Goal: Task Accomplishment & Management: Use online tool/utility

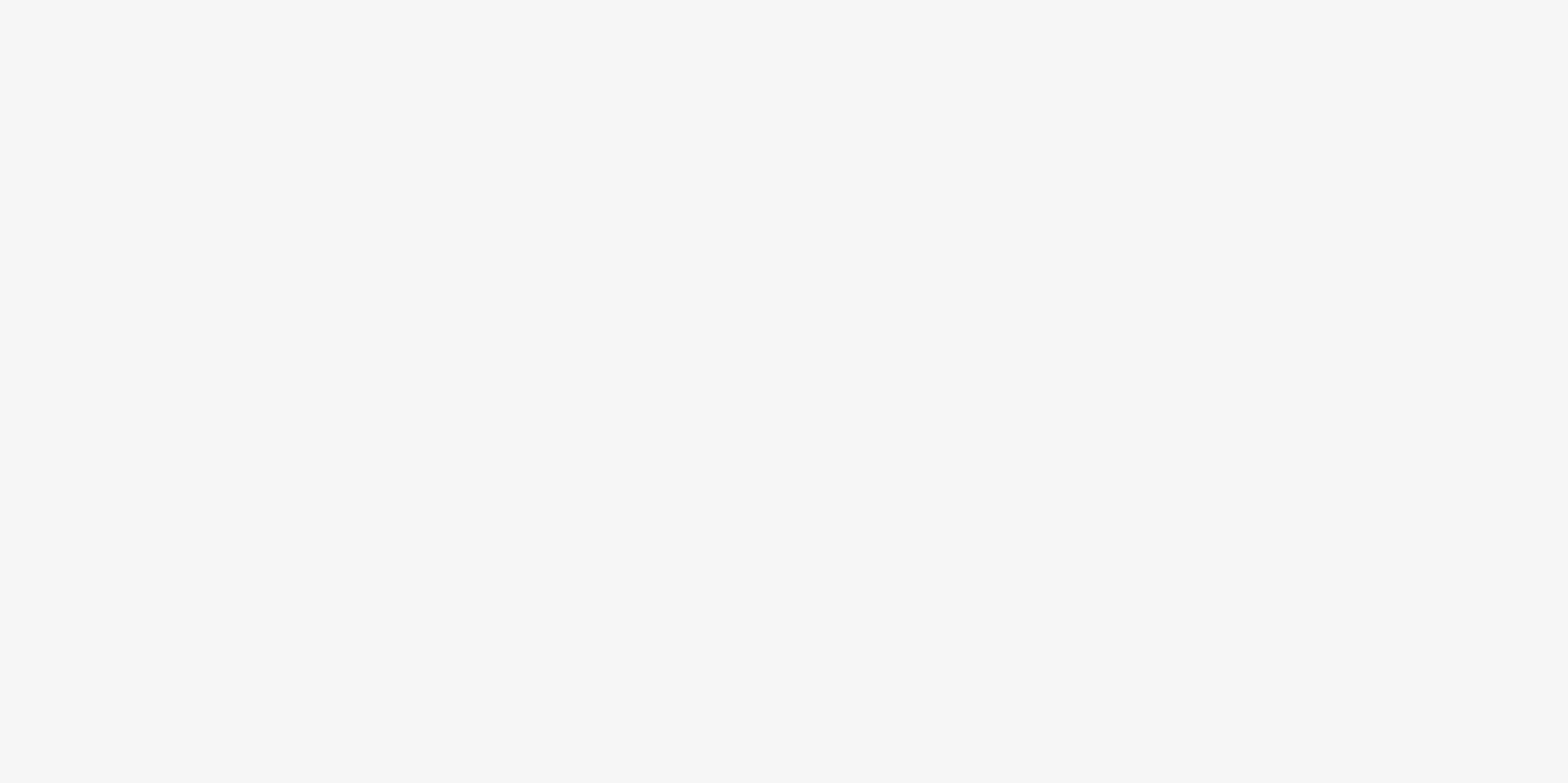
select select "11a7df10-284f-415c-b52a-427acf4c31ae"
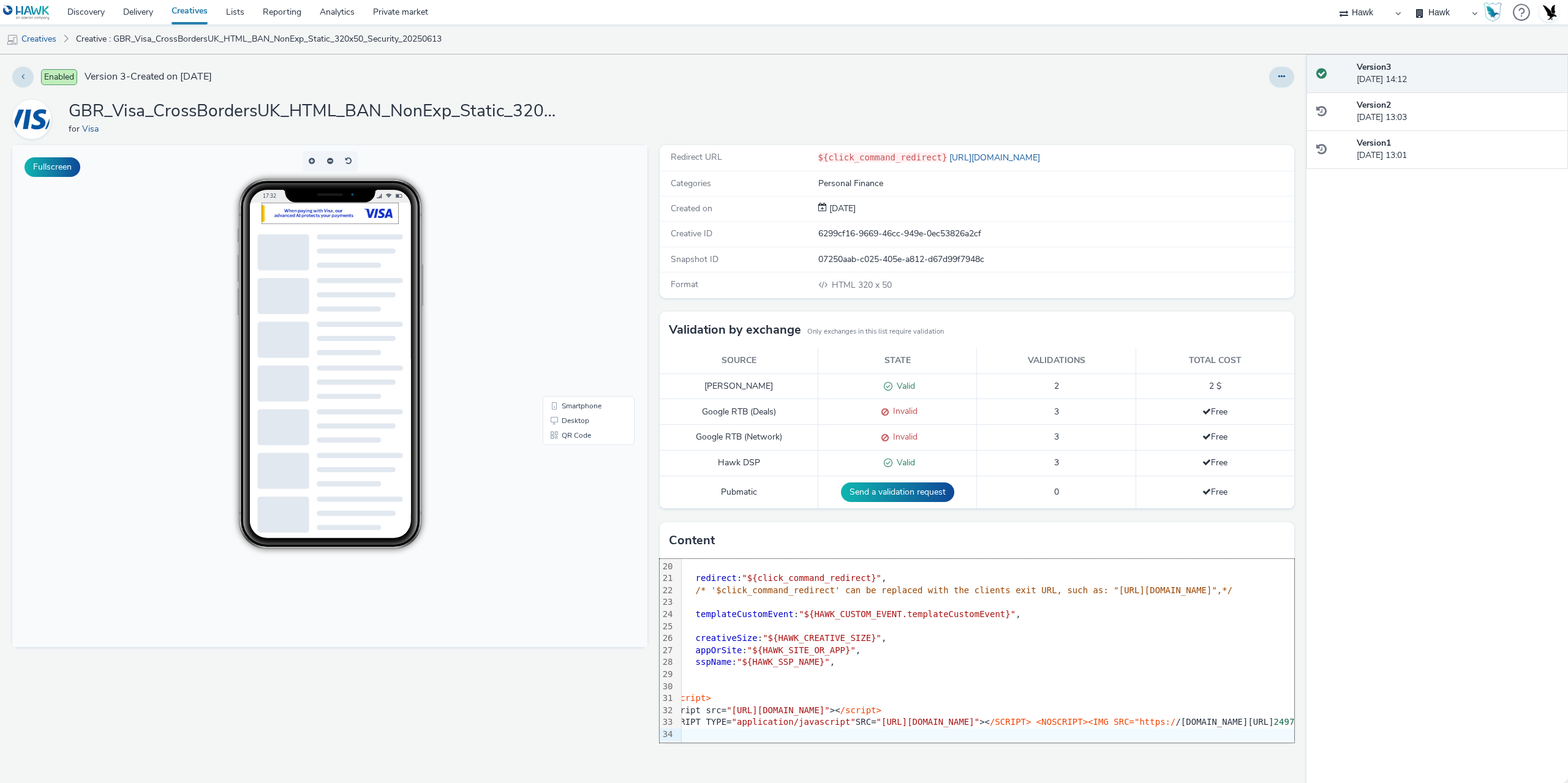
scroll to position [238, 0]
click at [526, 706] on div "Fullscreen" at bounding box center [333, 464] width 641 height 638
drag, startPoint x: 382, startPoint y: 113, endPoint x: 464, endPoint y: 112, distance: 82.0
click at [464, 112] on h1 "GBR_Visa_CrossBordersUK_HTML_BAN_NonExp_Static_320x50_Security_20250613" at bounding box center [313, 112] width 490 height 24
click at [486, 112] on h1 "GBR_Visa_CrossBordersUK_HTML_BAN_NonExp_Static_320x50_Security_20250613" at bounding box center [313, 112] width 490 height 24
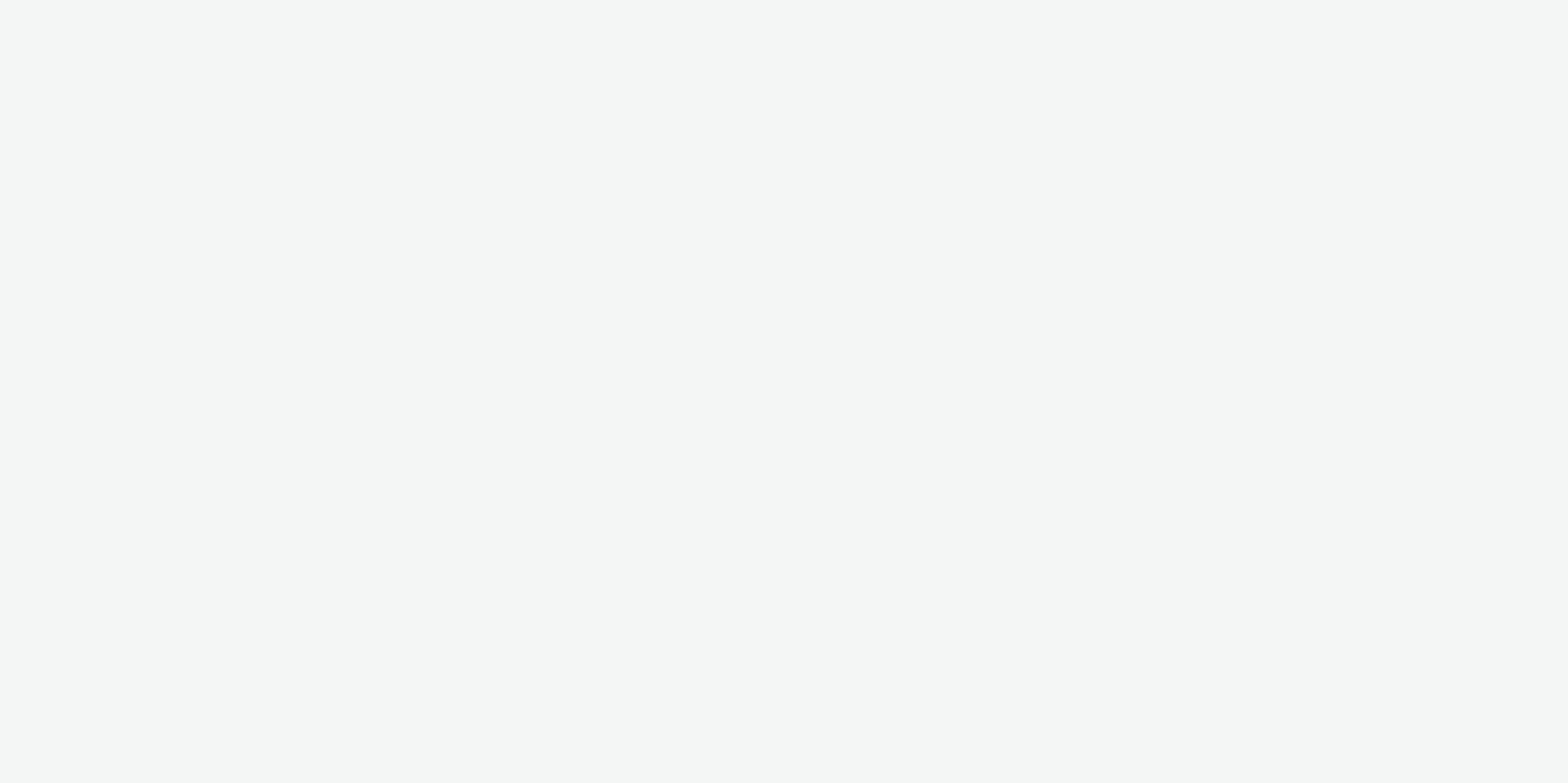
select select "11a7df10-284f-415c-b52a-427acf4c31ae"
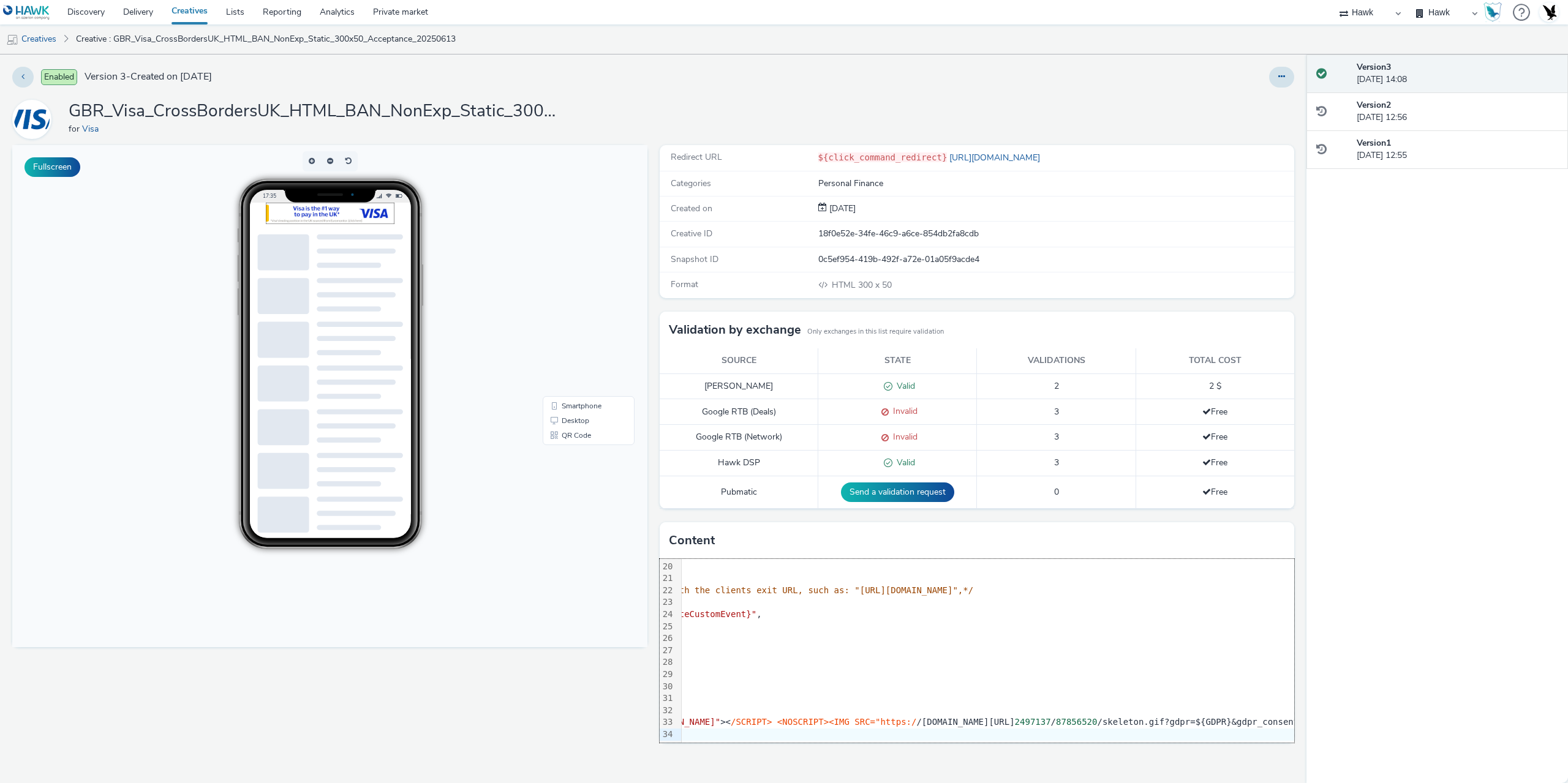
scroll to position [238, 0]
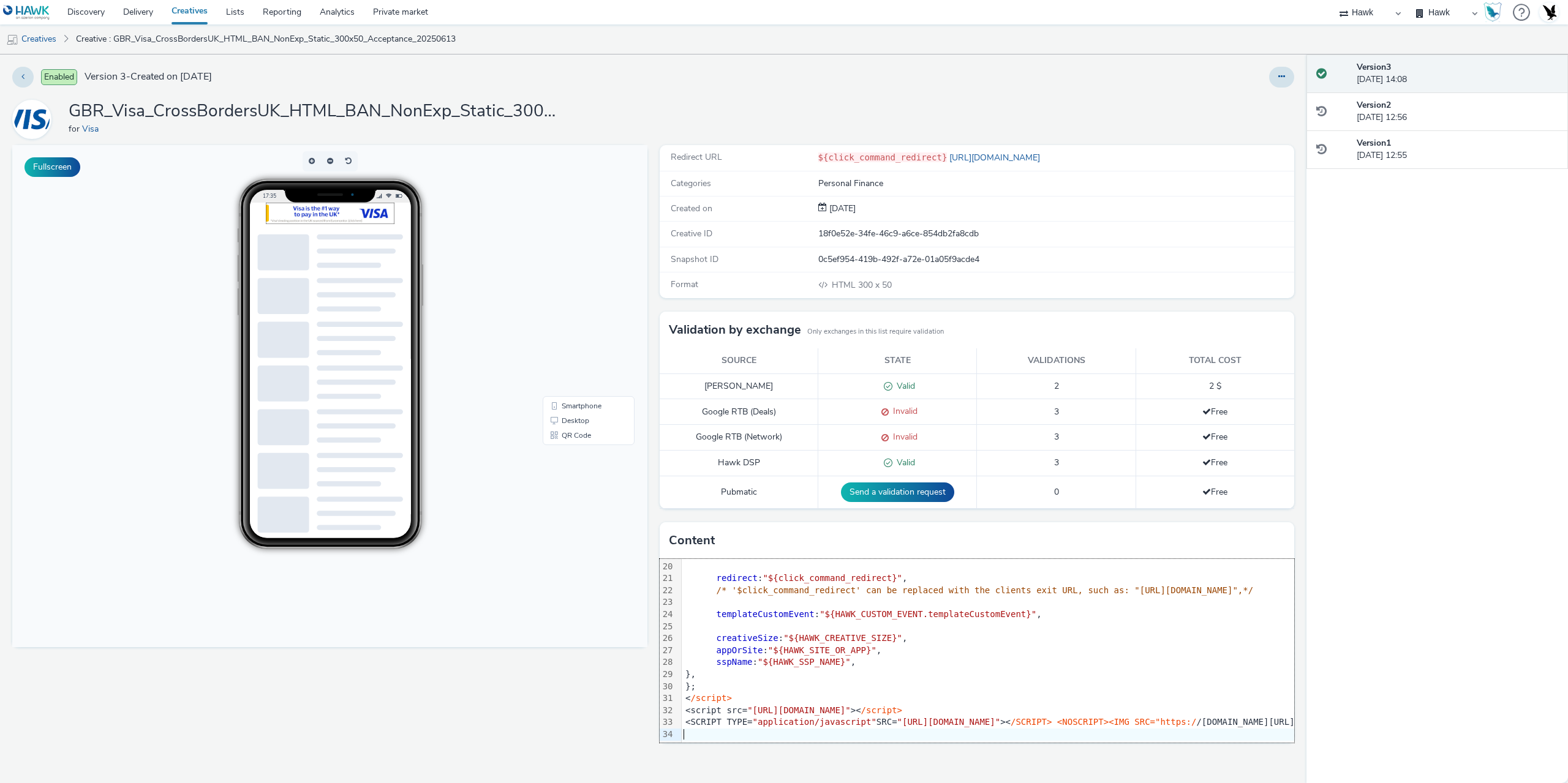
click at [559, 711] on div "Fullscreen" at bounding box center [333, 464] width 641 height 638
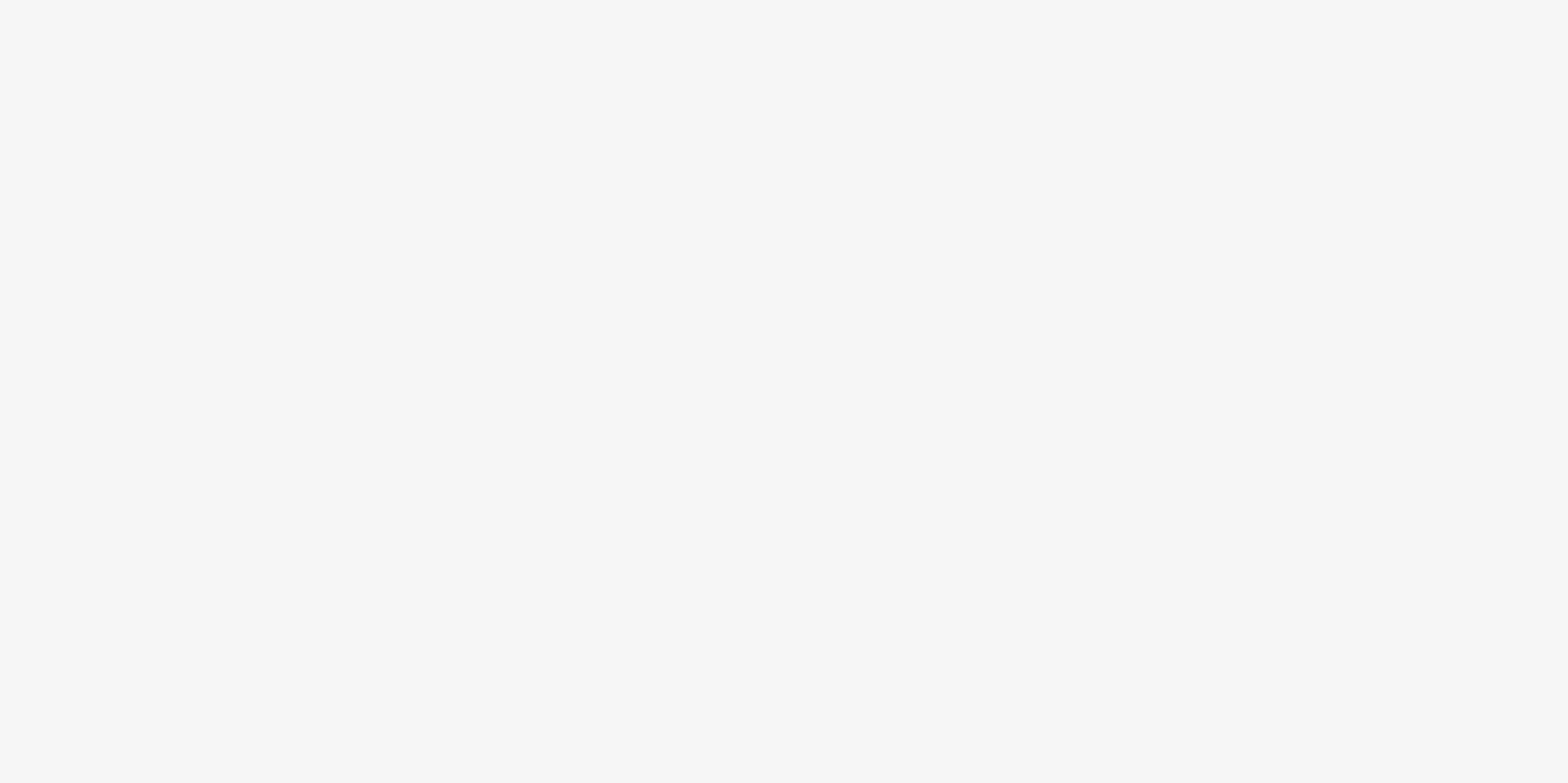
select select "11a7df10-284f-415c-b52a-427acf4c31ae"
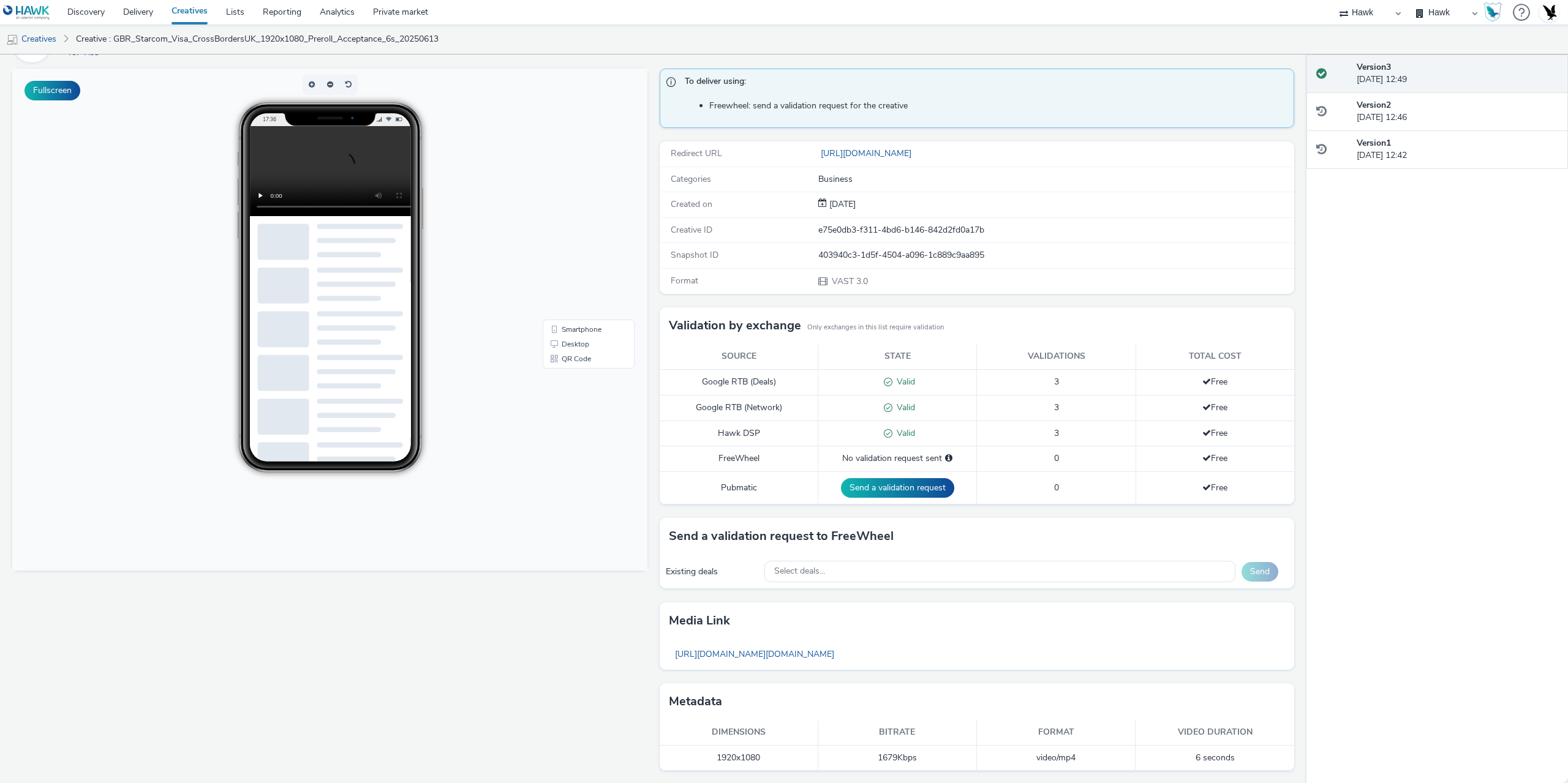
scroll to position [78, 0]
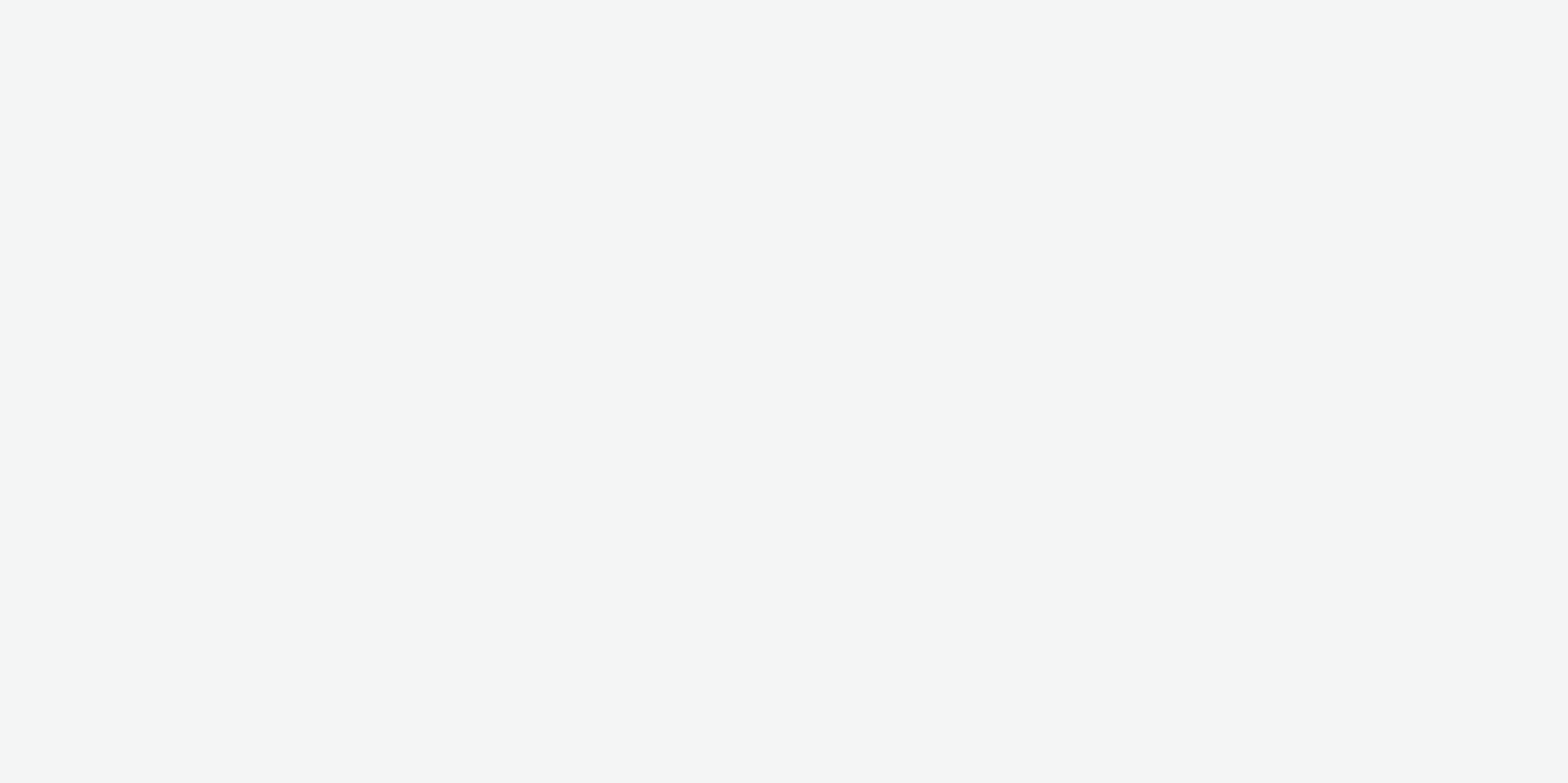
select select "11a7df10-284f-415c-b52a-427acf4c31ae"
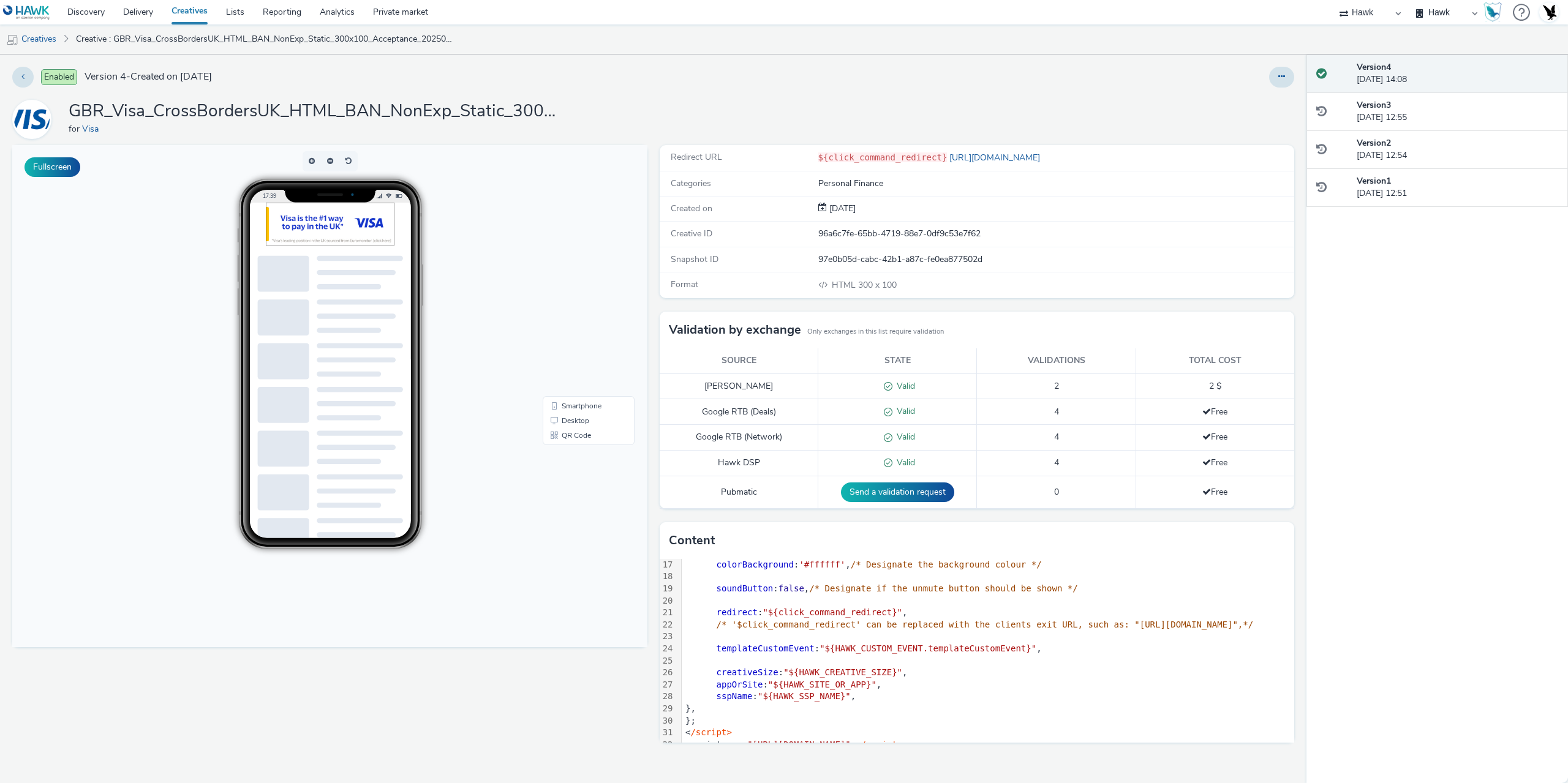
scroll to position [238, 0]
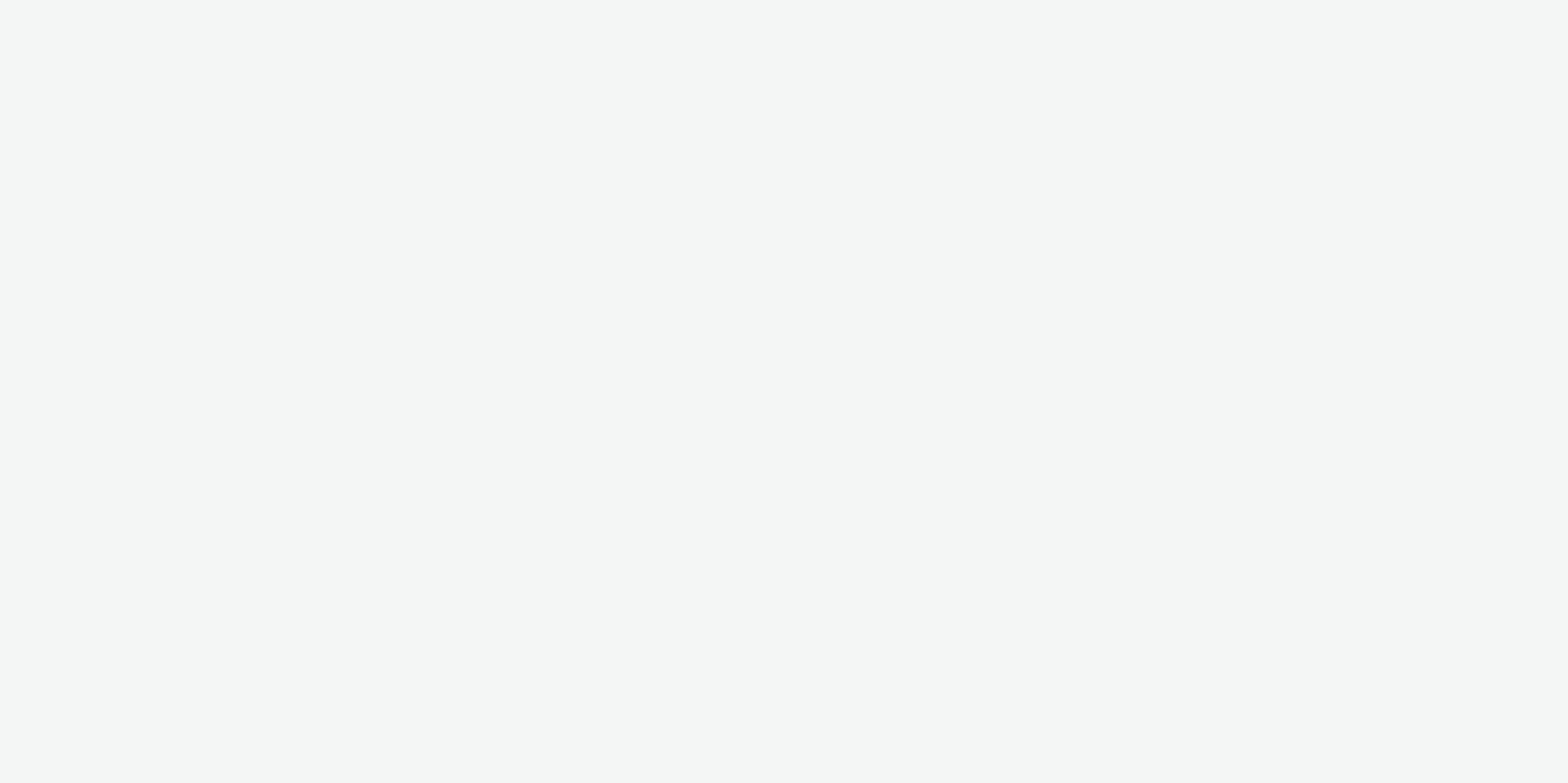
select select "11a7df10-284f-415c-b52a-427acf4c31ae"
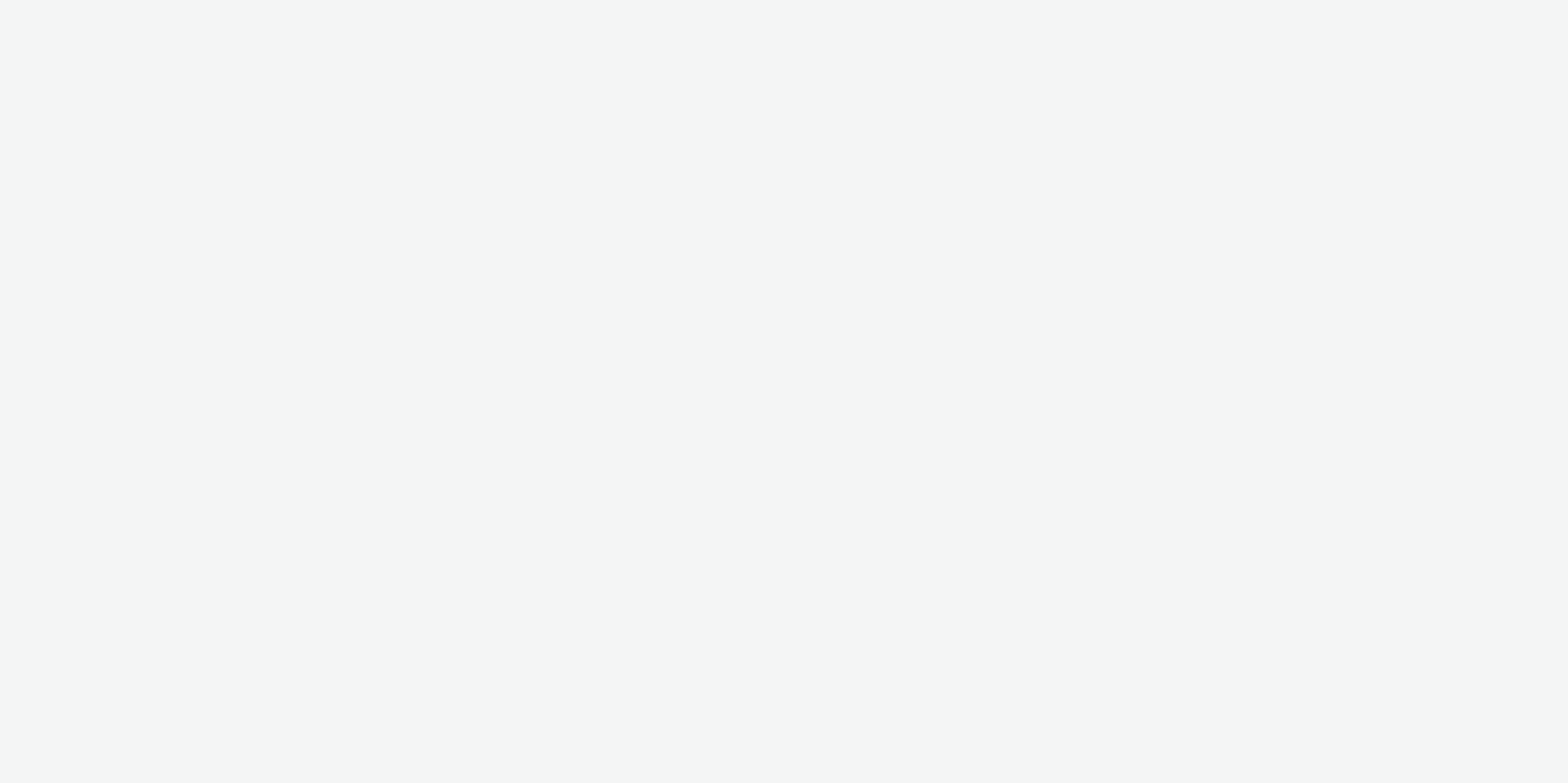
select select "11a7df10-284f-415c-b52a-427acf4c31ae"
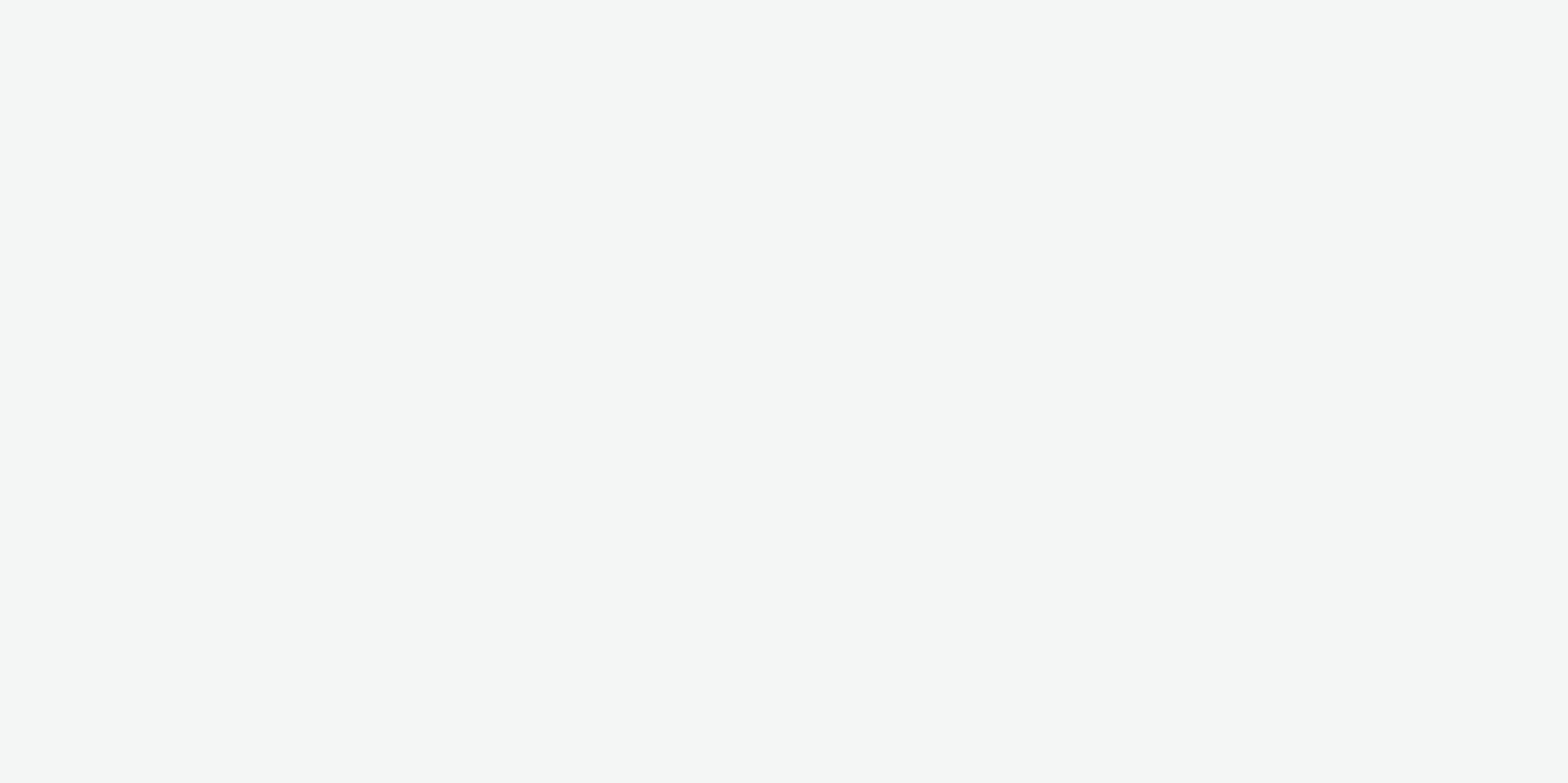
select select "11a7df10-284f-415c-b52a-427acf4c31ae"
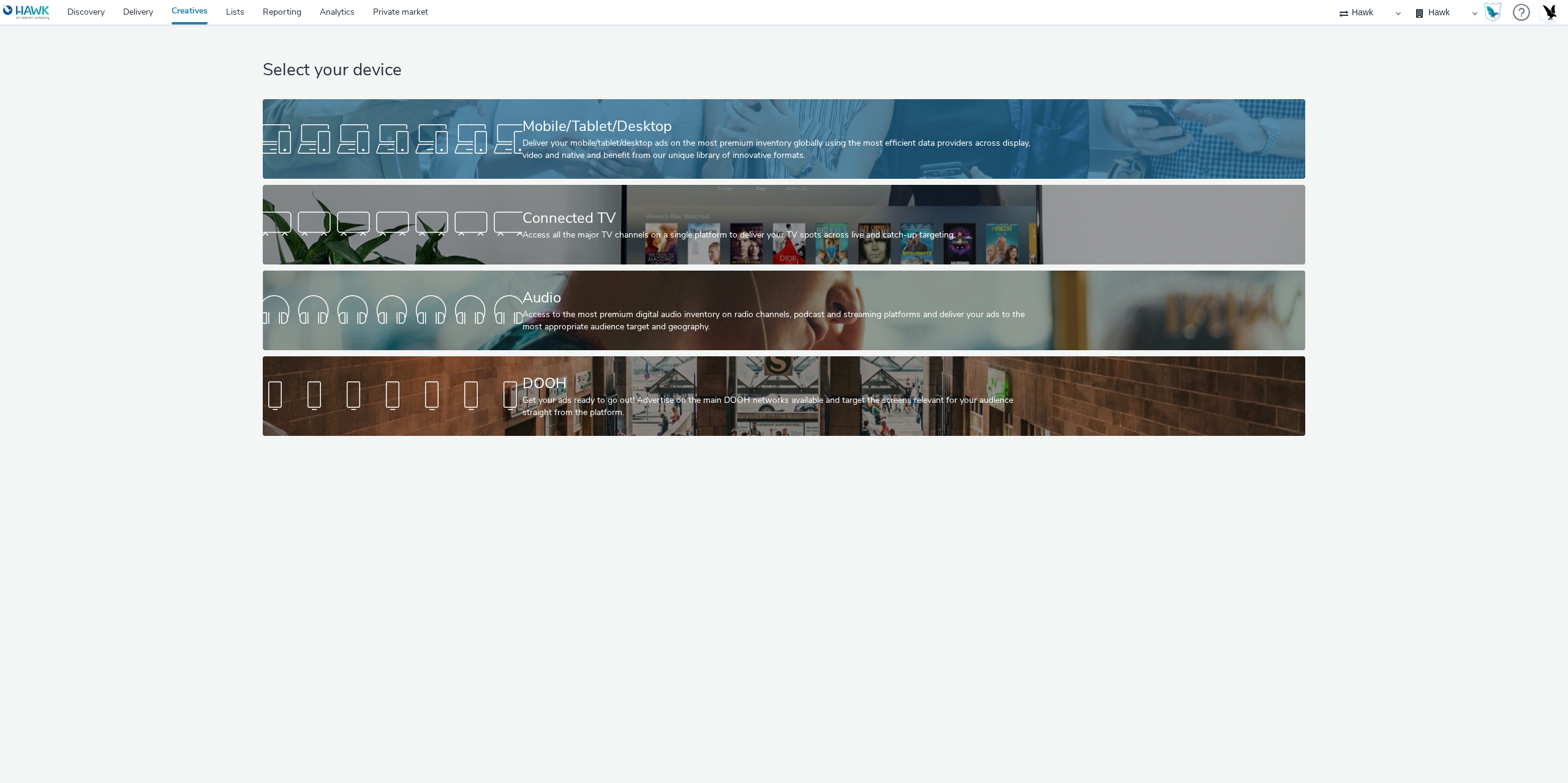
click at [564, 145] on div "Deliver your mobile/tablet/desktop ads on the most premium inventory globally u…" at bounding box center [782, 149] width 519 height 25
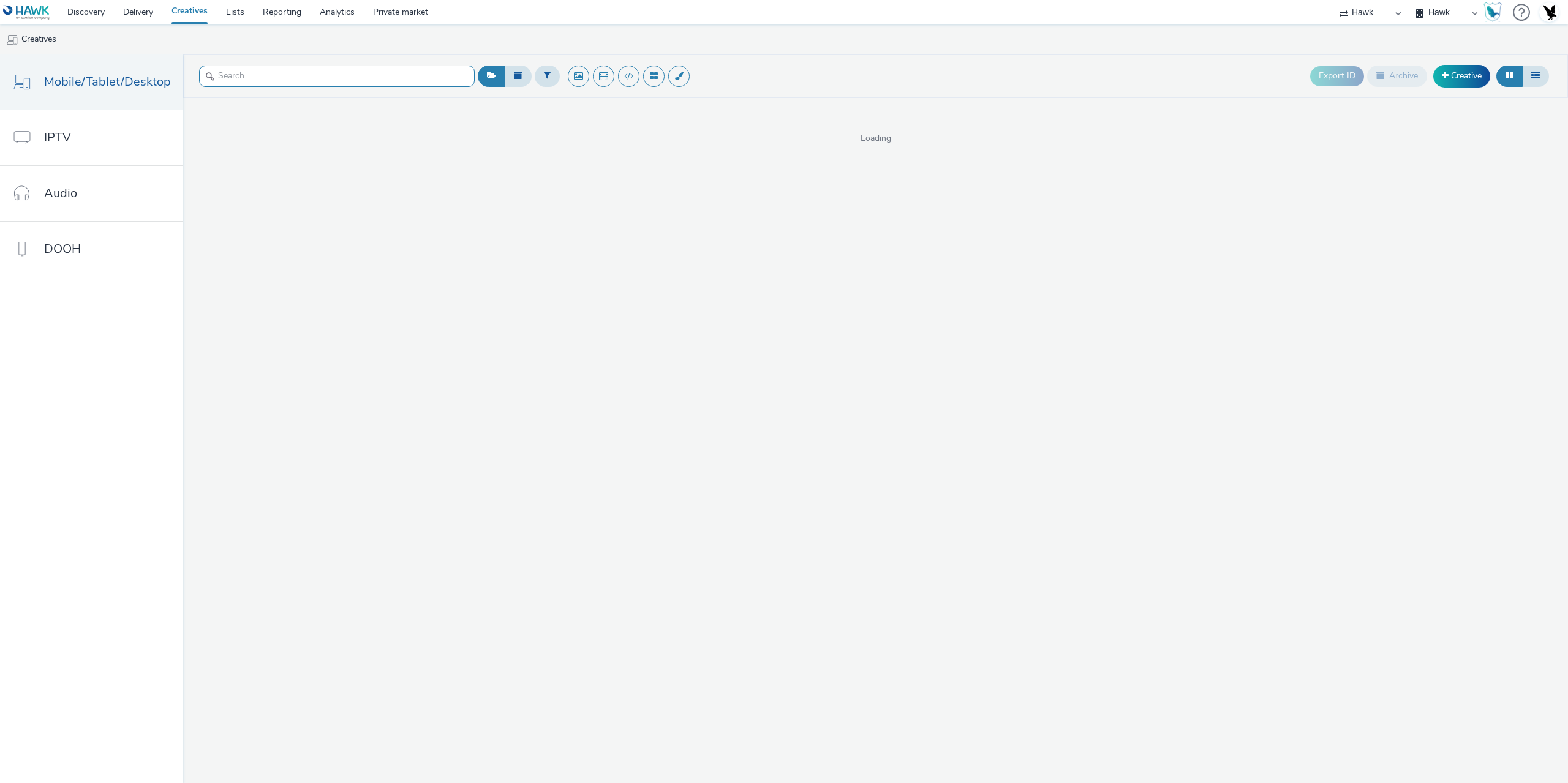
click at [262, 75] on input "text" at bounding box center [337, 76] width 275 height 21
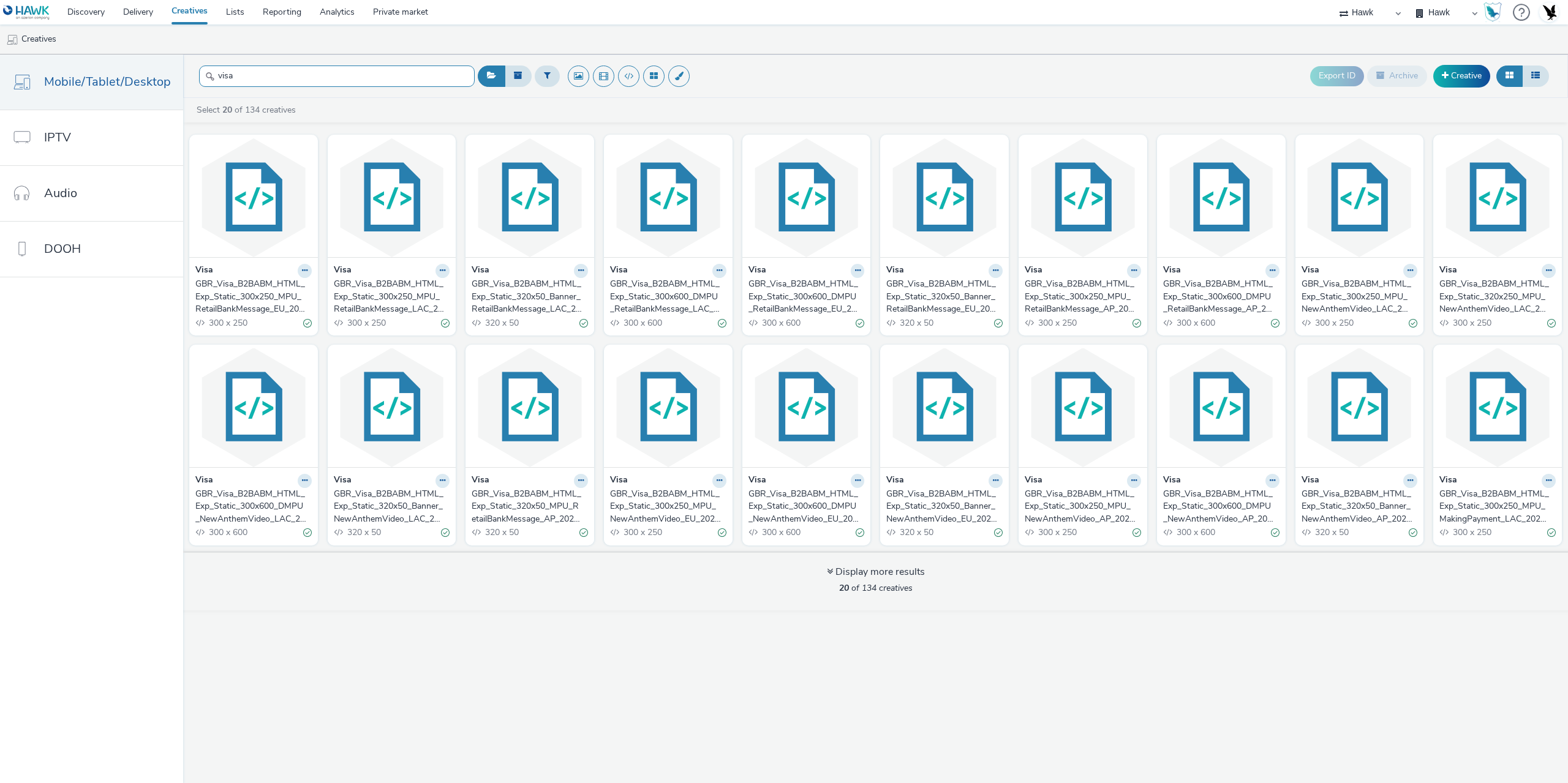
type input "visa"
click at [244, 304] on div "GBR_Visa_B2BABM_HTML_Exp_Static_300x250_MPU_RetailBankMessage_EU_20250818" at bounding box center [251, 297] width 112 height 37
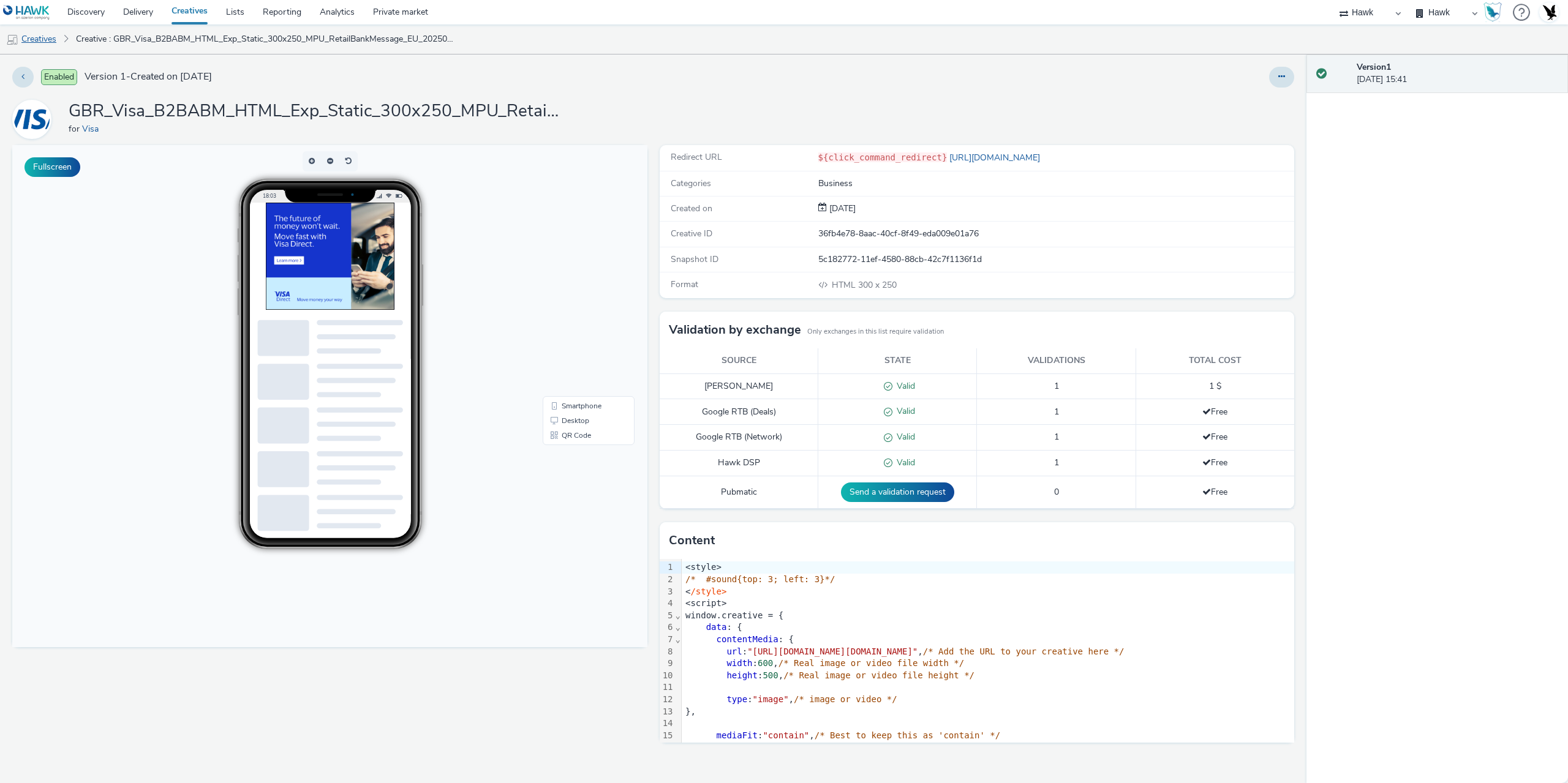
click at [46, 38] on link "Creatives" at bounding box center [31, 39] width 63 height 29
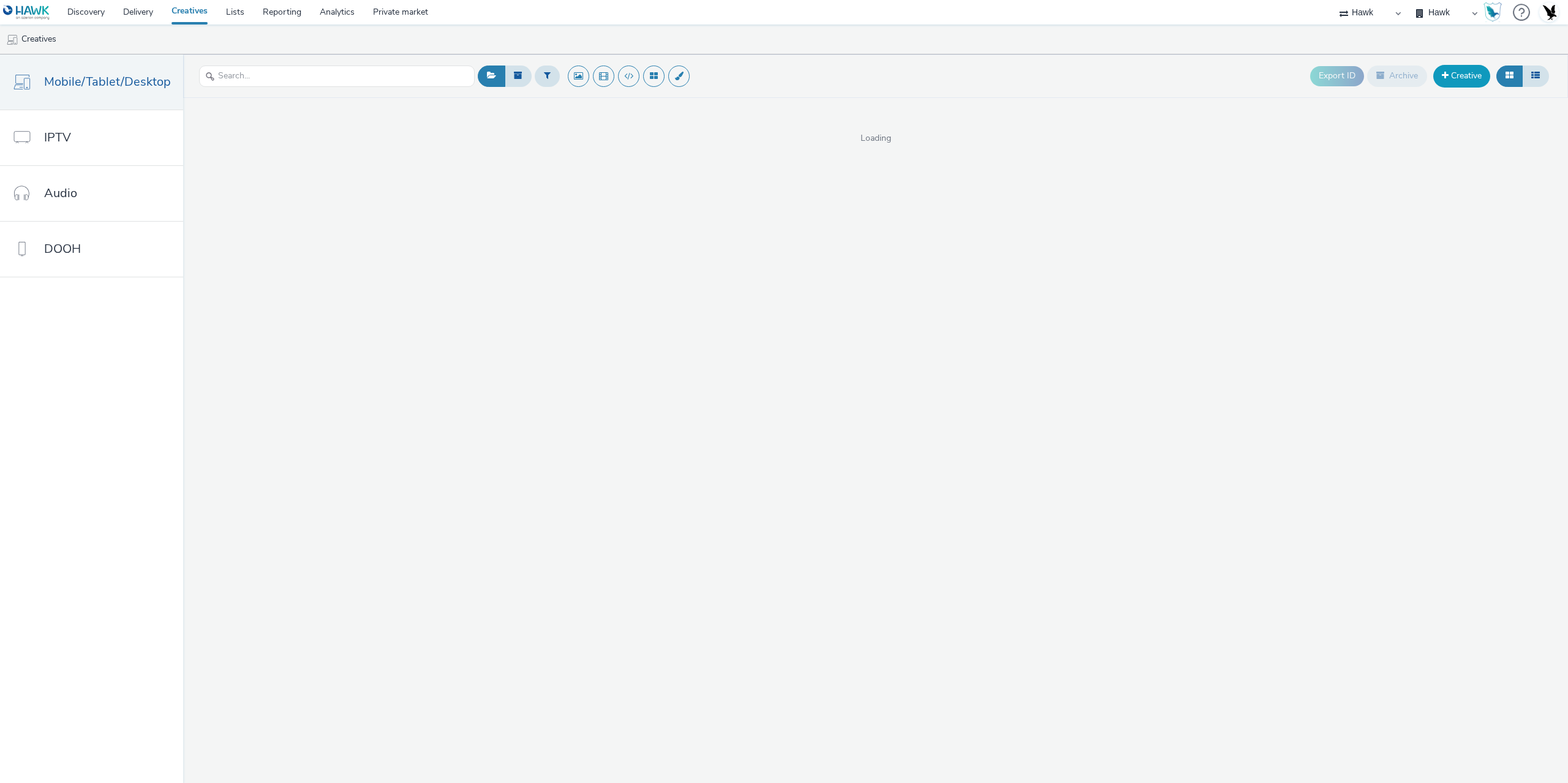
click at [1471, 76] on link "Creative" at bounding box center [1462, 76] width 57 height 22
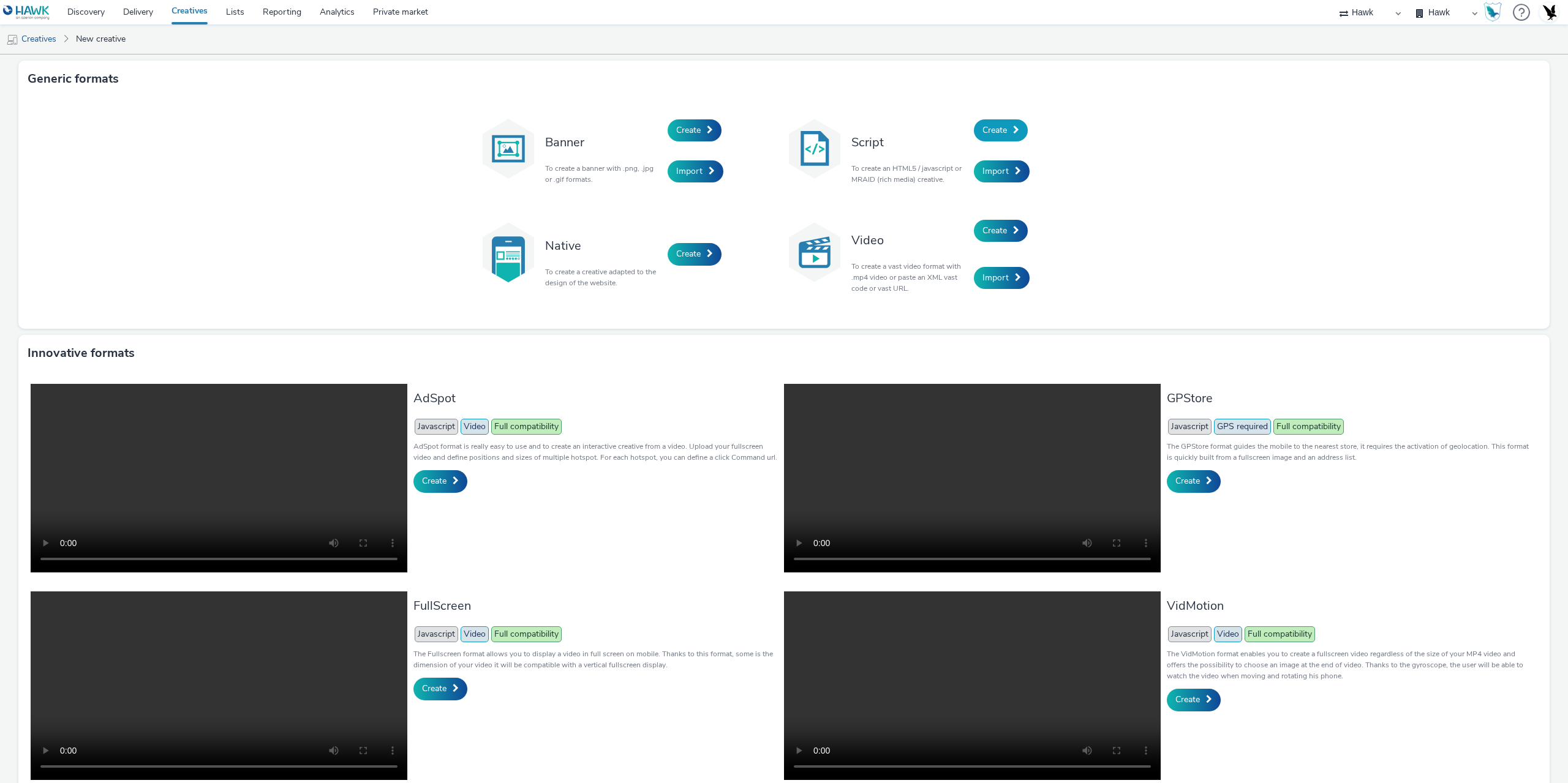
click at [998, 130] on span "Create" at bounding box center [995, 130] width 24 height 11
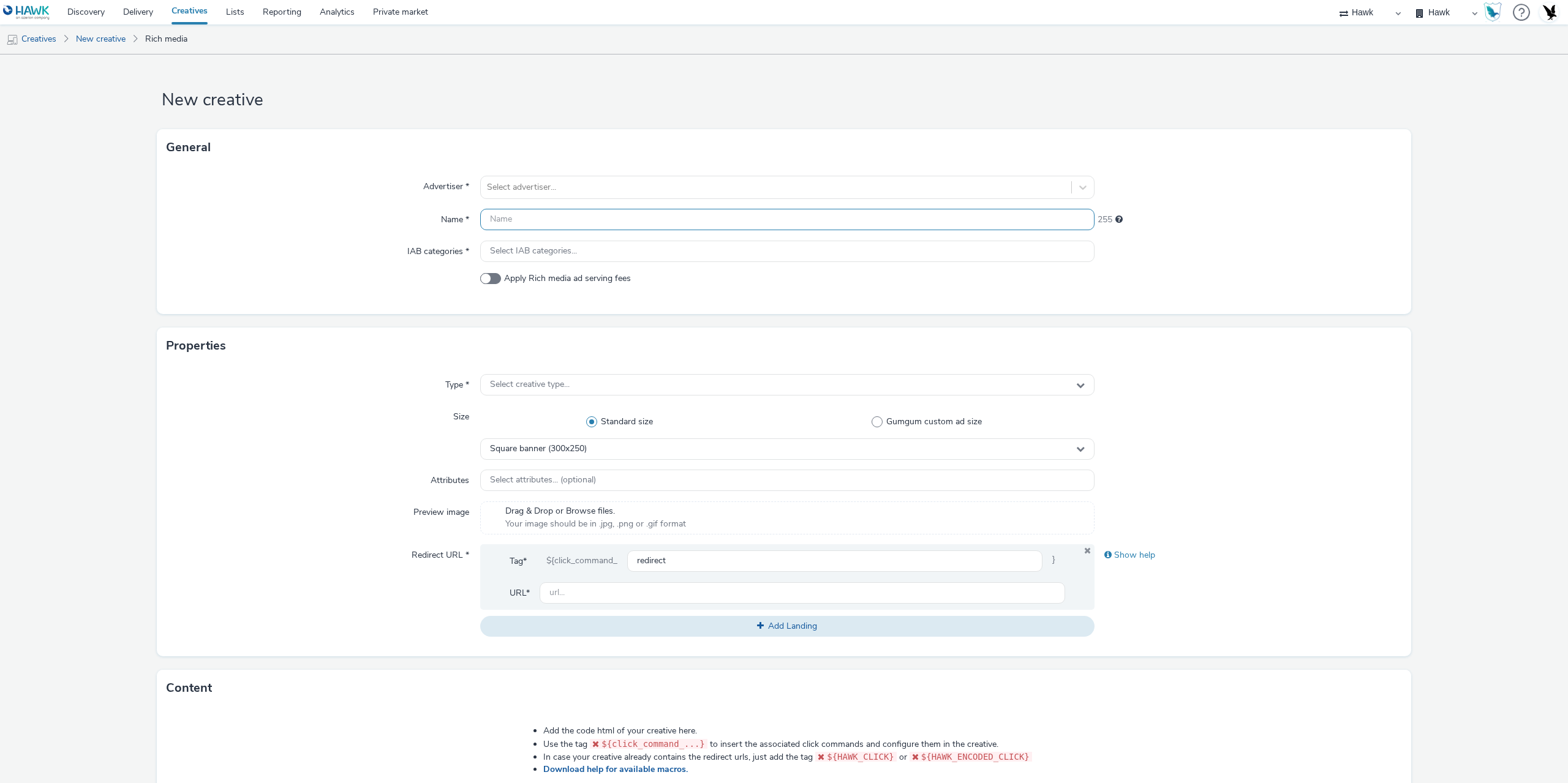
click at [515, 218] on input "text" at bounding box center [787, 219] width 614 height 21
paste input "GBR_Visa_CrossBordersUK_HTML_BAN_NonExp_Static_300x100_Acceptance_20250613"
type input "GBR_Visa_CrossBordersUK_HTML_BAN_NonExp_Static_300x100_Acceptance_20250613"
click at [533, 181] on div at bounding box center [777, 187] width 579 height 15
type input "visa"
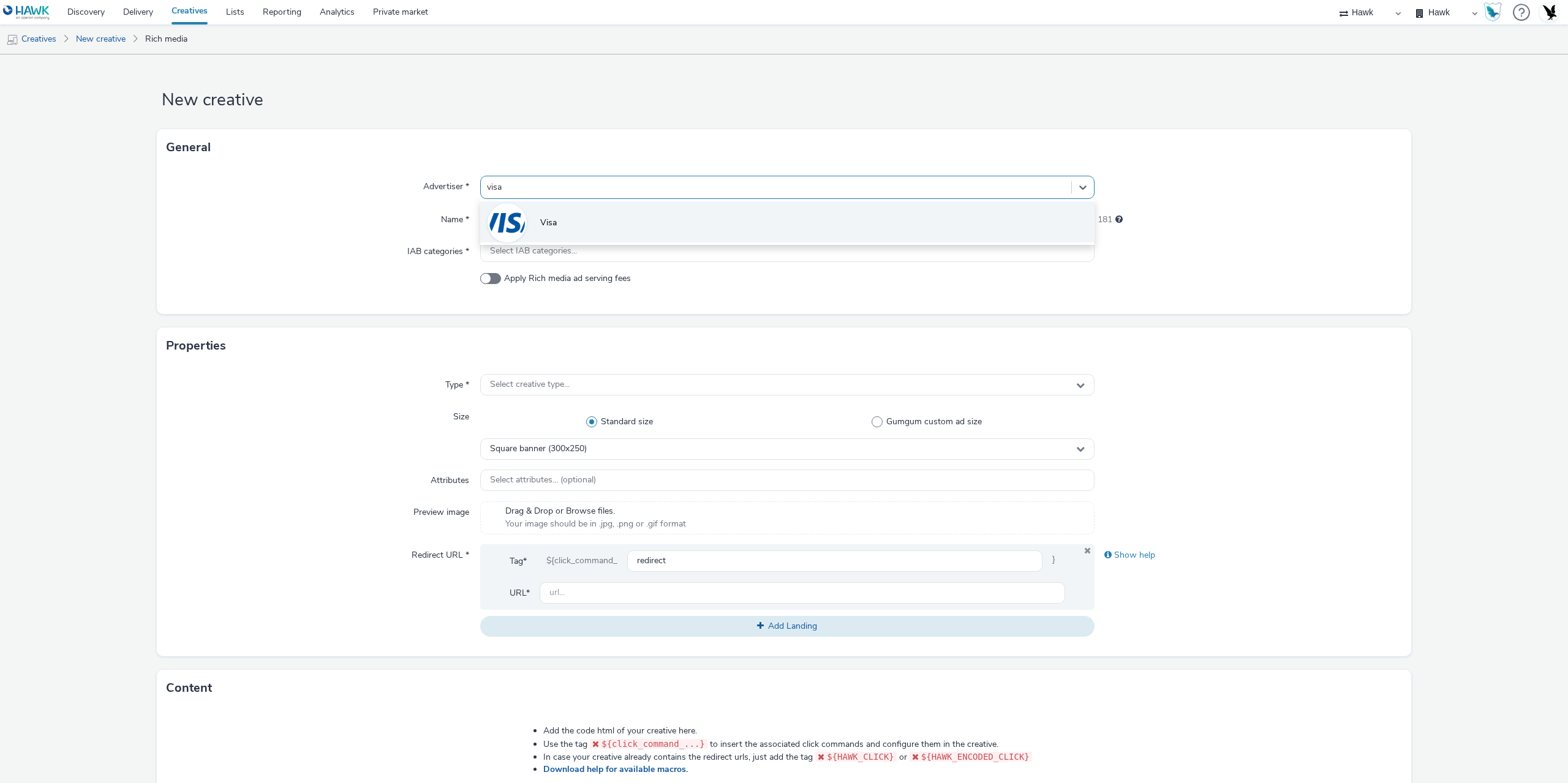
click at [573, 220] on li "Visa" at bounding box center [787, 222] width 614 height 41
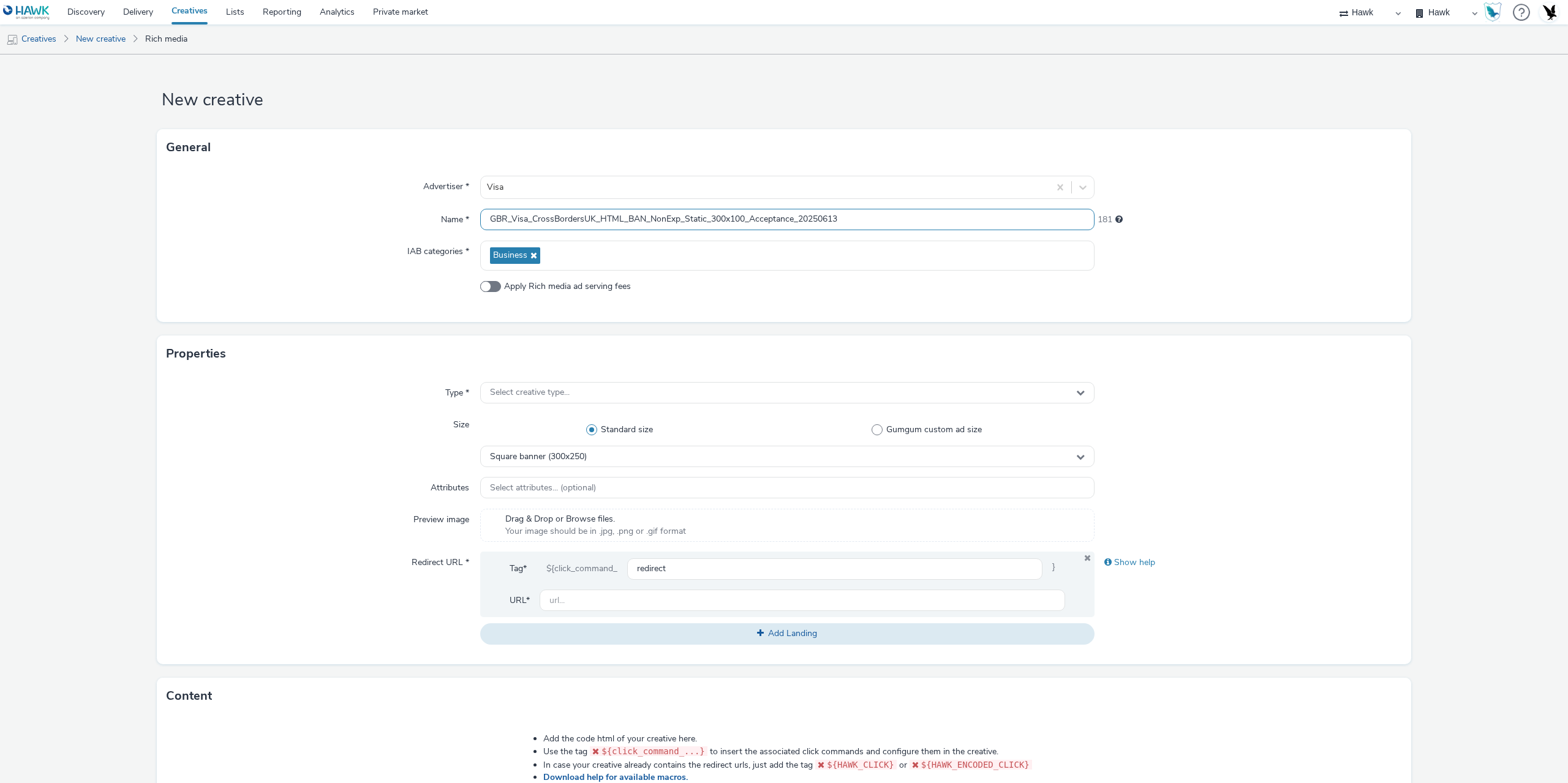
drag, startPoint x: 868, startPoint y: 222, endPoint x: 372, endPoint y: 225, distance: 496.0
click at [377, 225] on div "Name * GBR_Visa_CrossBordersUK_HTML_BAN_NonExp_Static_300x100_Acceptance_202506…" at bounding box center [783, 219] width 1235 height 22
click at [610, 220] on input "GBR_Visa_CrossBordersUK_HTML_BAN_NonExp_Static_300x100_Acceptance_20250613" at bounding box center [787, 219] width 614 height 21
drag, startPoint x: 597, startPoint y: 221, endPoint x: 953, endPoint y: 226, distance: 356.0
click at [953, 226] on input "GBR_Visa_CrossBordersUK_HTML_BAN_NonExp_Static_300x100_Acceptance_20250613" at bounding box center [787, 219] width 614 height 21
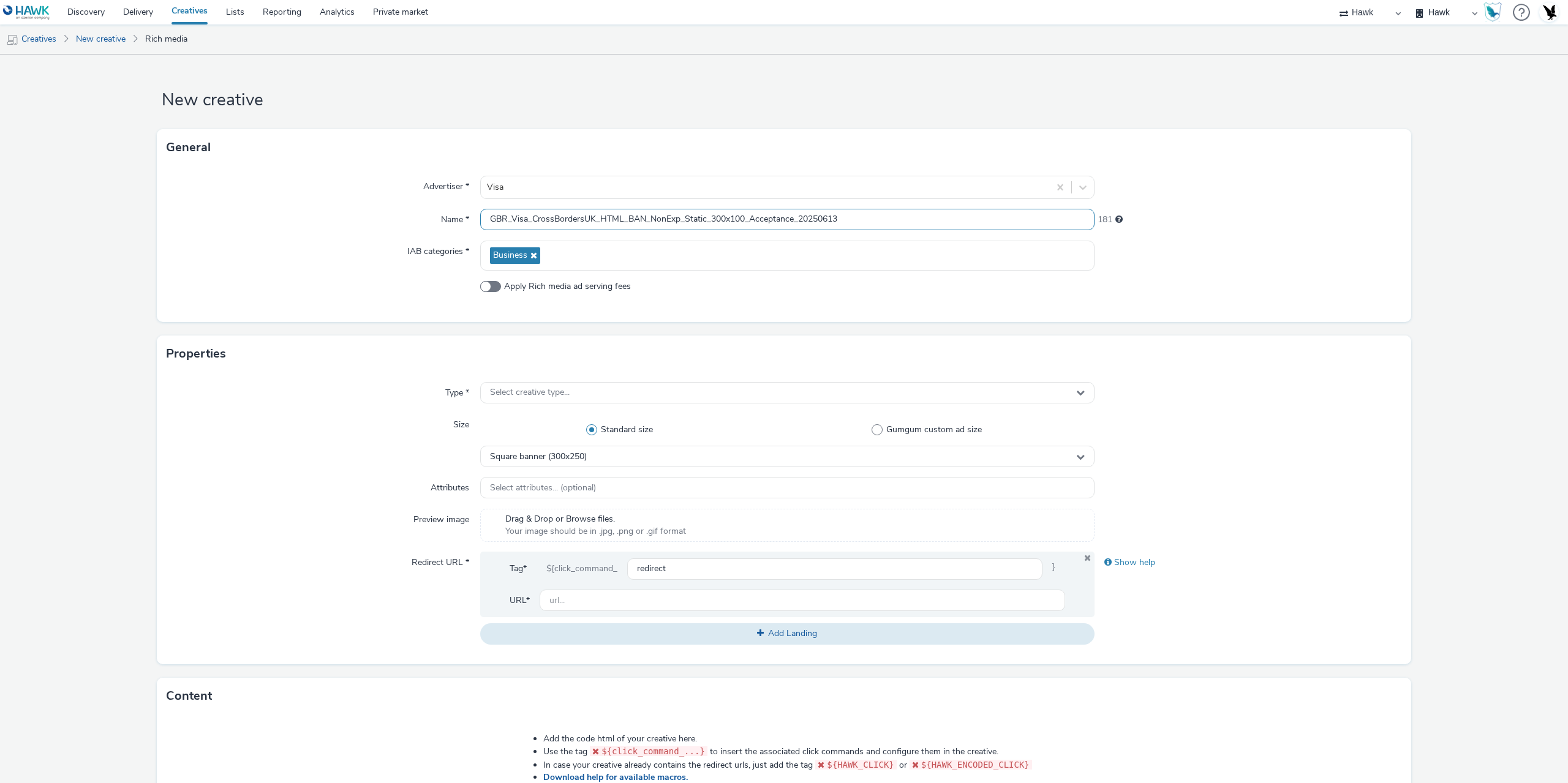
paste input "GBR_StPierre_MorrisonsandTescoStoreSupport_Celtra_HTML_Exp_Static_320x50_MBanne…"
drag, startPoint x: 597, startPoint y: 221, endPoint x: 781, endPoint y: 226, distance: 184.1
click at [781, 226] on input "GBR_Visa_CrossBordersUK_GBR_StPierre_MorrisonsandTescoStoreSupport_Celtra_HTML_…" at bounding box center [787, 219] width 614 height 21
click at [646, 223] on input "GBR_Visa_CrossBordersUK_DCM_HTML_Exp_Static_320x50_MBanner_Morrisons_20210524" at bounding box center [787, 219] width 614 height 21
click at [649, 218] on input "GBR_Visa_CrossBordersUK_DCM_HTML_Exp_Static_320x50_MBanner_Morrisons_20210524" at bounding box center [787, 219] width 614 height 21
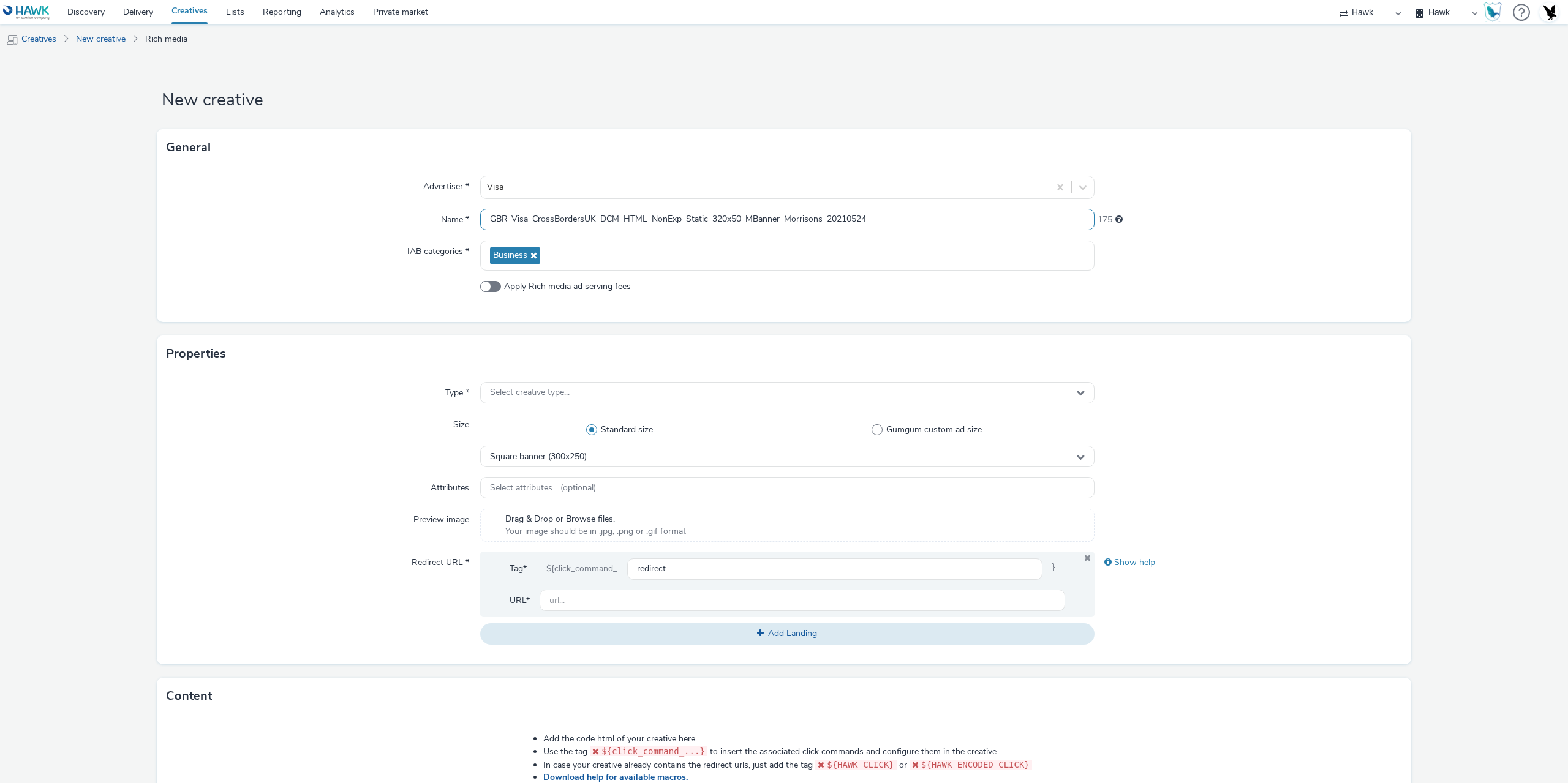
drag, startPoint x: 723, startPoint y: 217, endPoint x: 734, endPoint y: 225, distance: 13.6
click at [723, 217] on input "GBR_Visa_CrossBordersUK_DCM_HTML_NonExp_Static_320x50_MBanner_Morrisons_20210524" at bounding box center [787, 219] width 614 height 21
click at [825, 218] on input "GBR_Visa_CrossBordersUK_DCM_HTML_NonExp_Static_300x100_MBanner_Morrisons_202105…" at bounding box center [787, 219] width 614 height 21
drag, startPoint x: 800, startPoint y: 218, endPoint x: 808, endPoint y: 225, distance: 10.6
click at [800, 218] on input "GBR_Visa_CrossBordersUK_DCM_HTML_NonExp_Static_300x100_MBanner_V1_20210524" at bounding box center [787, 219] width 614 height 21
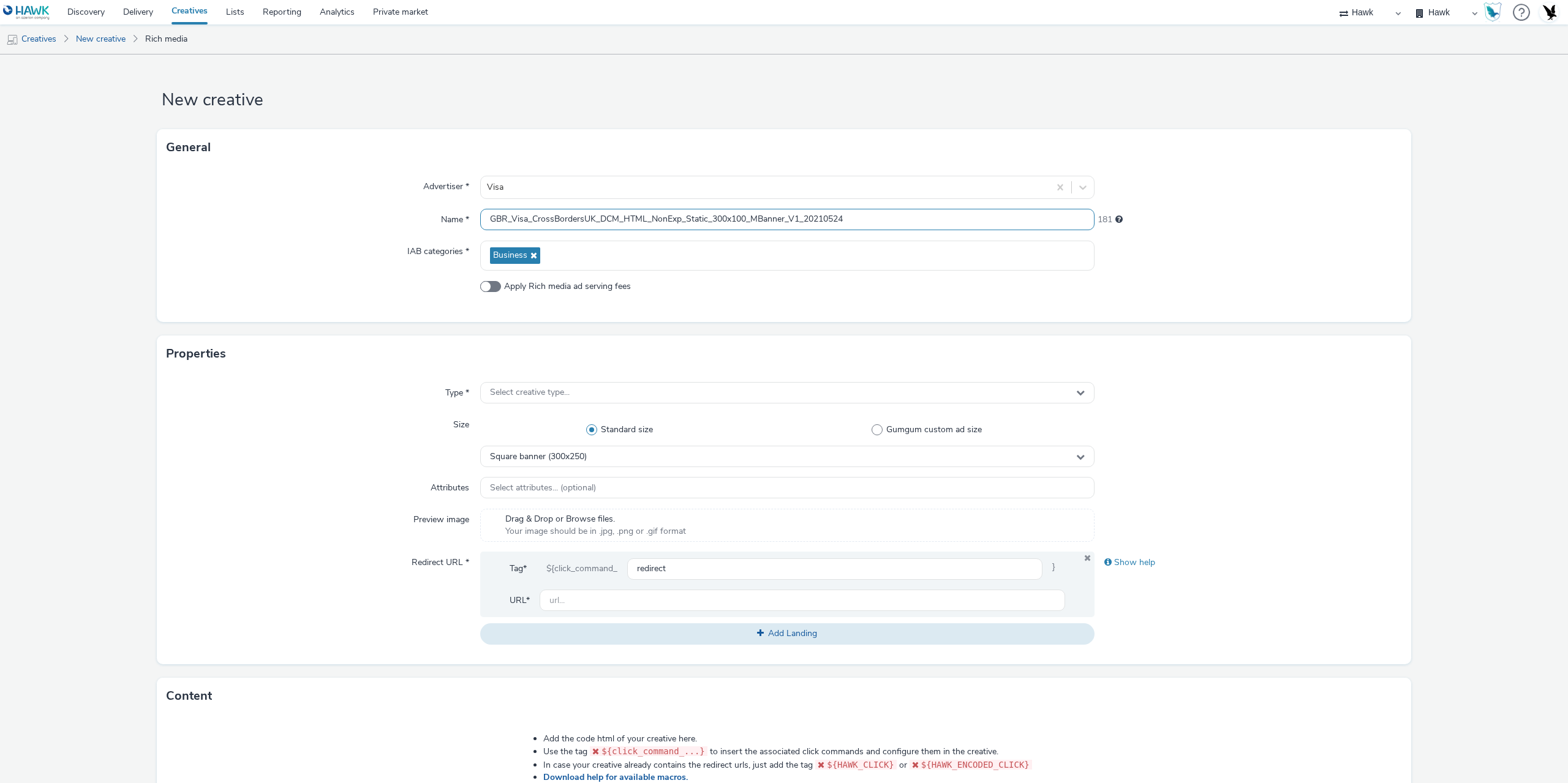
click at [919, 221] on input "GBR_Visa_CrossBordersUK_DCM_HTML_NonExp_Static_300x100_MBanner_V1_20210524" at bounding box center [787, 219] width 614 height 21
click at [919, 221] on input "GBR_Visa_CrossBordersUK_DCM_HTML_NonExp_Static_300x100_MBanner_V1_20250929" at bounding box center [787, 219] width 614 height 21
type input "GBR_Visa_CrossBordersUK_DCM_HTML_NonExp_Static_300x100_MBanner_V1_20250929"
click at [557, 390] on span "Select creative type..." at bounding box center [530, 393] width 80 height 11
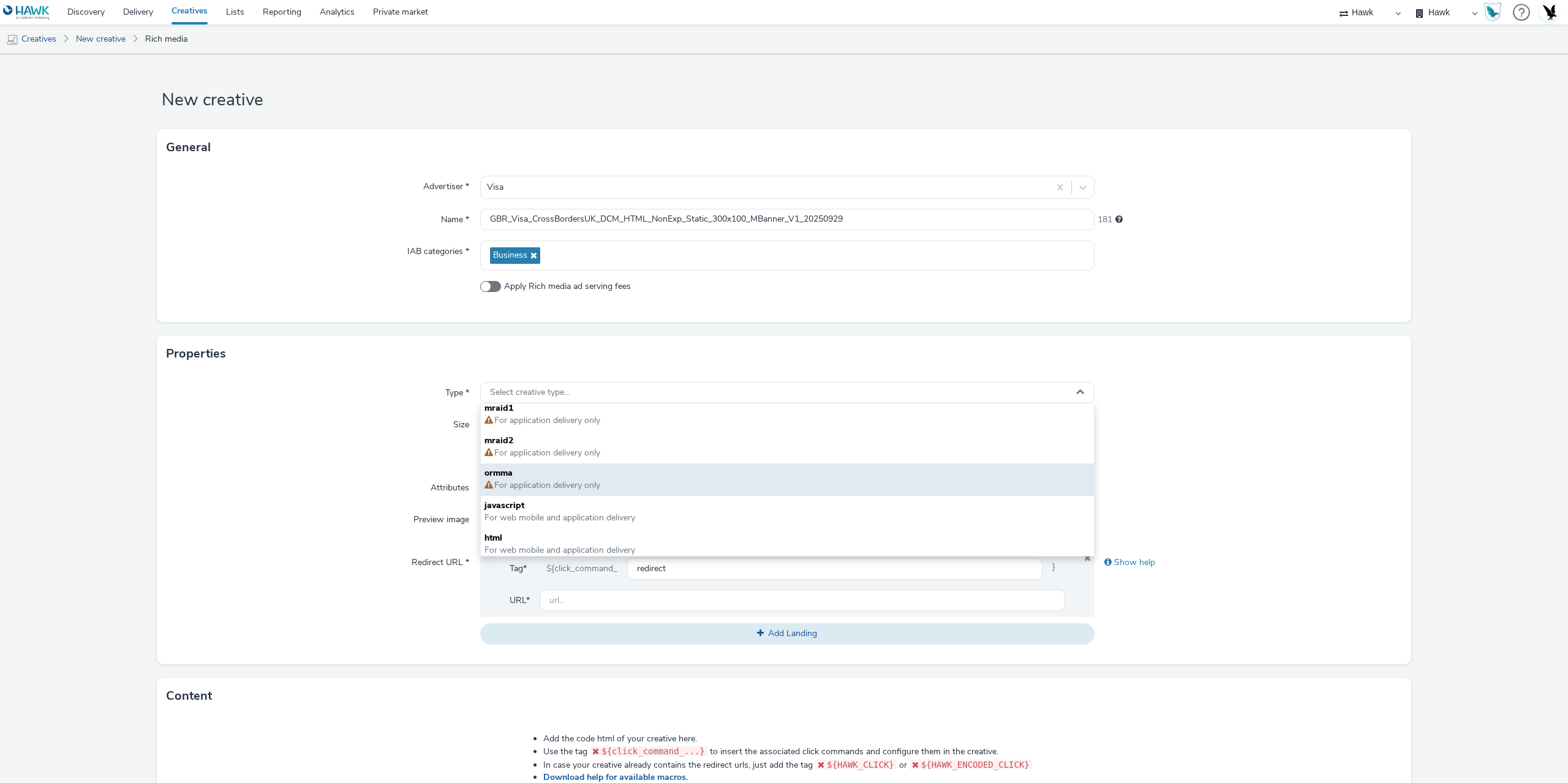
scroll to position [9, 0]
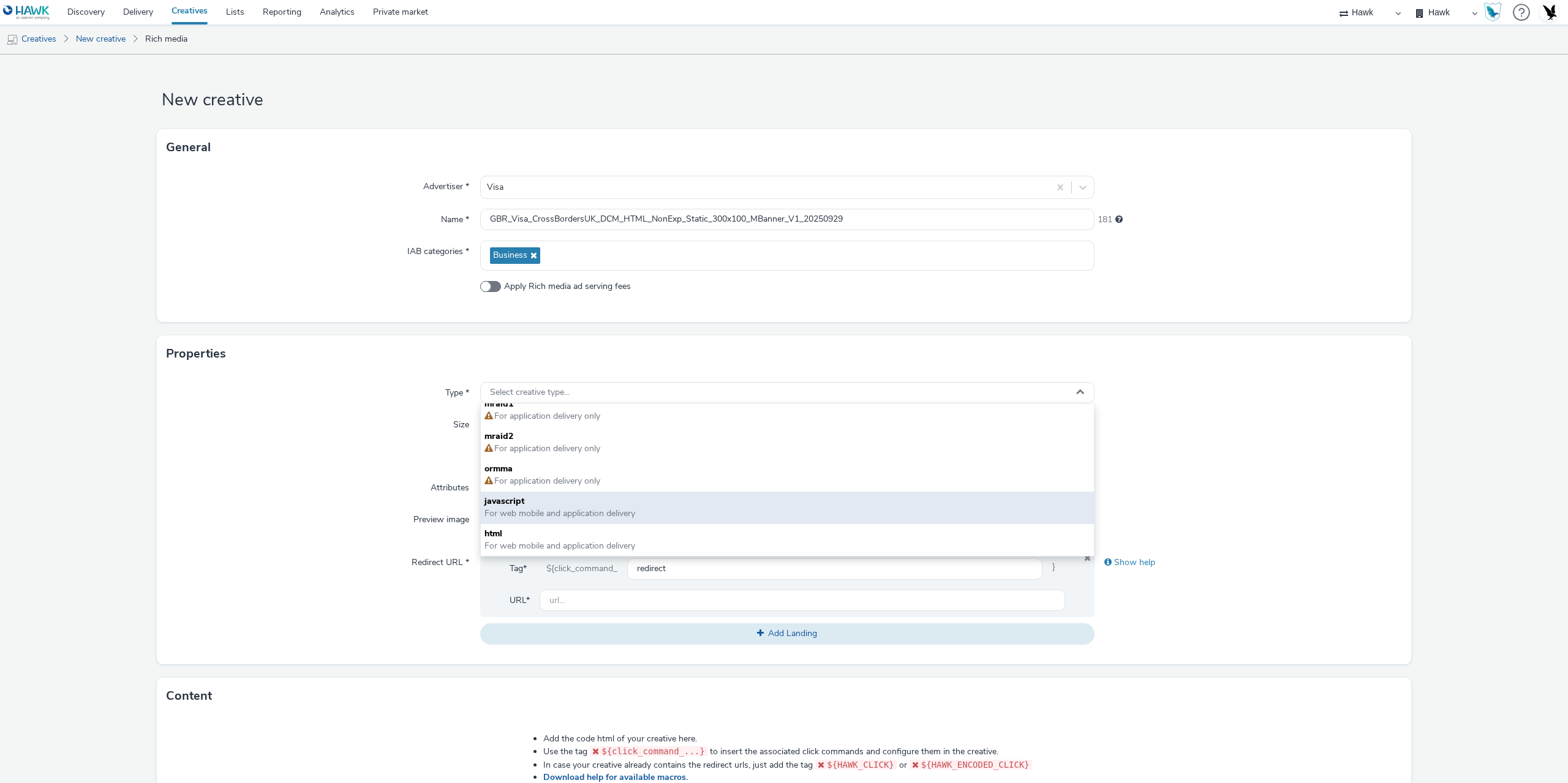
click at [535, 500] on span "javascript" at bounding box center [787, 501] width 606 height 12
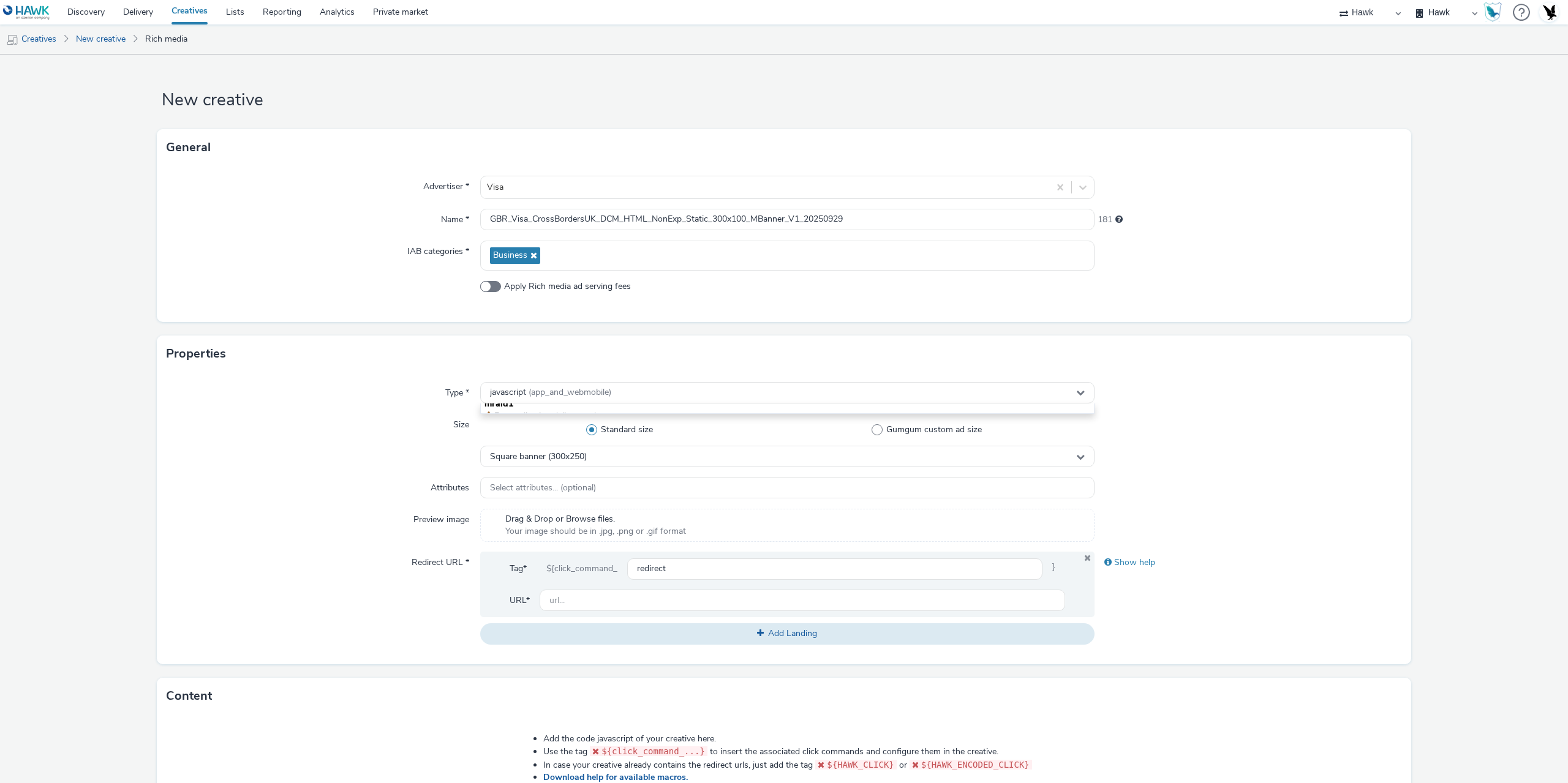
click at [292, 480] on div "Attributes" at bounding box center [323, 488] width 314 height 22
click at [585, 455] on span "Square banner (300x250)" at bounding box center [538, 457] width 97 height 11
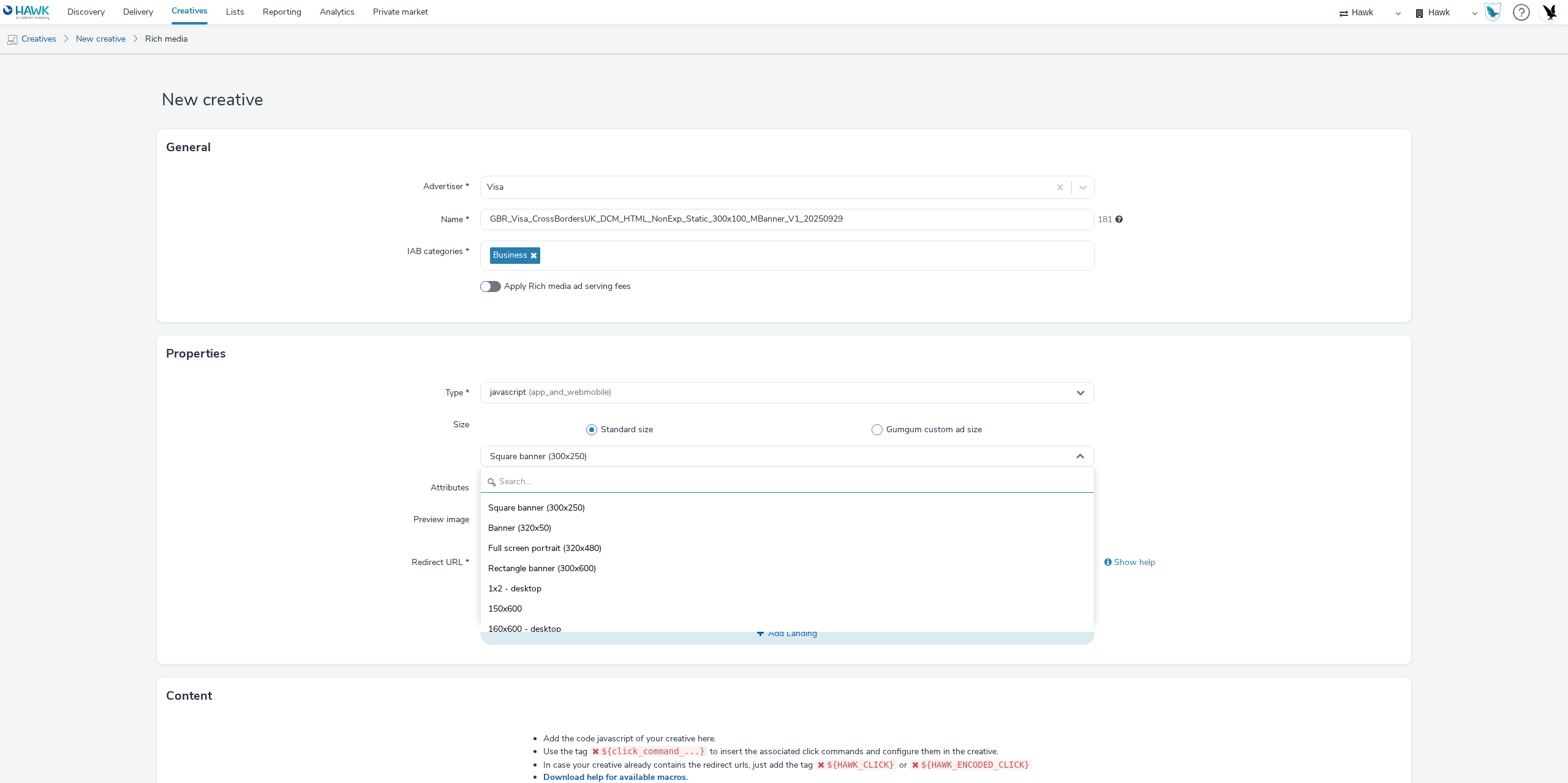
click at [560, 487] on input "text" at bounding box center [787, 482] width 613 height 21
type input "300"
click at [559, 546] on span "Rectangle banner (300x100)" at bounding box center [542, 542] width 108 height 12
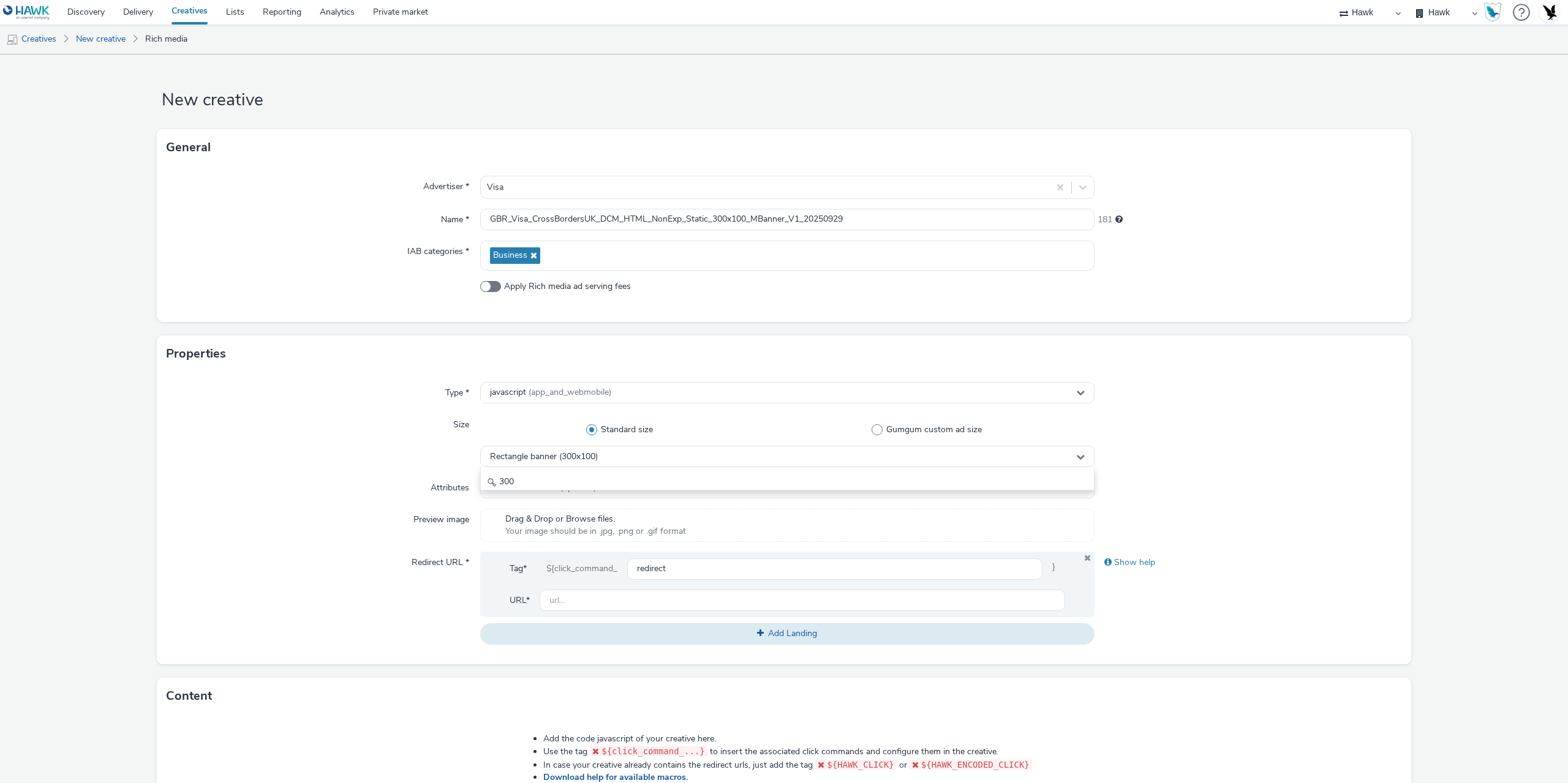
drag, startPoint x: 279, startPoint y: 504, endPoint x: 300, endPoint y: 500, distance: 21.4
click at [280, 504] on div "Type * javascript (app_and_webmobile) Size Standard size Gumgum custom ad size …" at bounding box center [783, 518] width 1254 height 293
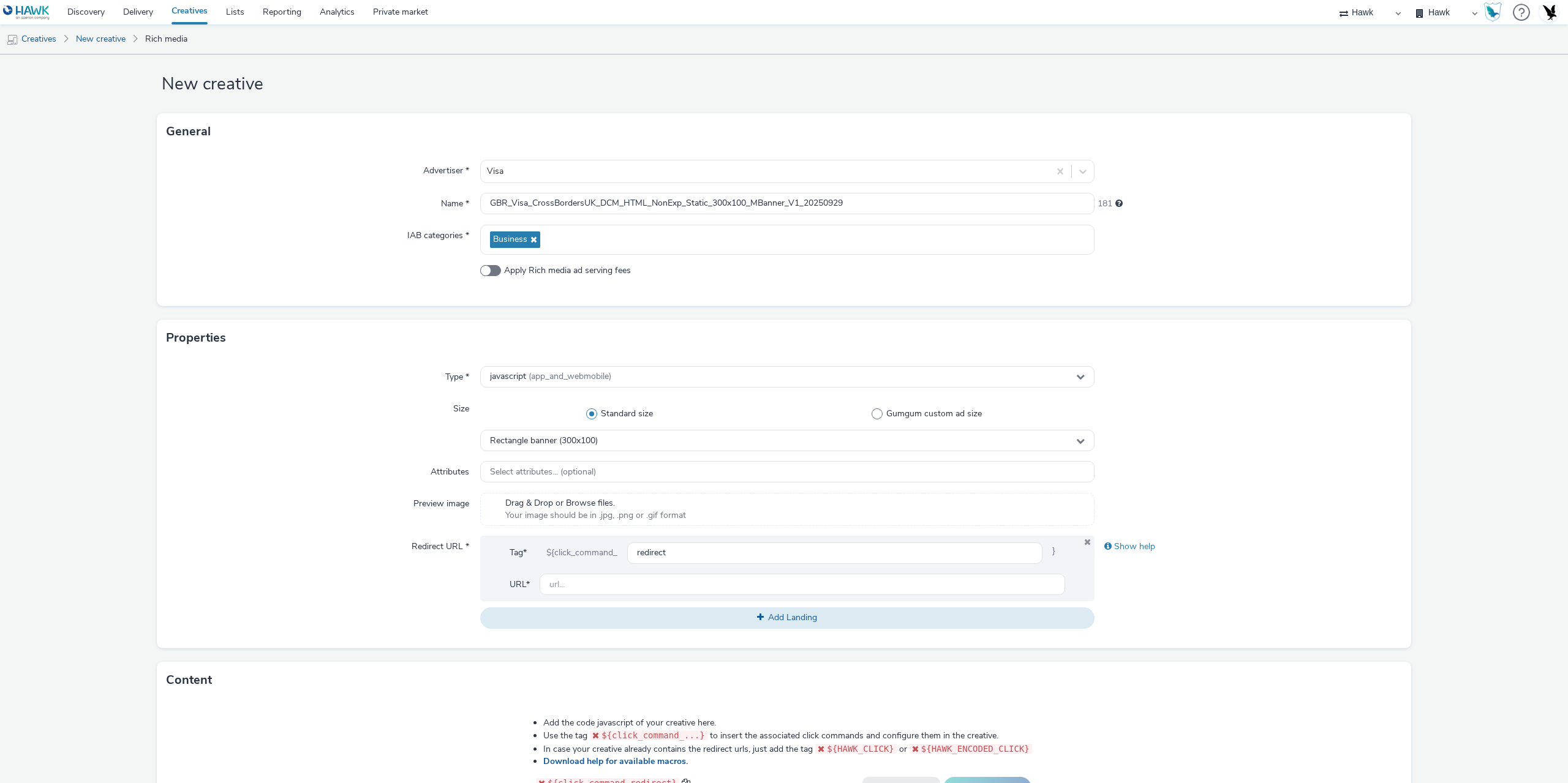
scroll to position [61, 0]
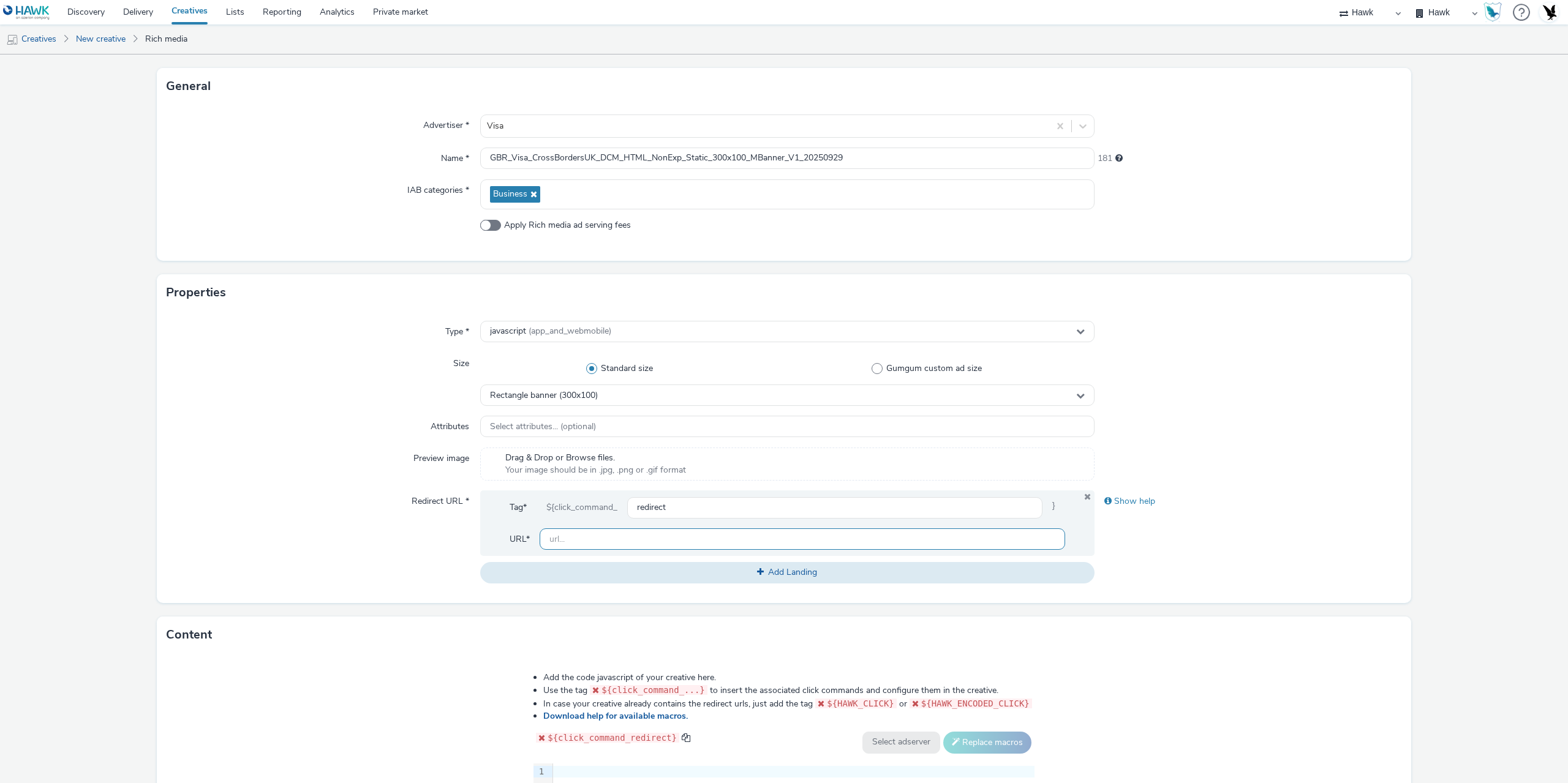
drag, startPoint x: 558, startPoint y: 533, endPoint x: 322, endPoint y: 546, distance: 236.4
click at [558, 533] on input "text" at bounding box center [802, 539] width 526 height 21
paste input "[URL][DOMAIN_NAME]"
type input "[URL][DOMAIN_NAME]"
click at [257, 540] on div "Redirect URL *" at bounding box center [323, 537] width 314 height 93
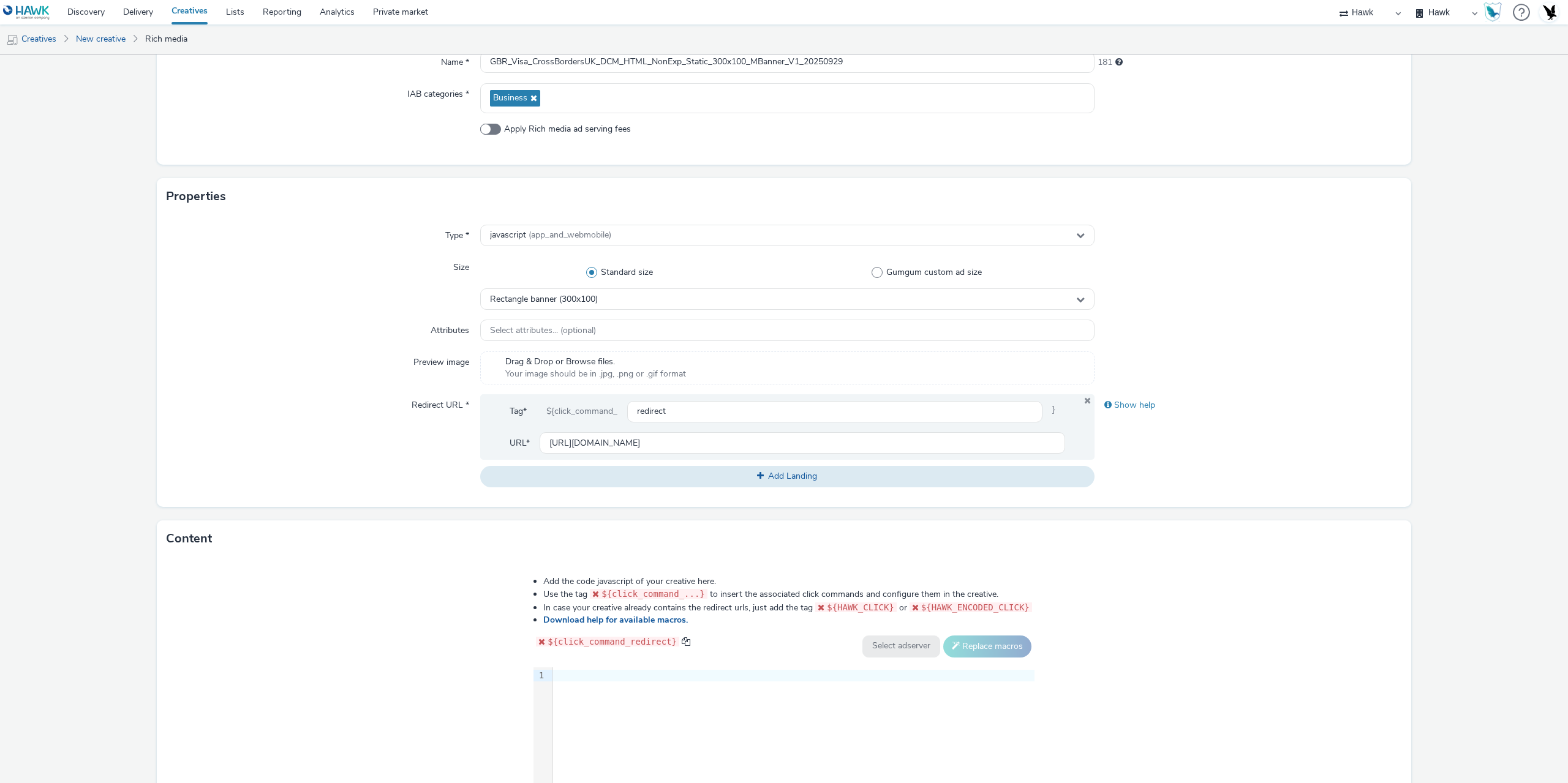
scroll to position [307, 0]
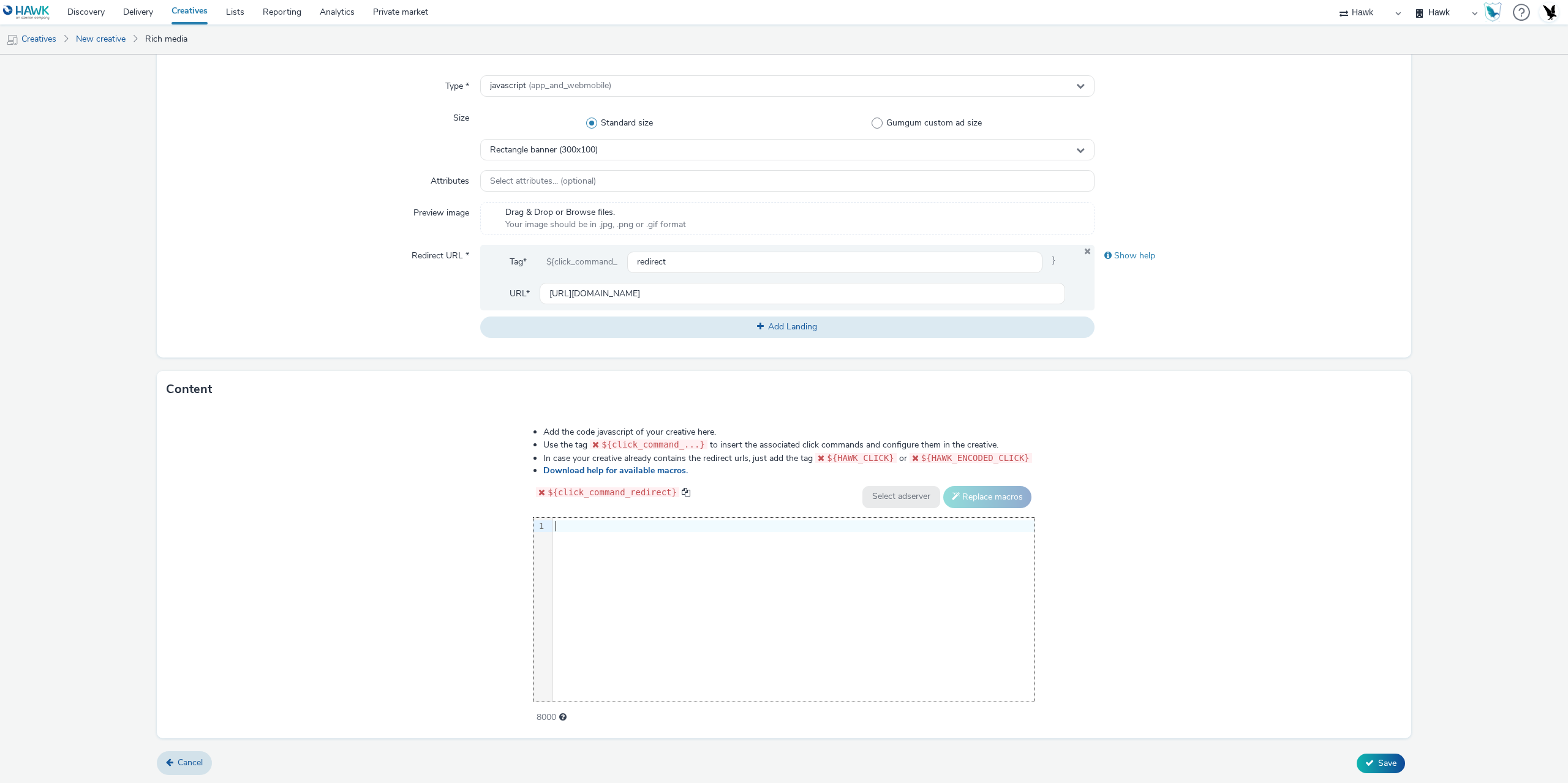
click at [766, 610] on div "9 1 ›" at bounding box center [784, 610] width 501 height 184
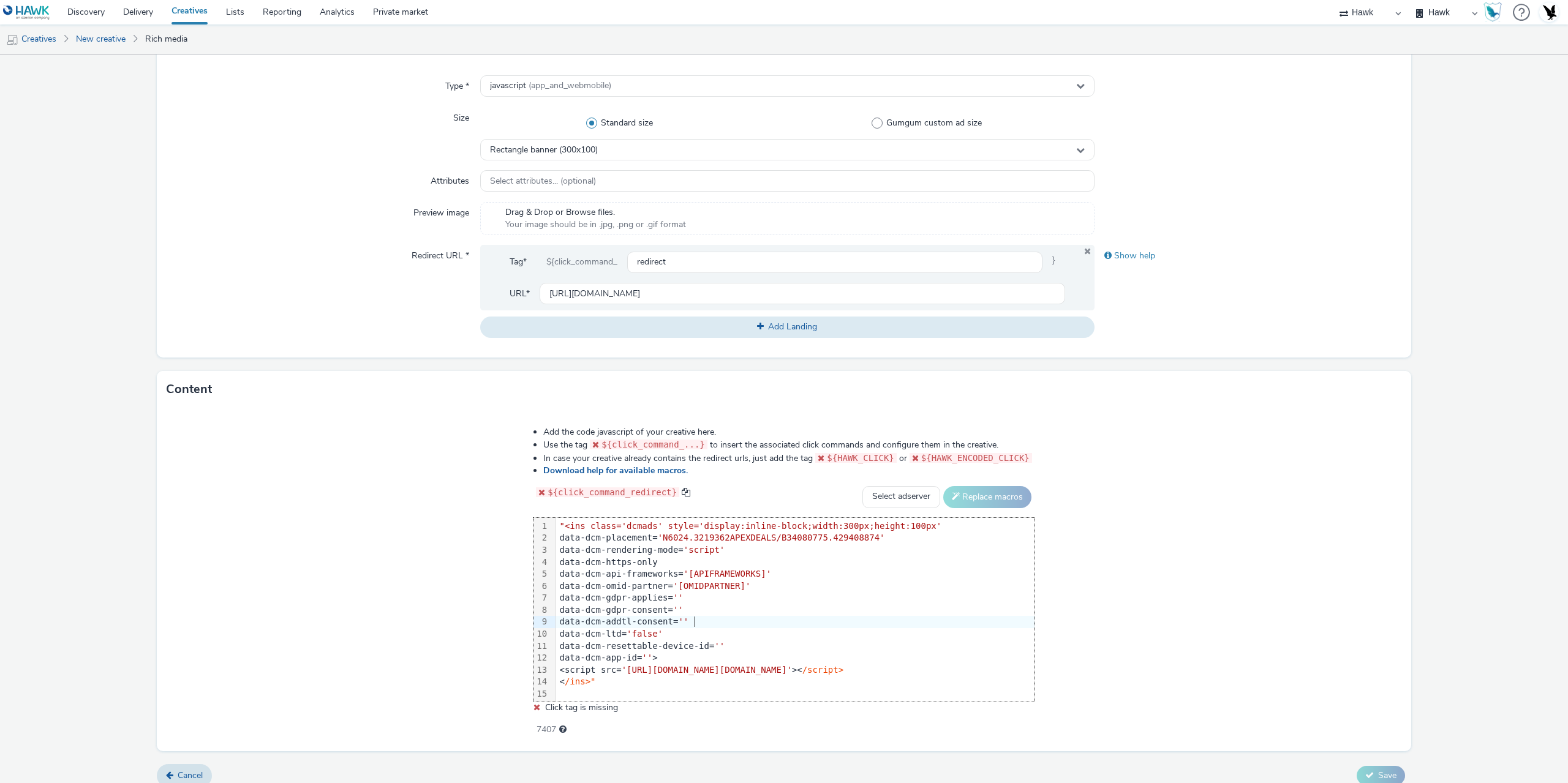
drag, startPoint x: 892, startPoint y: 626, endPoint x: 870, endPoint y: 618, distance: 23.4
click at [892, 626] on div "data-dcm-addtl-consent= ''" at bounding box center [795, 622] width 478 height 12
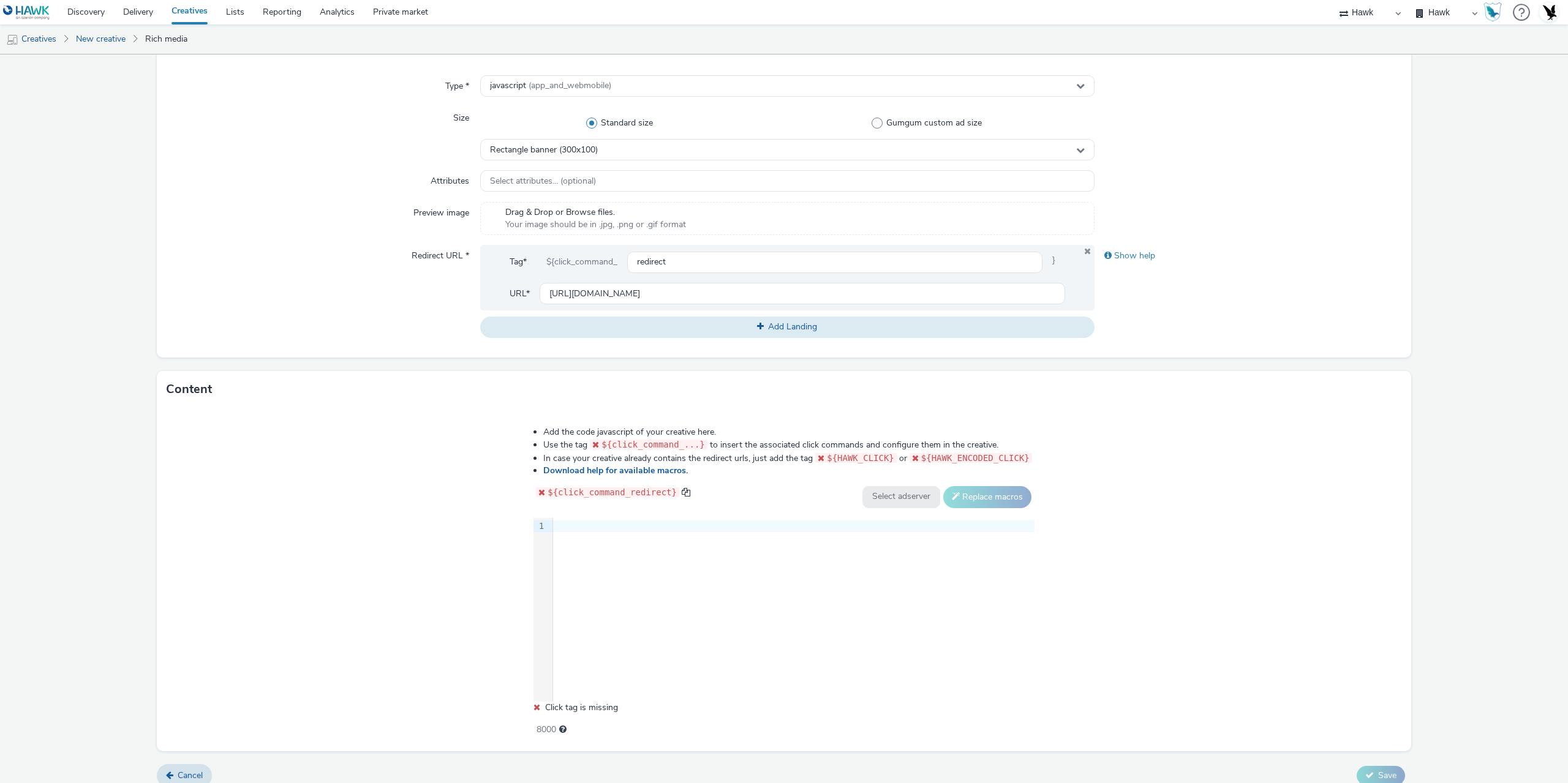
drag, startPoint x: 800, startPoint y: 583, endPoint x: 776, endPoint y: 586, distance: 24.2
click at [799, 583] on div "9 1 ›" at bounding box center [784, 610] width 501 height 184
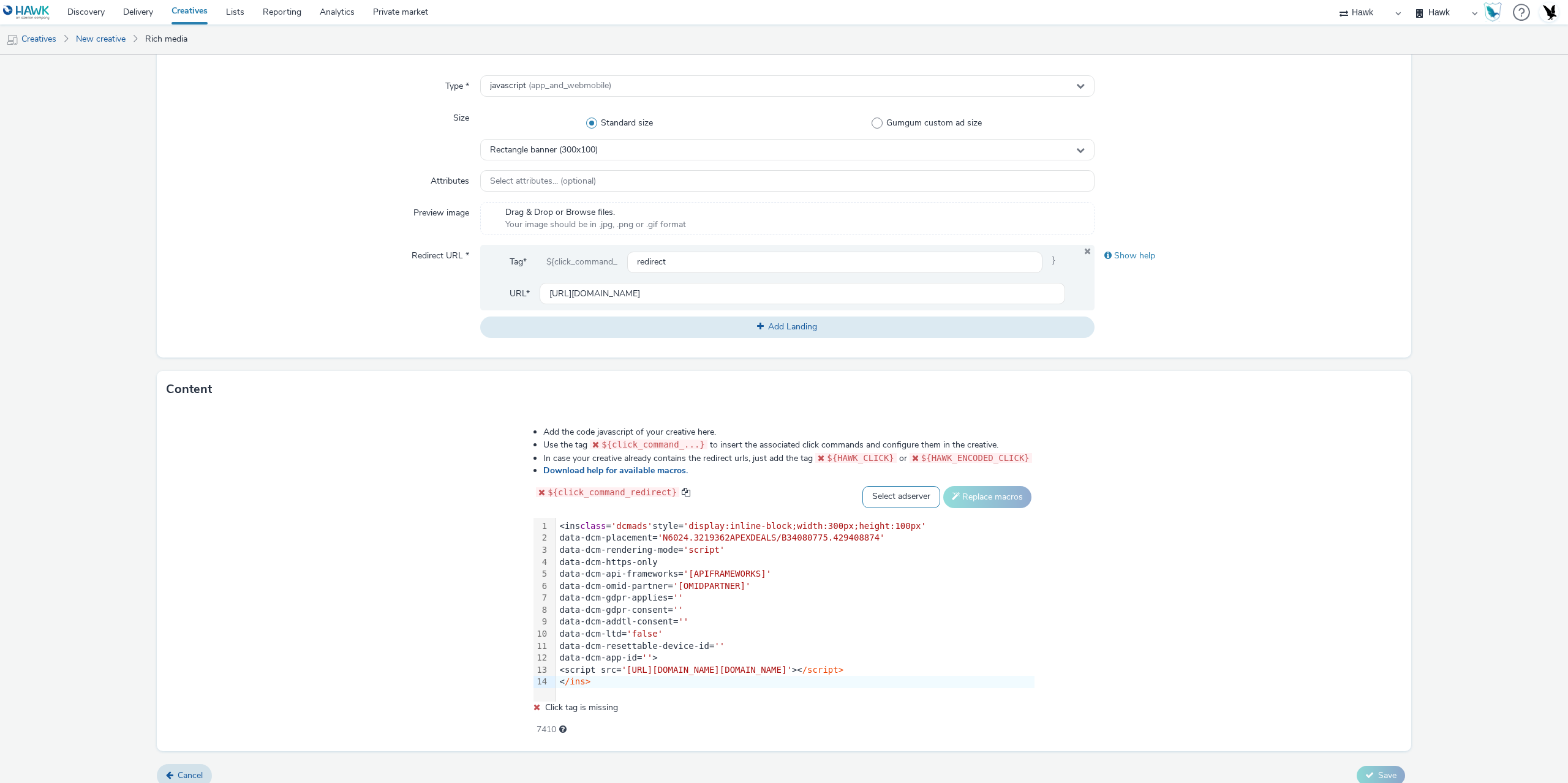
click at [924, 494] on select "Select adserver Sizmek DCM Adform Sting" at bounding box center [901, 497] width 77 height 22
select select "dcm"
click at [897, 486] on select "Select adserver Sizmek DCM Adform Sting" at bounding box center [901, 497] width 77 height 22
click at [1032, 498] on button "Replace macros" at bounding box center [988, 497] width 88 height 22
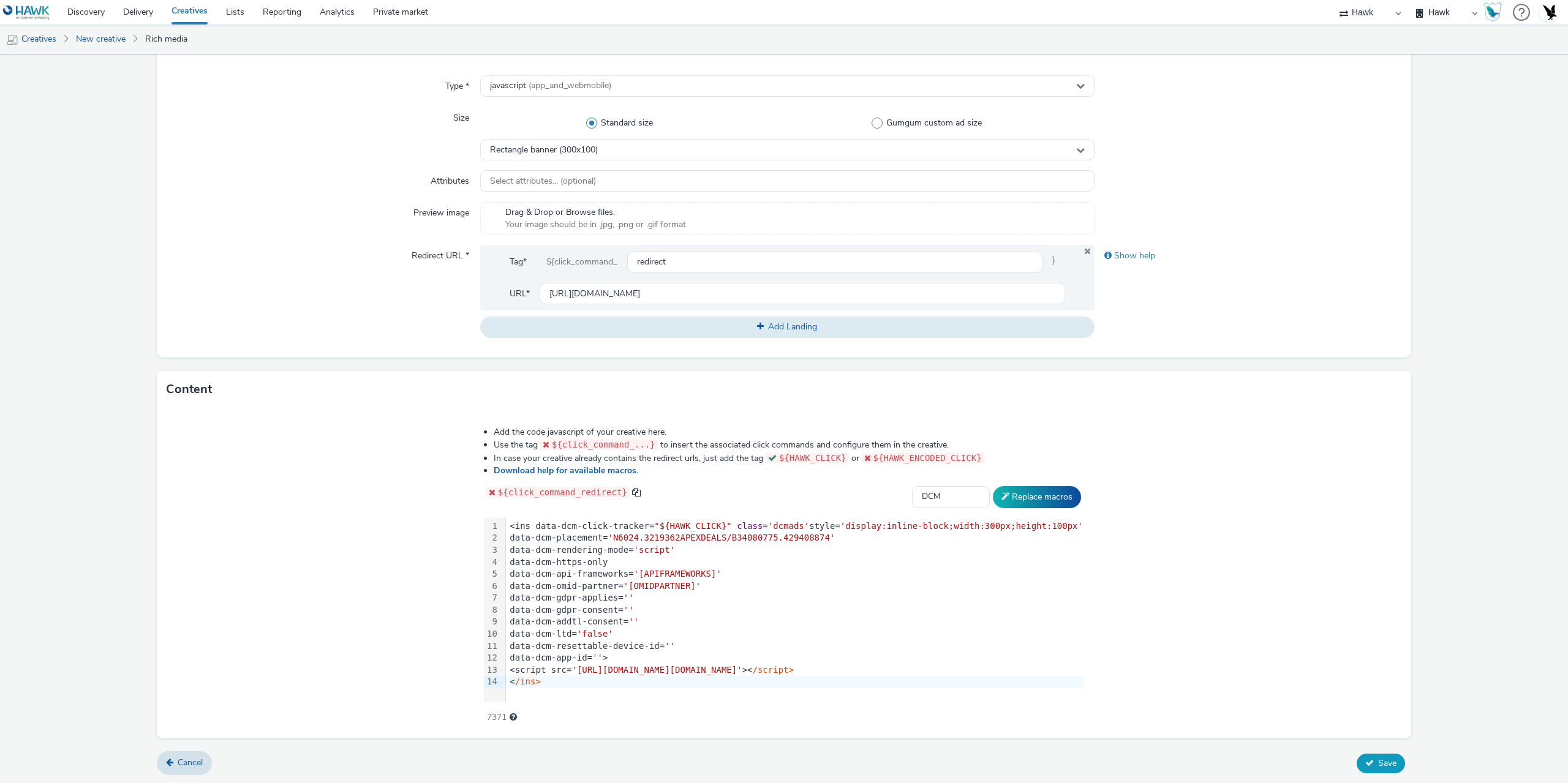
click at [1378, 761] on span "Save" at bounding box center [1387, 763] width 19 height 11
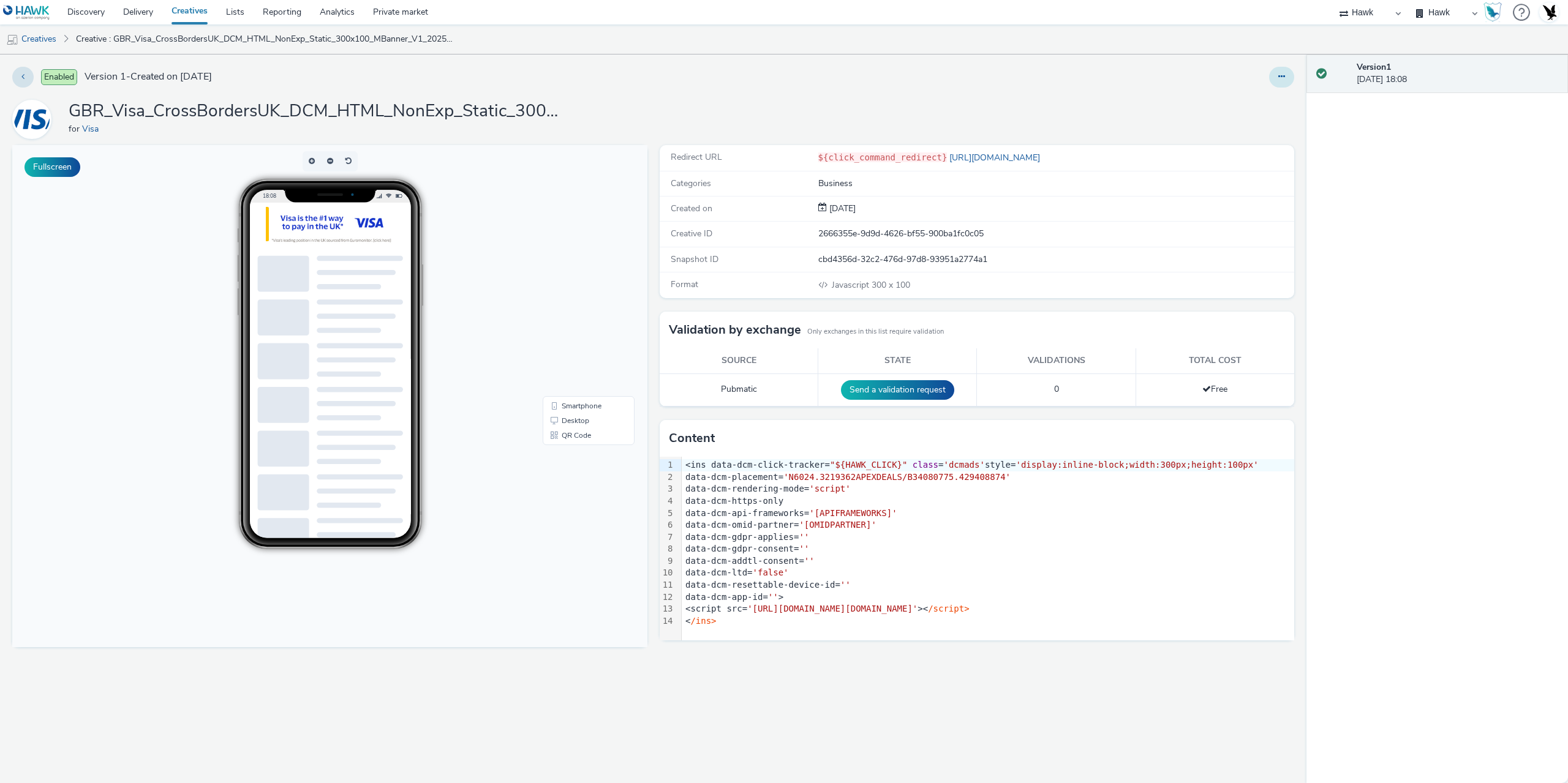
click at [1292, 75] on button at bounding box center [1282, 77] width 25 height 21
click at [1245, 119] on link "Duplicate" at bounding box center [1249, 126] width 92 height 24
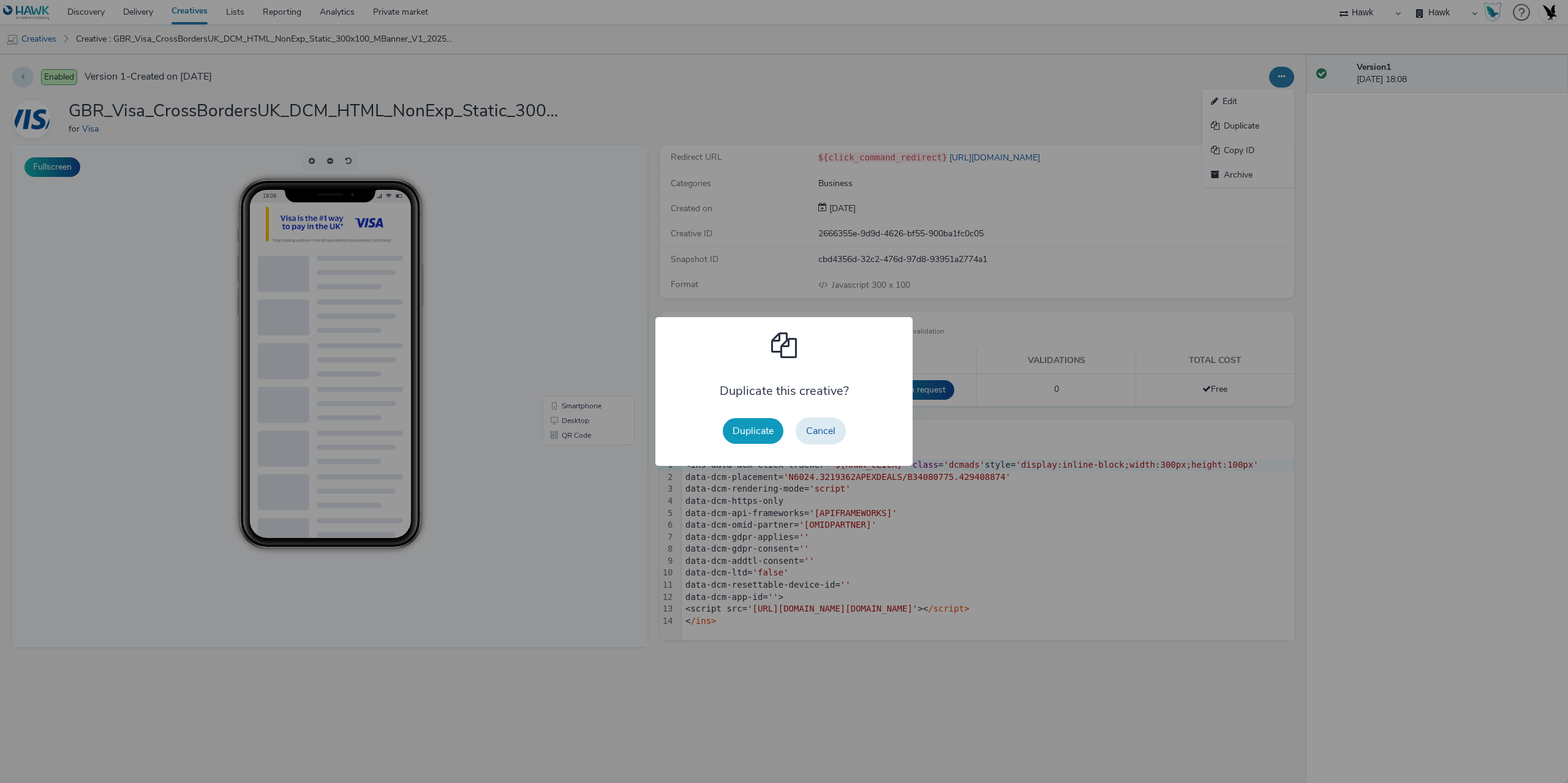
click at [763, 435] on button "Duplicate" at bounding box center [753, 431] width 60 height 26
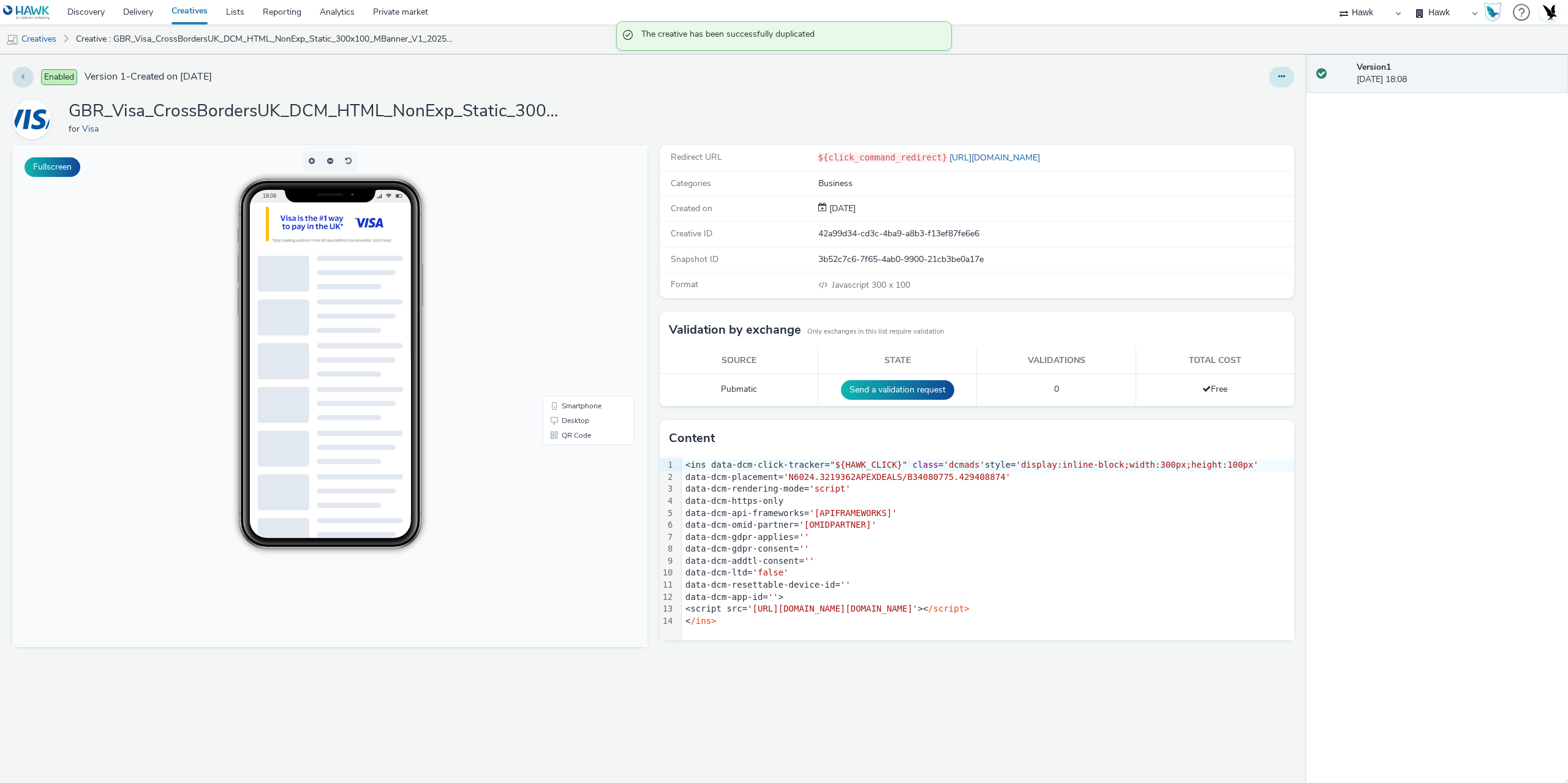
click at [1287, 70] on button at bounding box center [1282, 77] width 25 height 21
click at [1237, 104] on link "Edit" at bounding box center [1249, 102] width 92 height 24
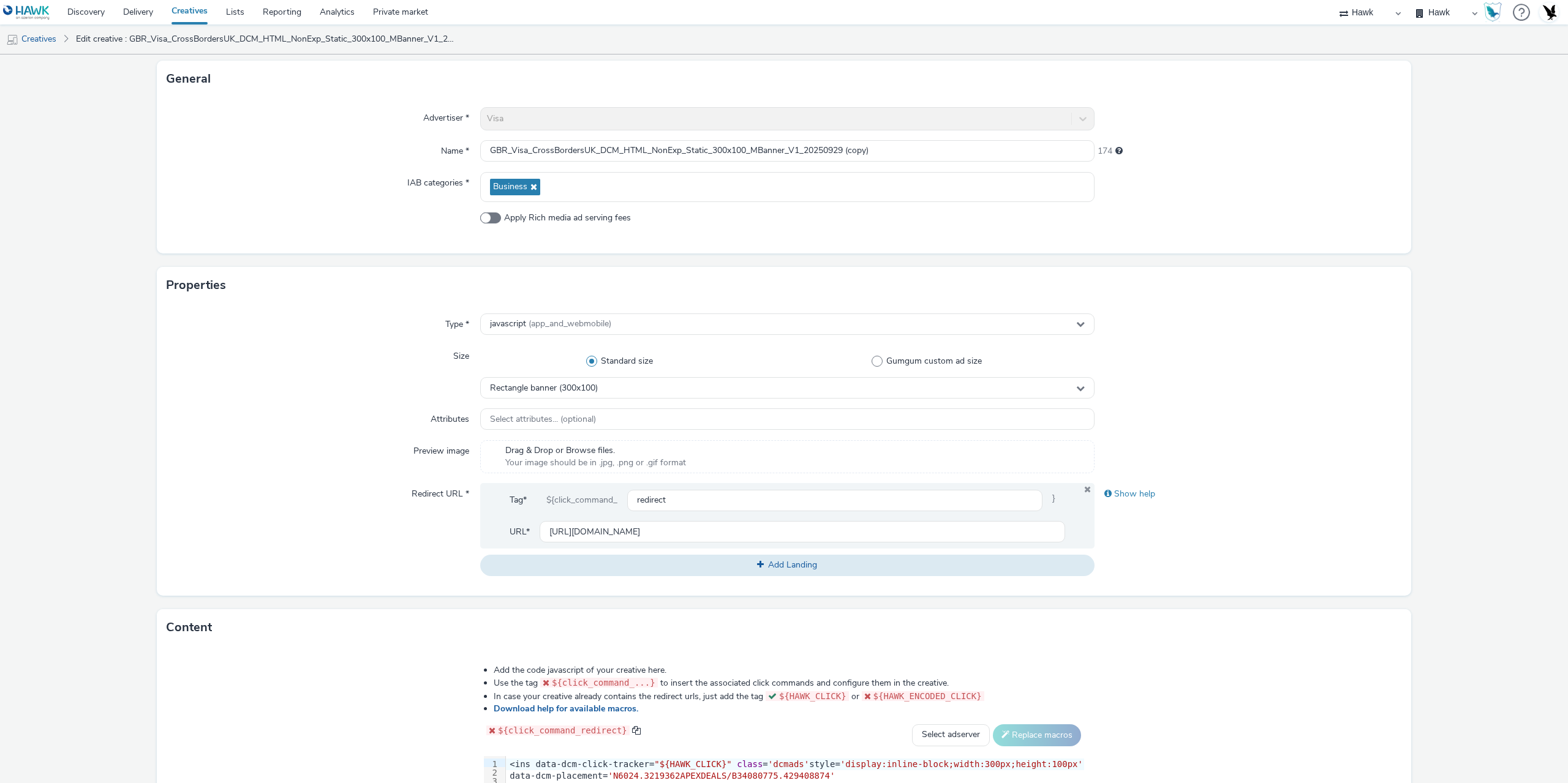
scroll to position [307, 0]
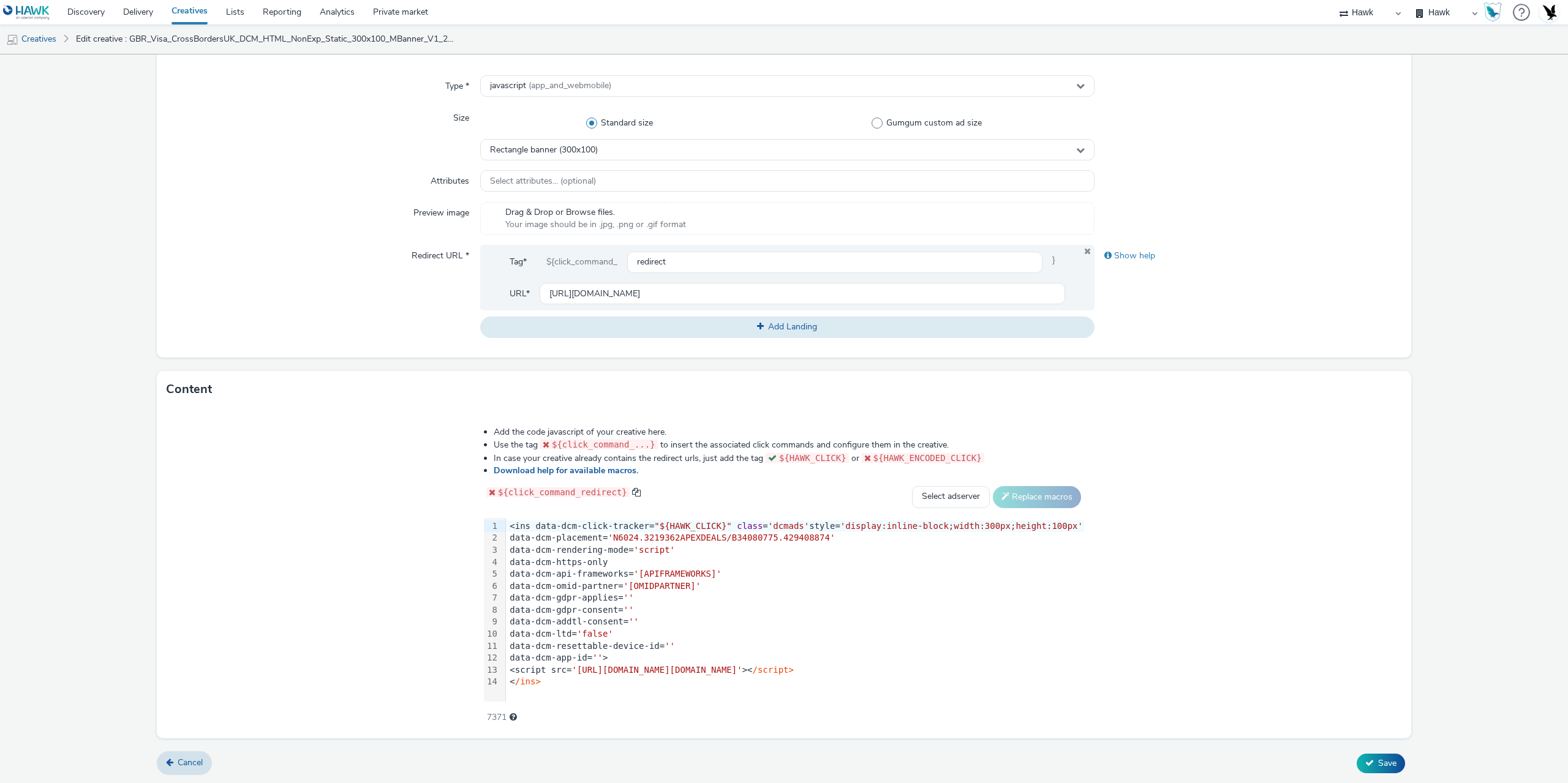
click at [610, 614] on div "data-dcm-gdpr-consent= ''" at bounding box center [795, 610] width 579 height 12
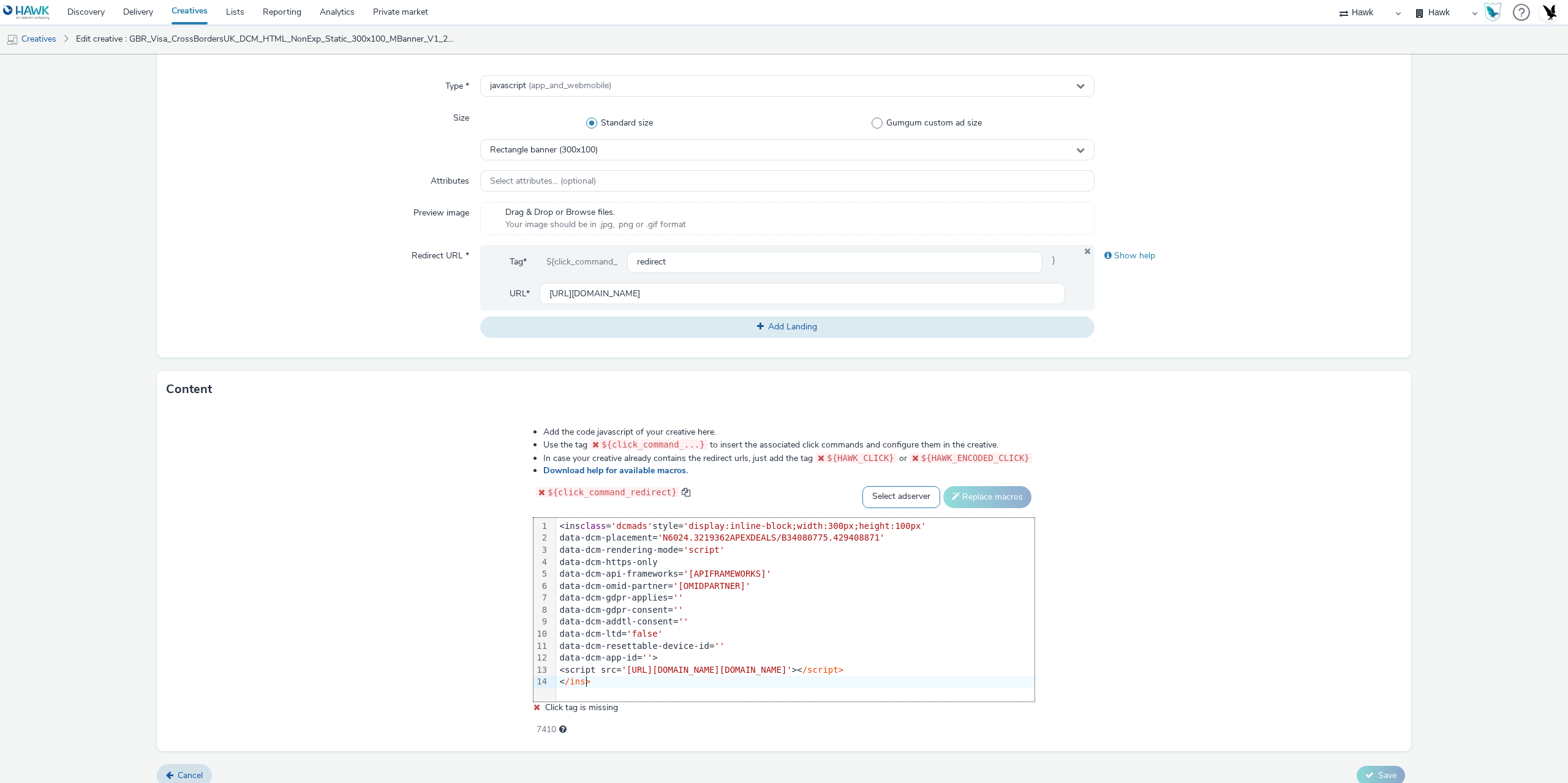
click at [929, 502] on select "Select adserver Sizmek DCM Adform Sting" at bounding box center [901, 497] width 77 height 22
select select "dcm"
click at [897, 486] on select "Select adserver Sizmek DCM Adform Sting" at bounding box center [901, 497] width 77 height 22
click at [1004, 495] on button "Replace macros" at bounding box center [988, 497] width 88 height 22
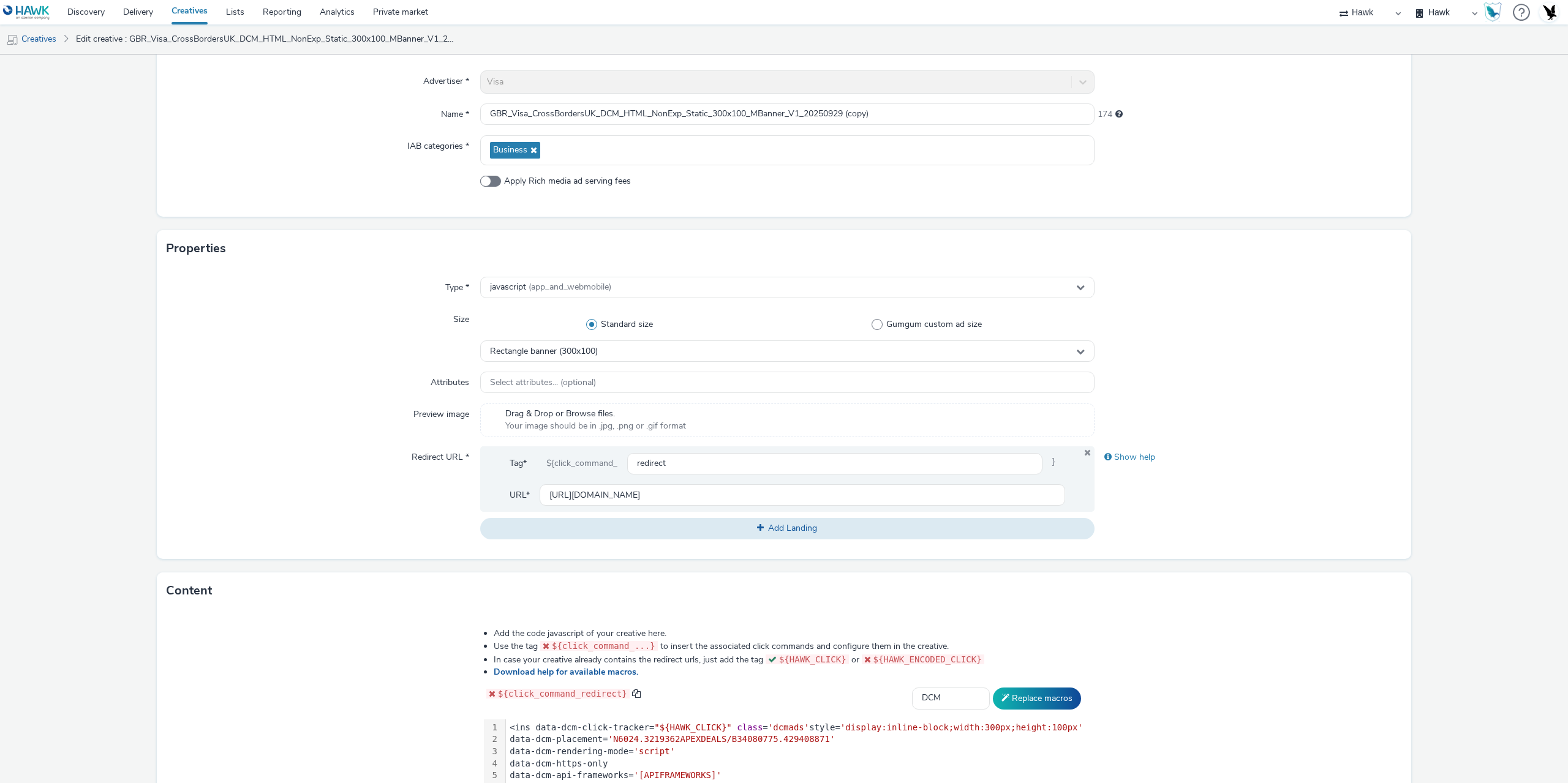
scroll to position [0, 0]
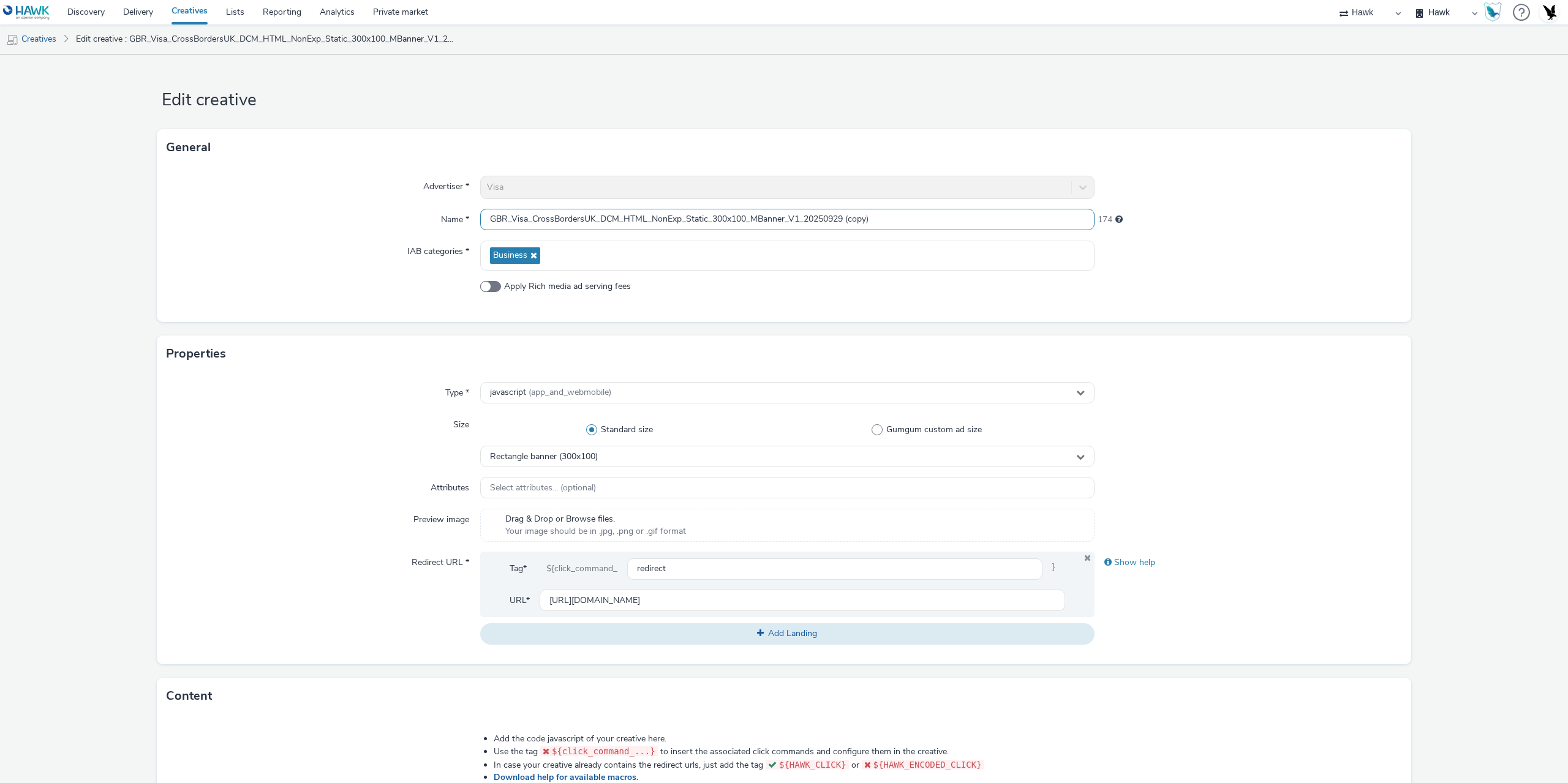
click at [891, 217] on input "GBR_Visa_CrossBordersUK_DCM_HTML_NonExp_Static_300x100_MBanner_V1_20250929 (cop…" at bounding box center [787, 219] width 614 height 21
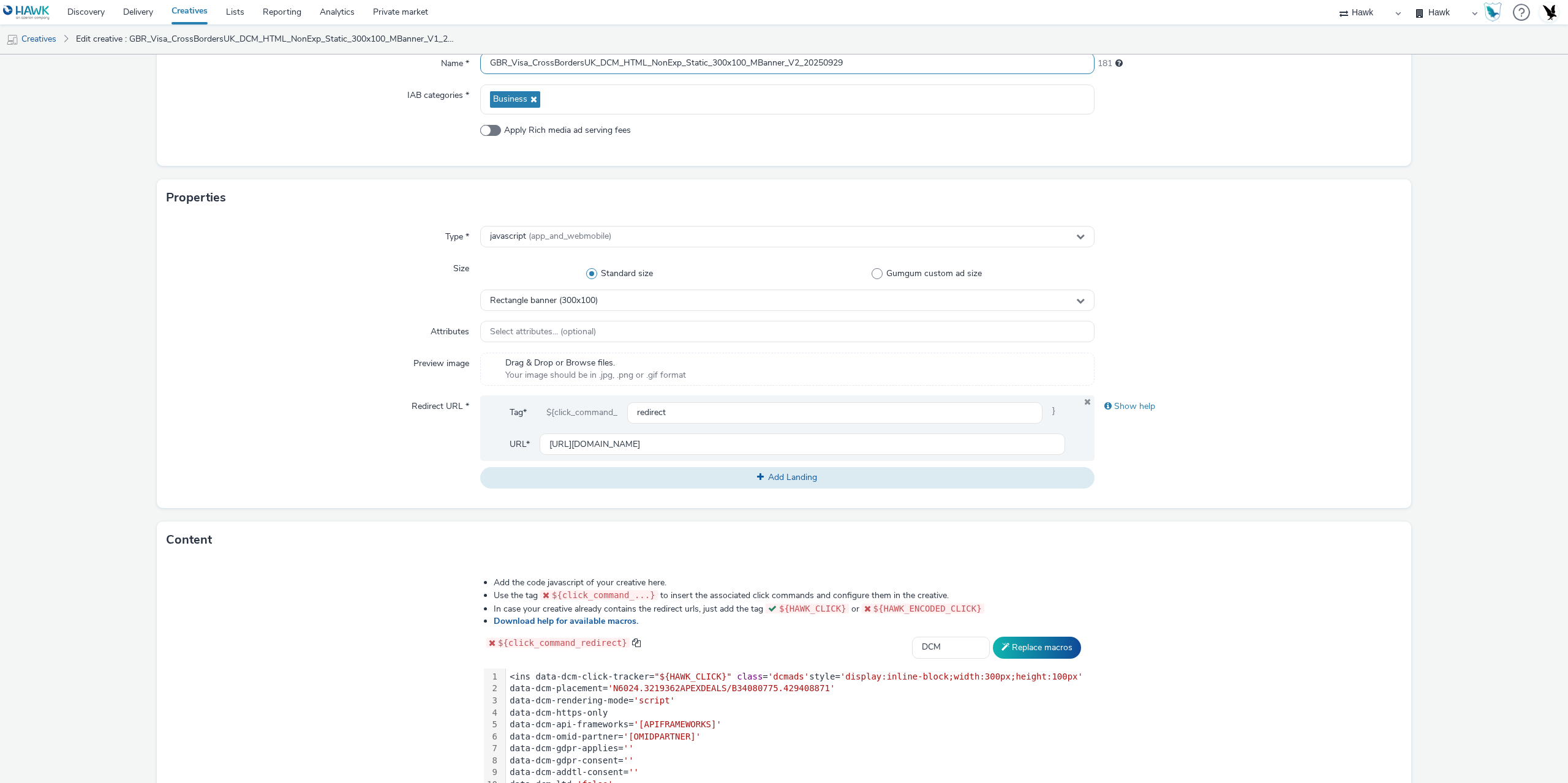
scroll to position [307, 0]
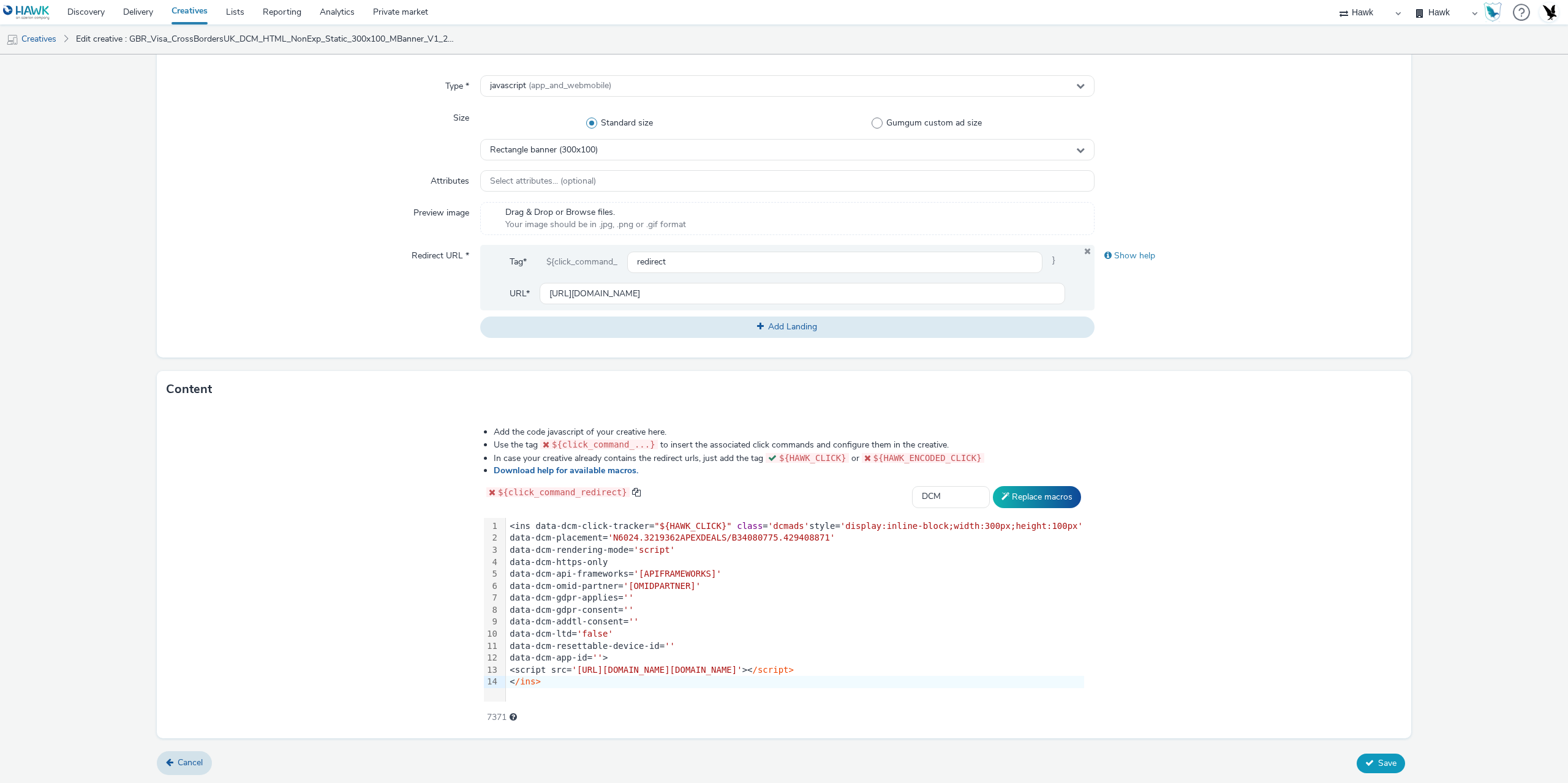
type input "GBR_Visa_CrossBordersUK_DCM_HTML_NonExp_Static_300x100_MBanner_V2_20250929"
click at [1385, 754] on button "Save" at bounding box center [1381, 763] width 48 height 20
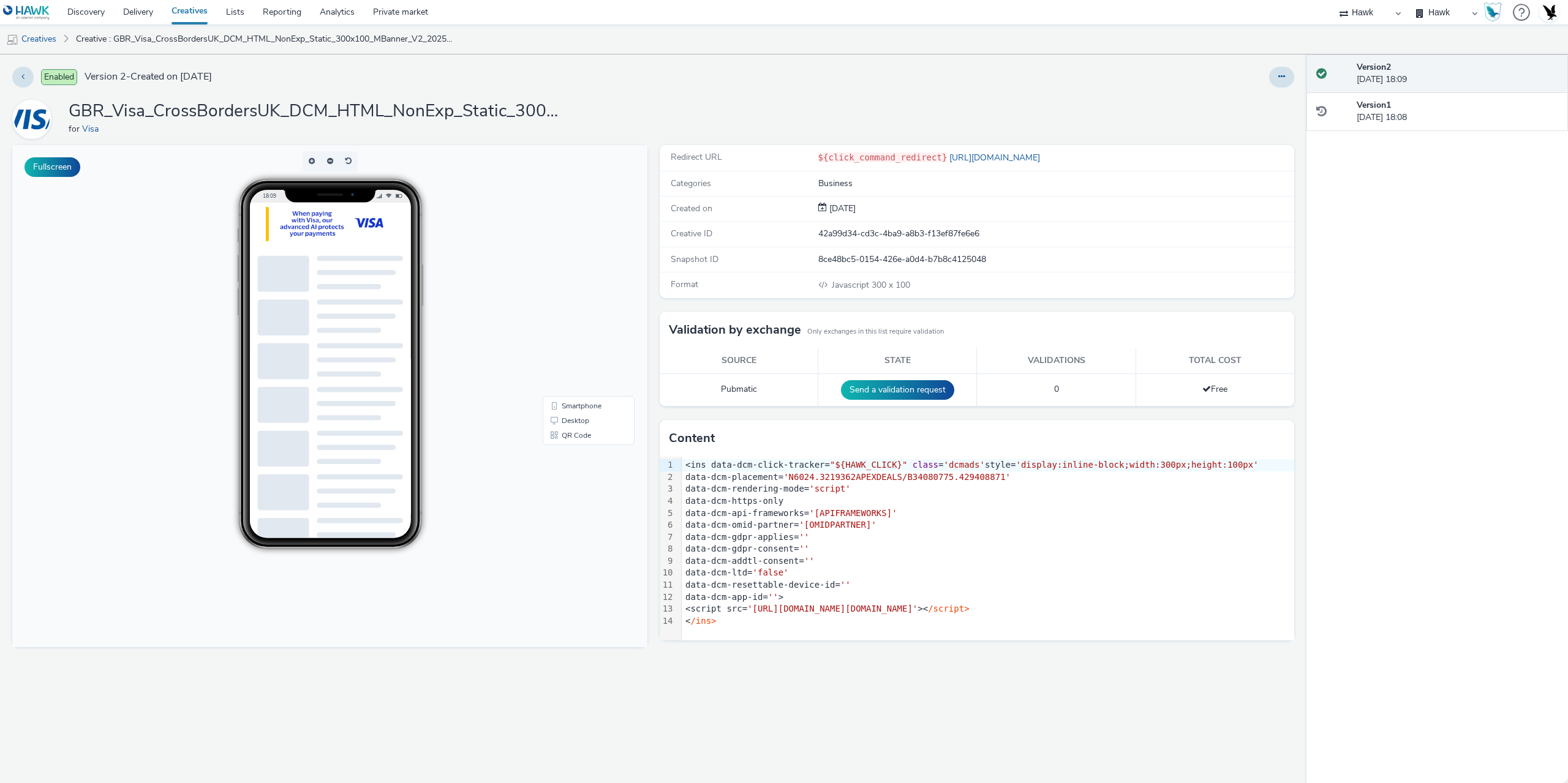
click at [192, 9] on link "Creatives" at bounding box center [189, 12] width 55 height 24
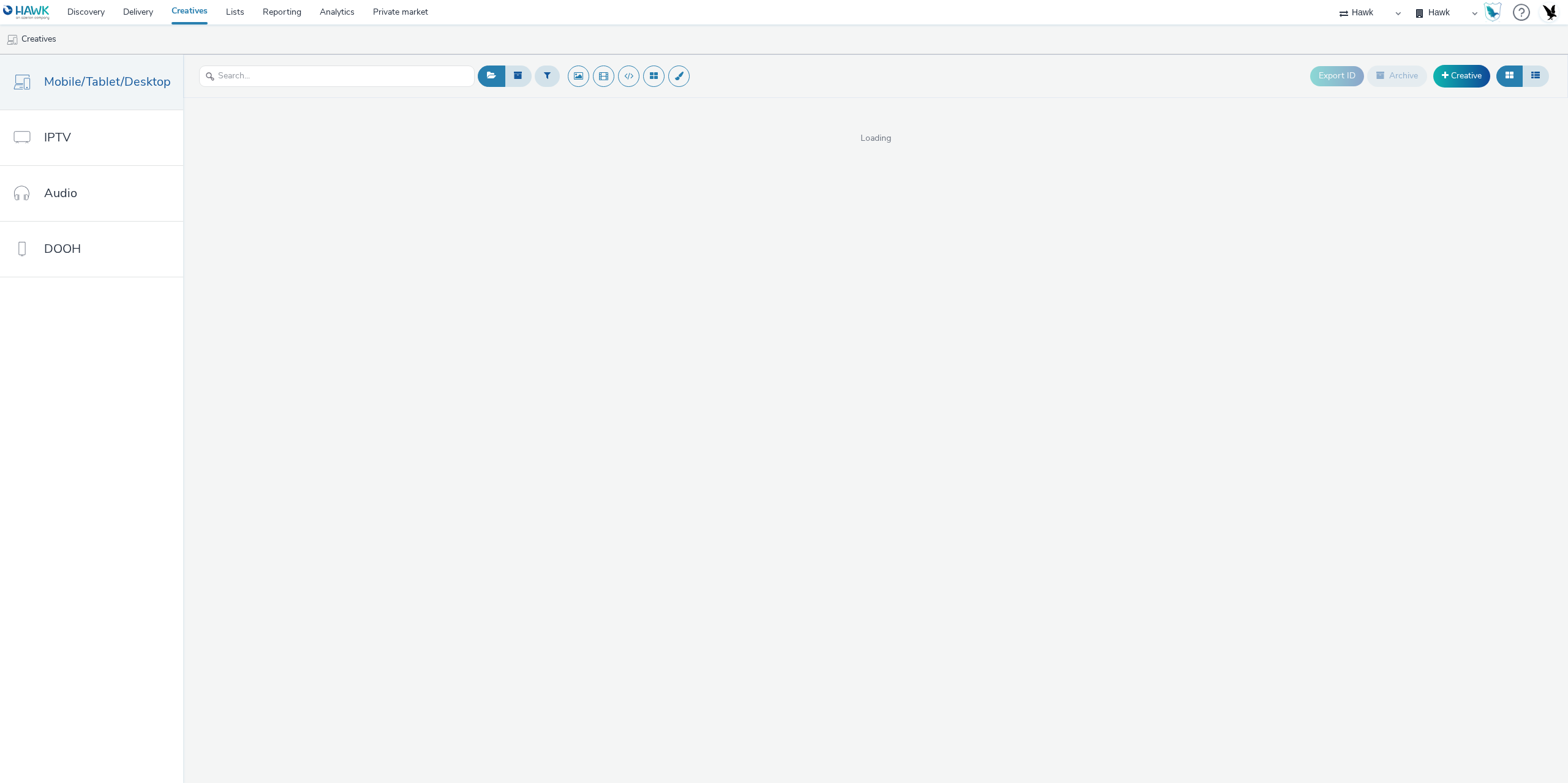
click at [398, 290] on div "Export ID Archive Creative Loading" at bounding box center [876, 419] width 1385 height 729
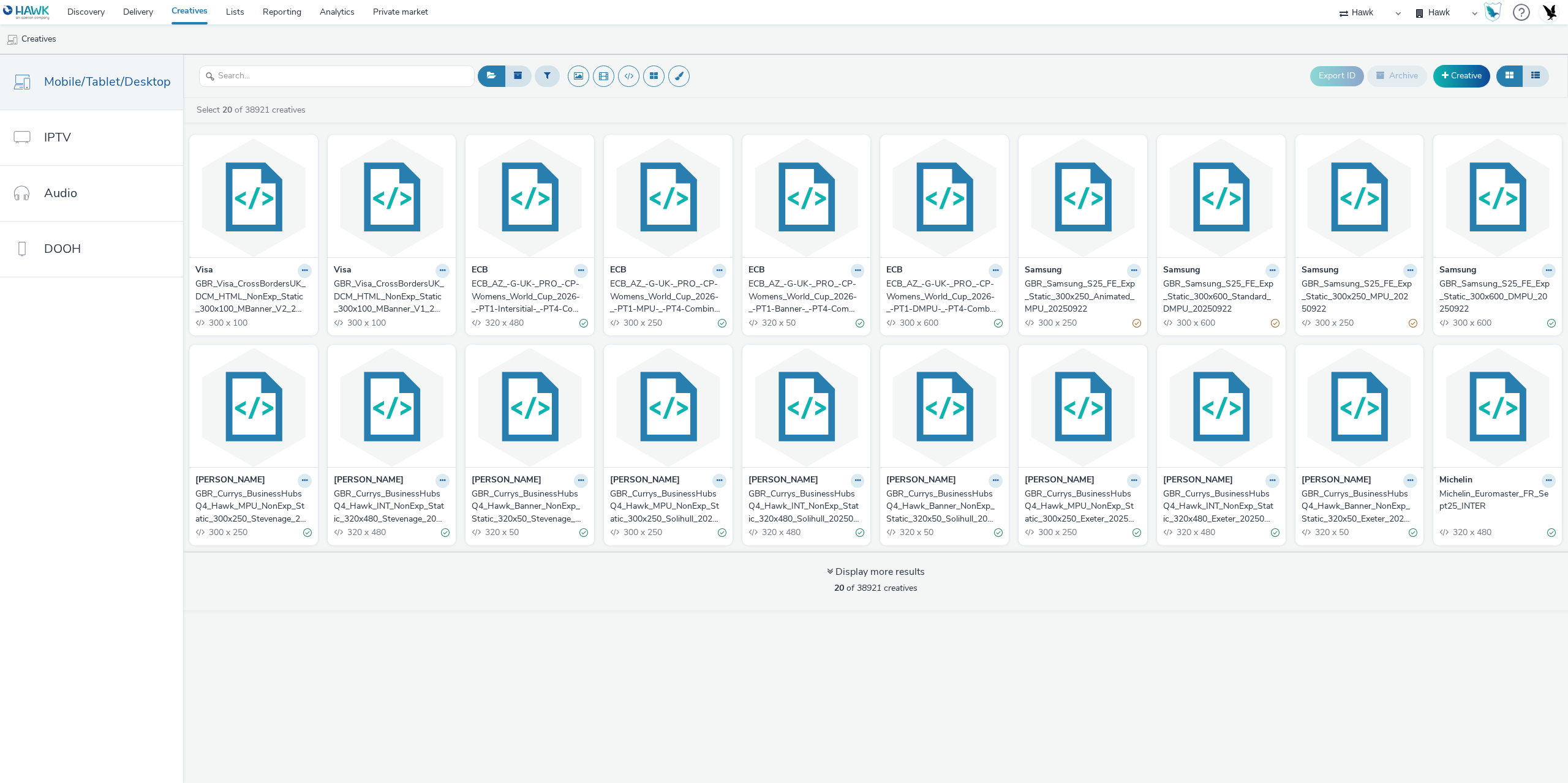
click at [262, 302] on div "GBR_Visa_CrossBordersUK_DCM_HTML_NonExp_Static_300x100_MBanner_V2_20250929" at bounding box center [251, 297] width 112 height 37
click at [393, 304] on div "GBR_Visa_CrossBordersUK_DCM_HTML_NonExp_Static_300x100_MBanner_V1_20250929" at bounding box center [390, 297] width 112 height 37
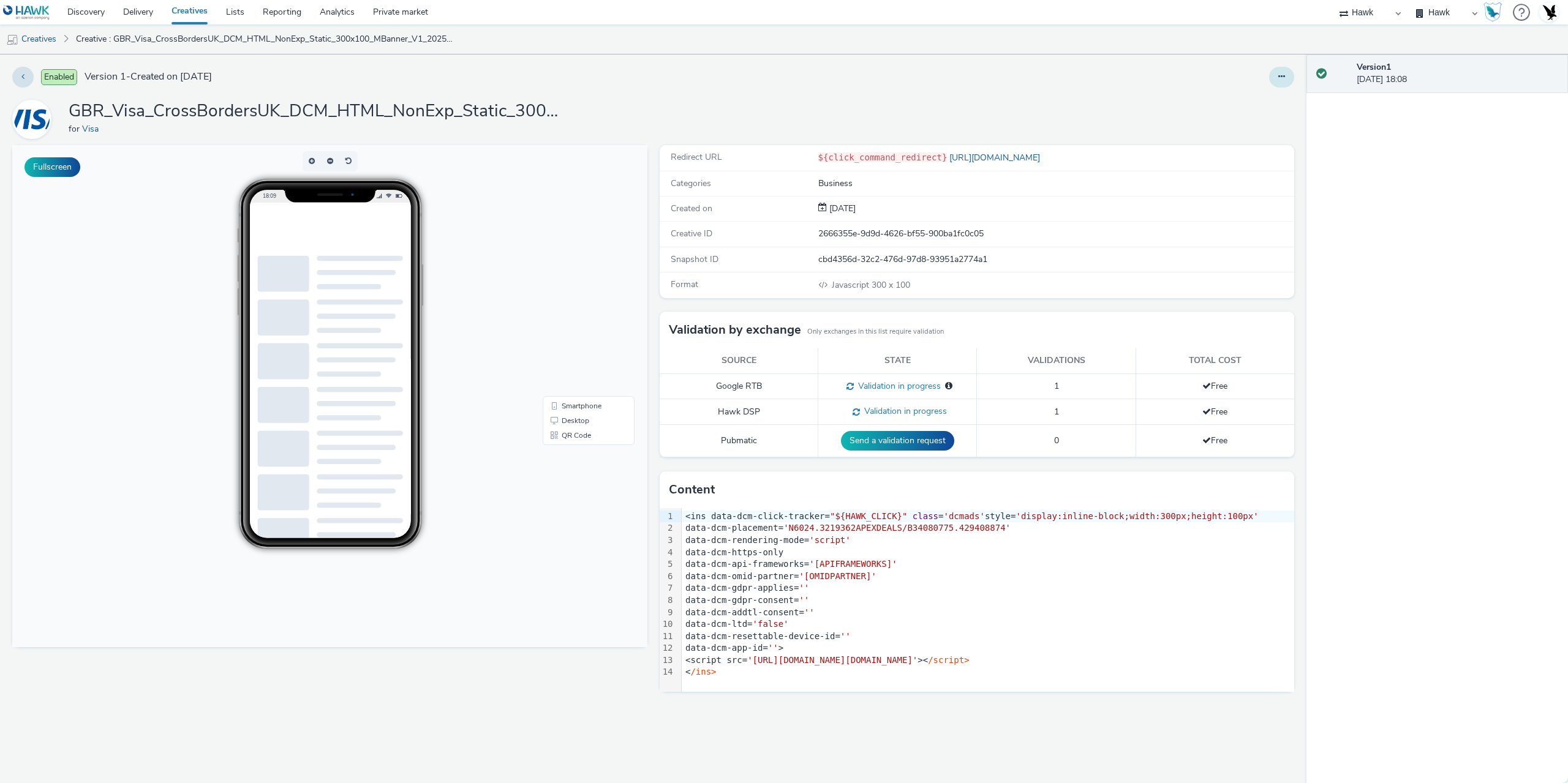
click at [1277, 78] on button at bounding box center [1282, 77] width 25 height 21
click at [1246, 130] on link "Duplicate" at bounding box center [1249, 126] width 92 height 24
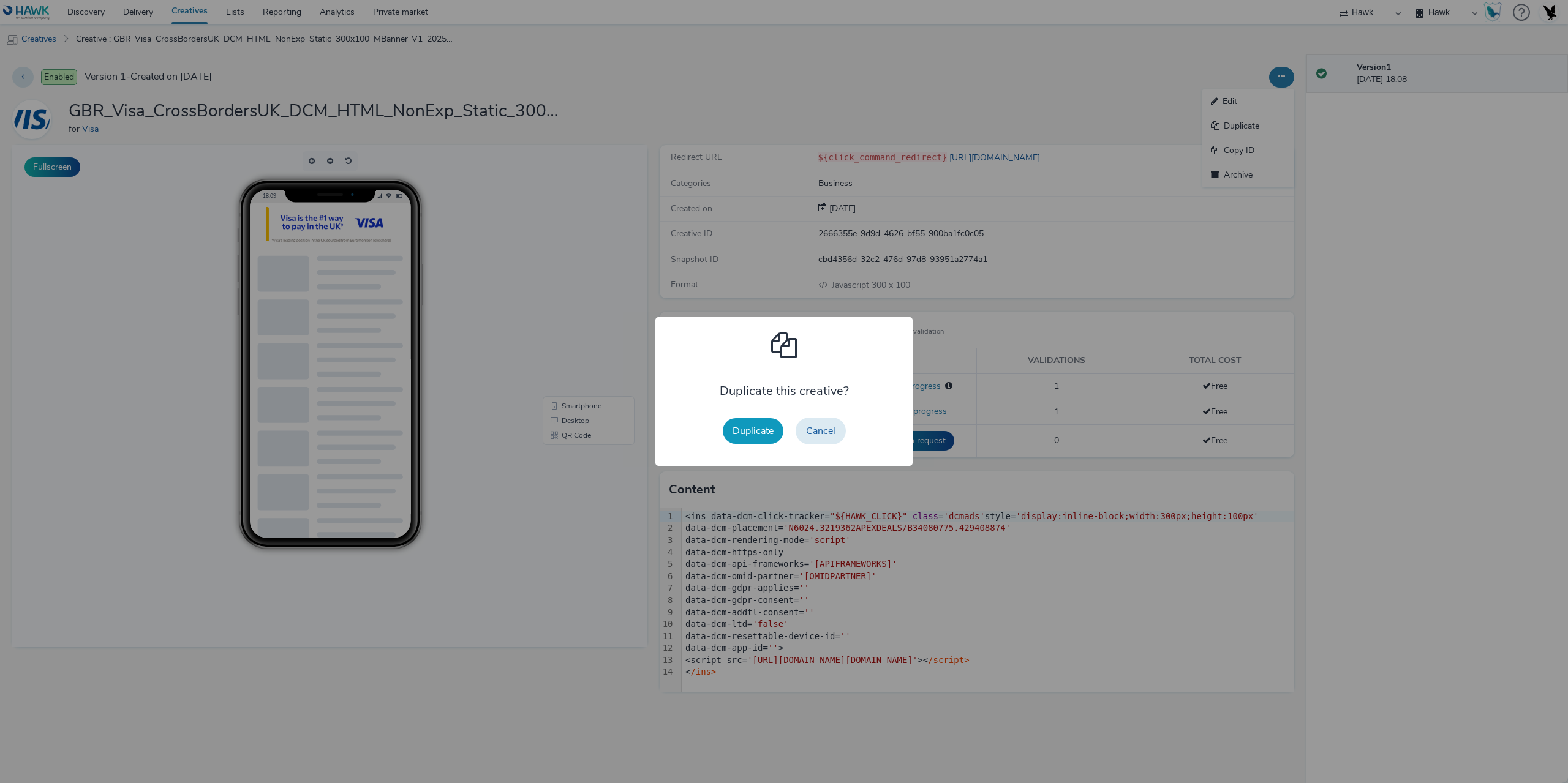
click at [728, 433] on button "Duplicate" at bounding box center [753, 431] width 60 height 26
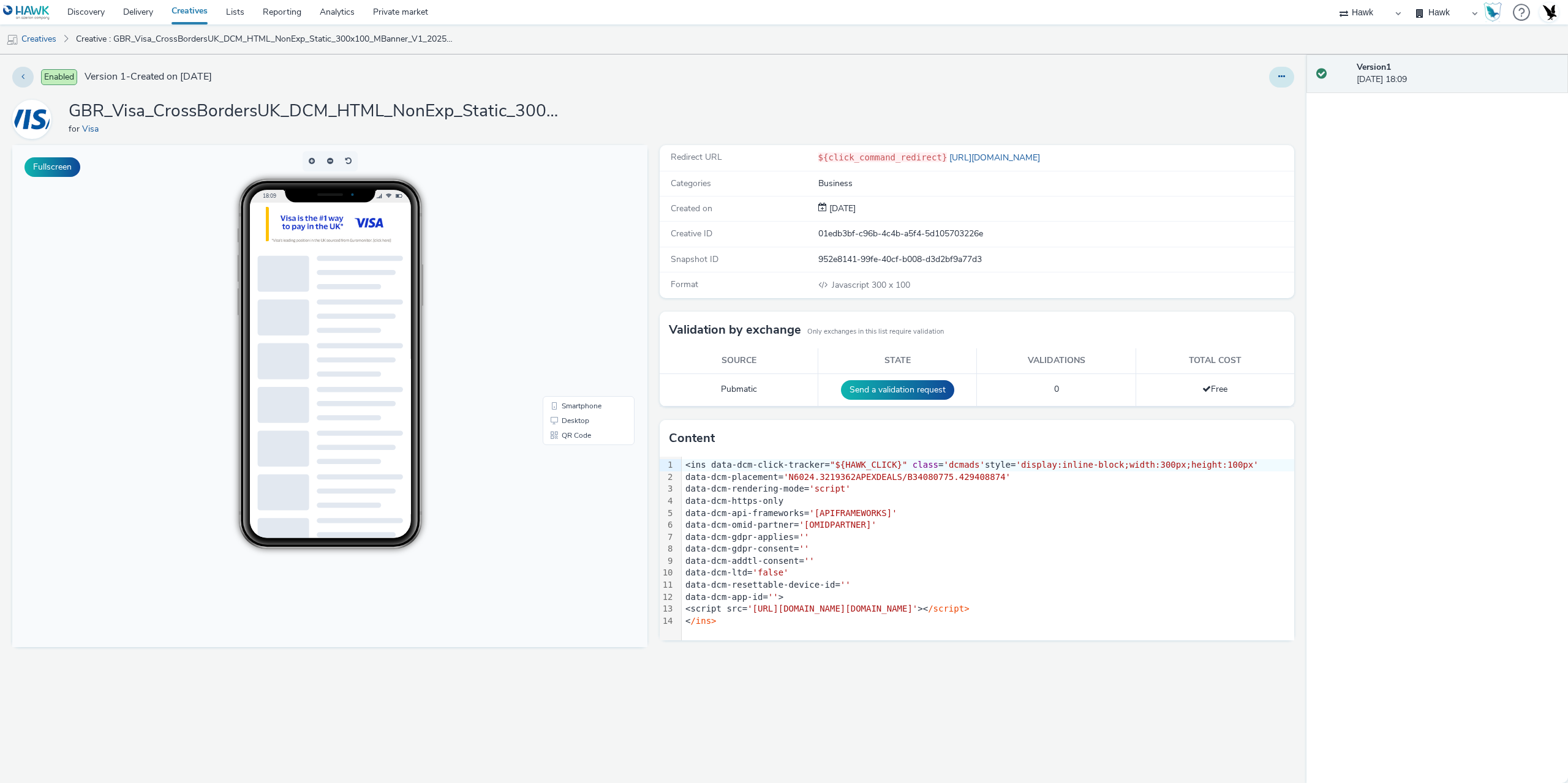
click at [1280, 82] on button at bounding box center [1282, 77] width 25 height 21
click at [1232, 111] on link "Edit" at bounding box center [1249, 102] width 92 height 24
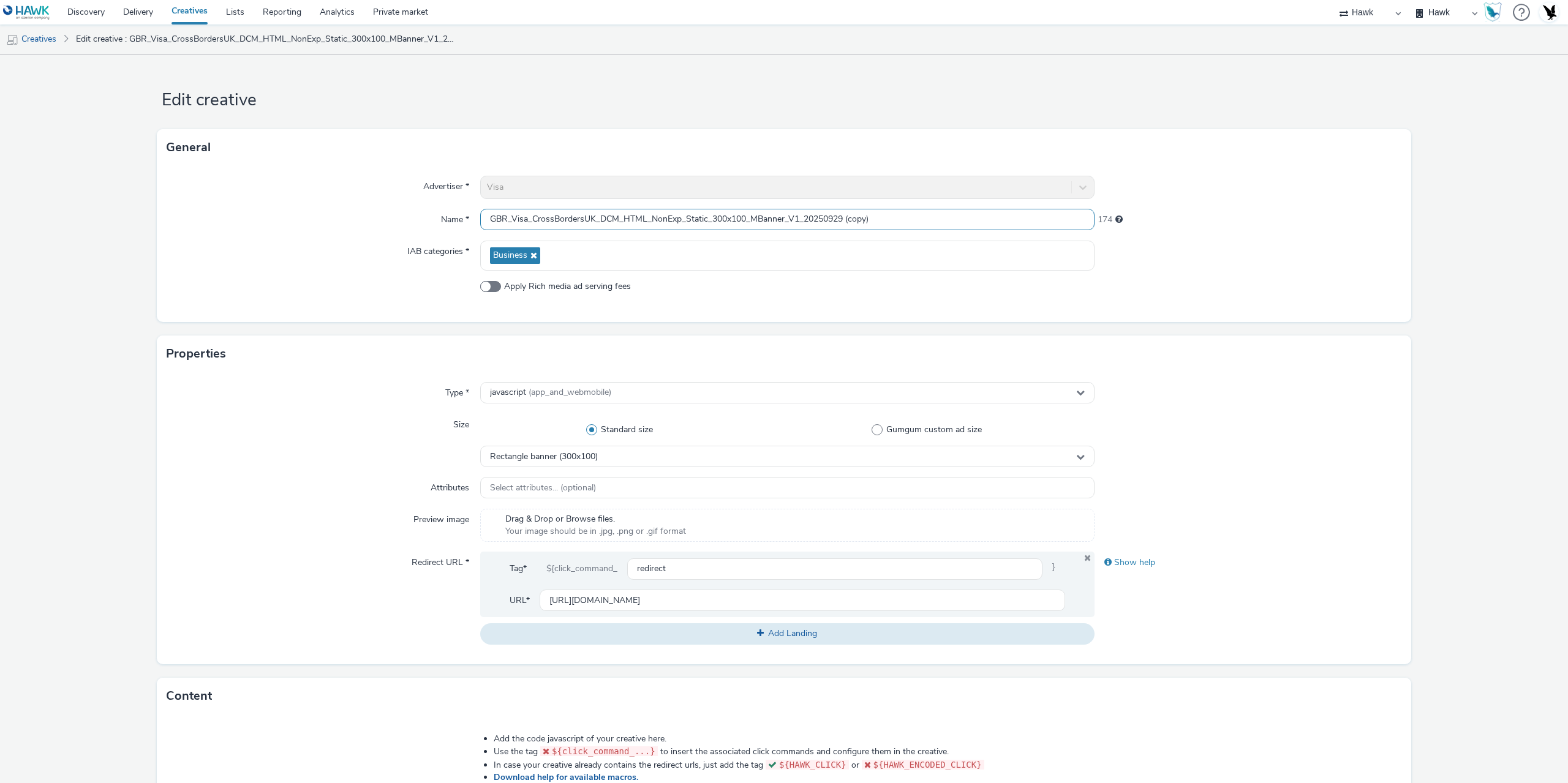
drag, startPoint x: 842, startPoint y: 218, endPoint x: 1009, endPoint y: 222, distance: 167.0
click at [1005, 223] on input "GBR_Visa_CrossBordersUK_DCM_HTML_NonExp_Static_300x100_MBanner_V1_20250929 (cop…" at bounding box center [787, 219] width 614 height 21
click at [742, 218] on input "GBR_Visa_CrossBordersUK_DCM_HTML_NonExp_Static_300x100_MBanner_V1_20250929" at bounding box center [787, 219] width 614 height 21
type input "GBR_Visa_CrossBordersUK_DCM_HTML_NonExp_Static_320x50_MBanner_V1_20250929"
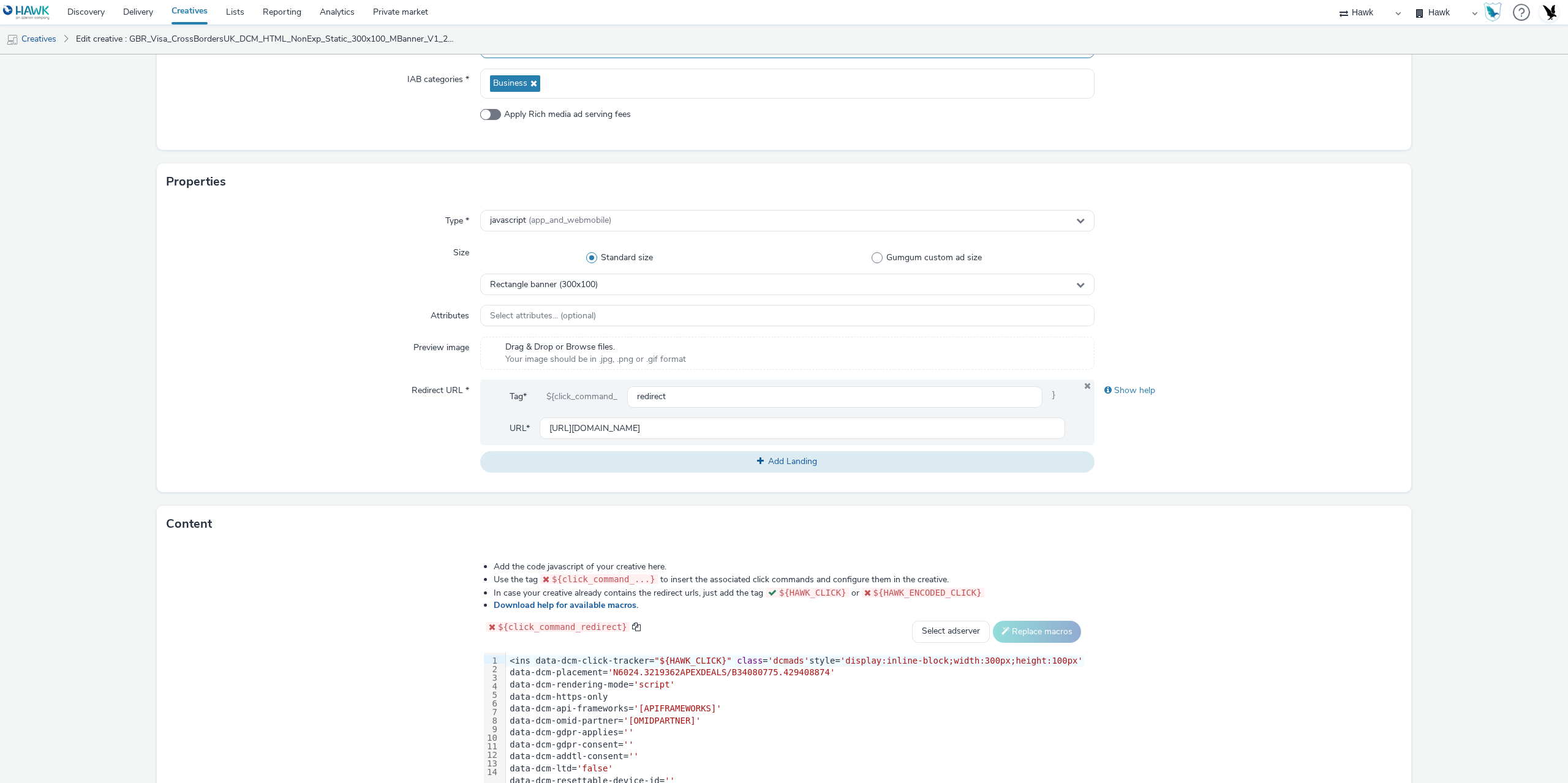
scroll to position [307, 0]
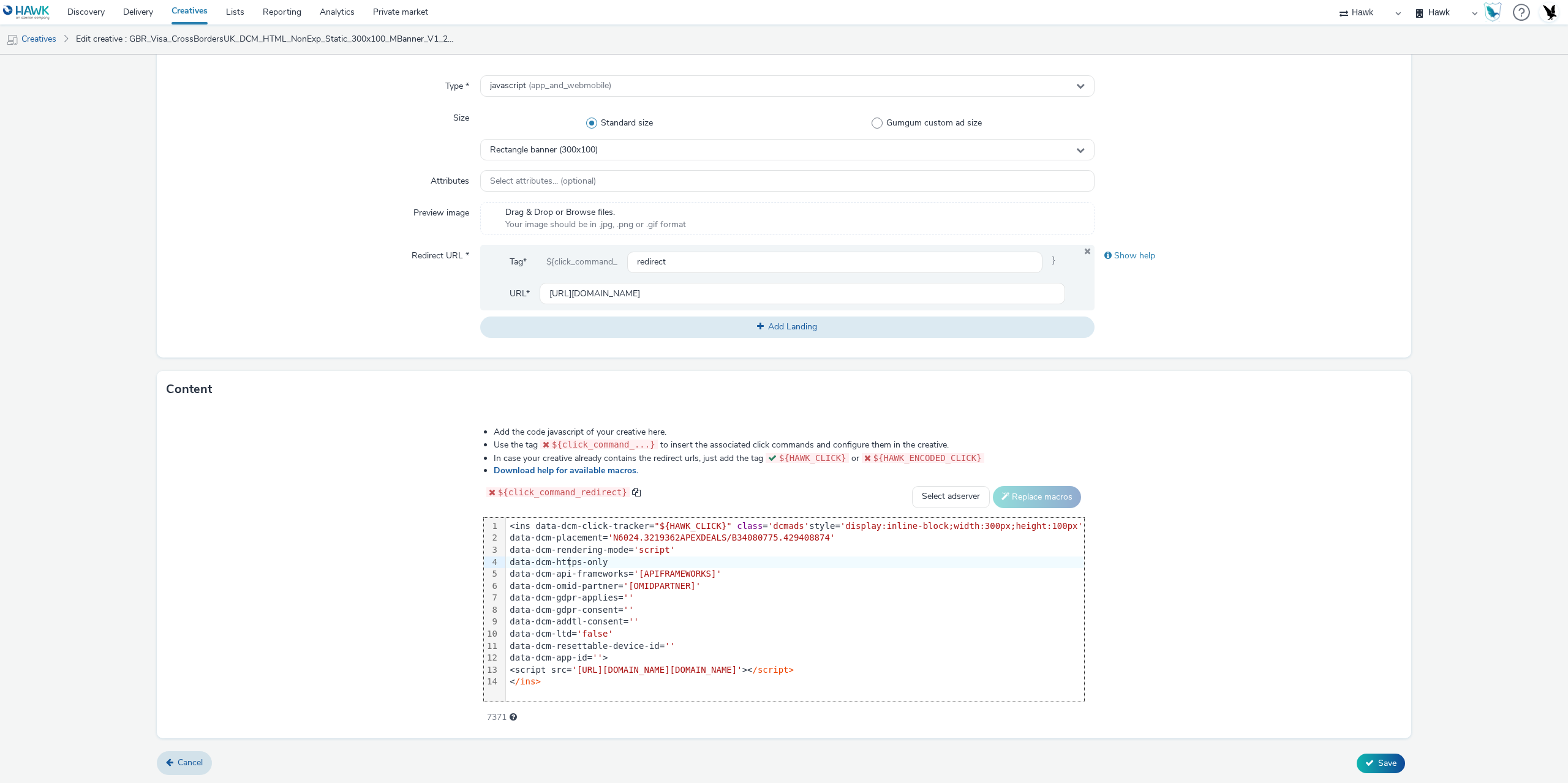
click at [576, 559] on div "data-dcm-https-only" at bounding box center [795, 562] width 579 height 12
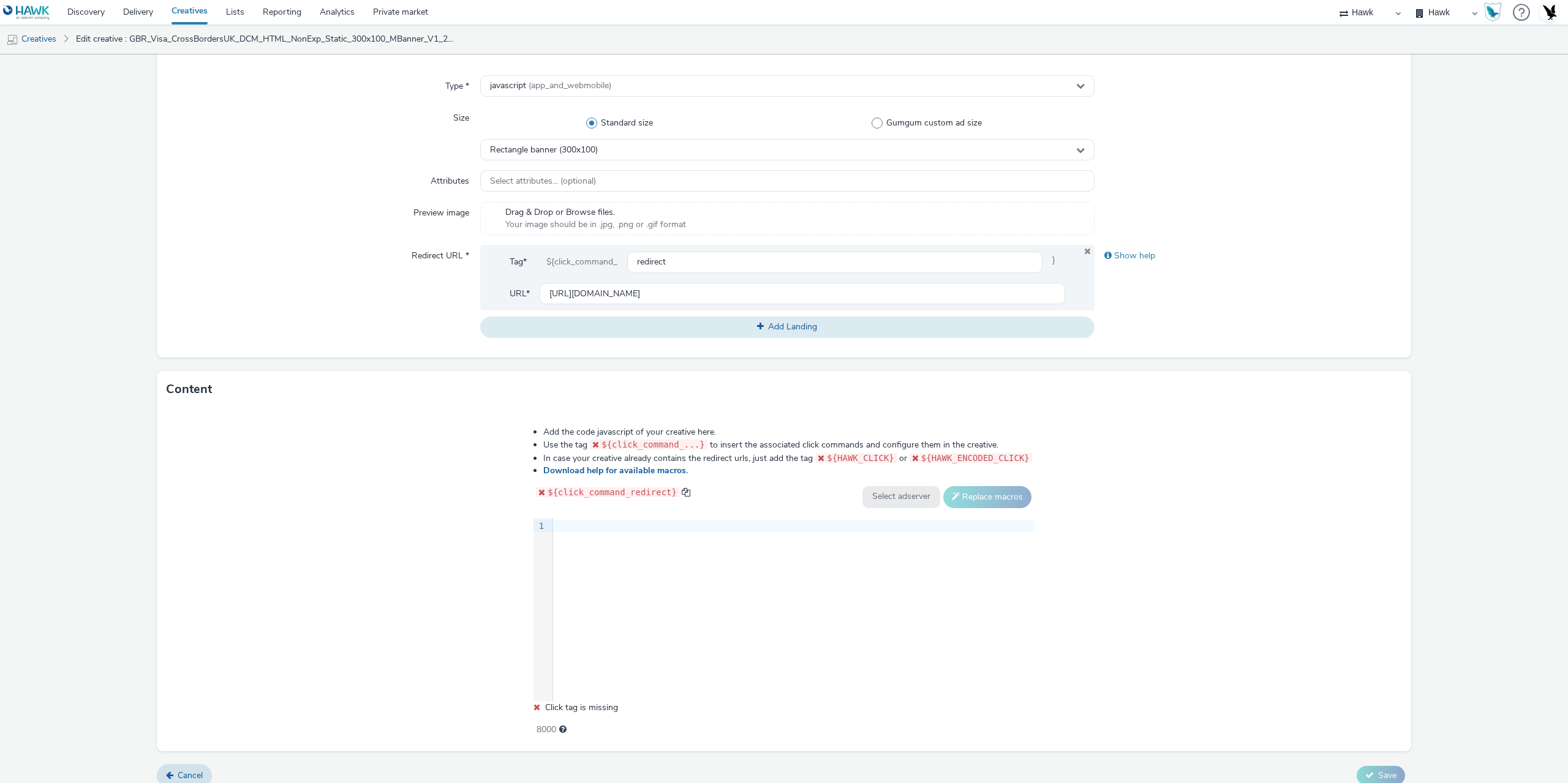
click at [830, 605] on div "9 1 ›" at bounding box center [784, 610] width 501 height 184
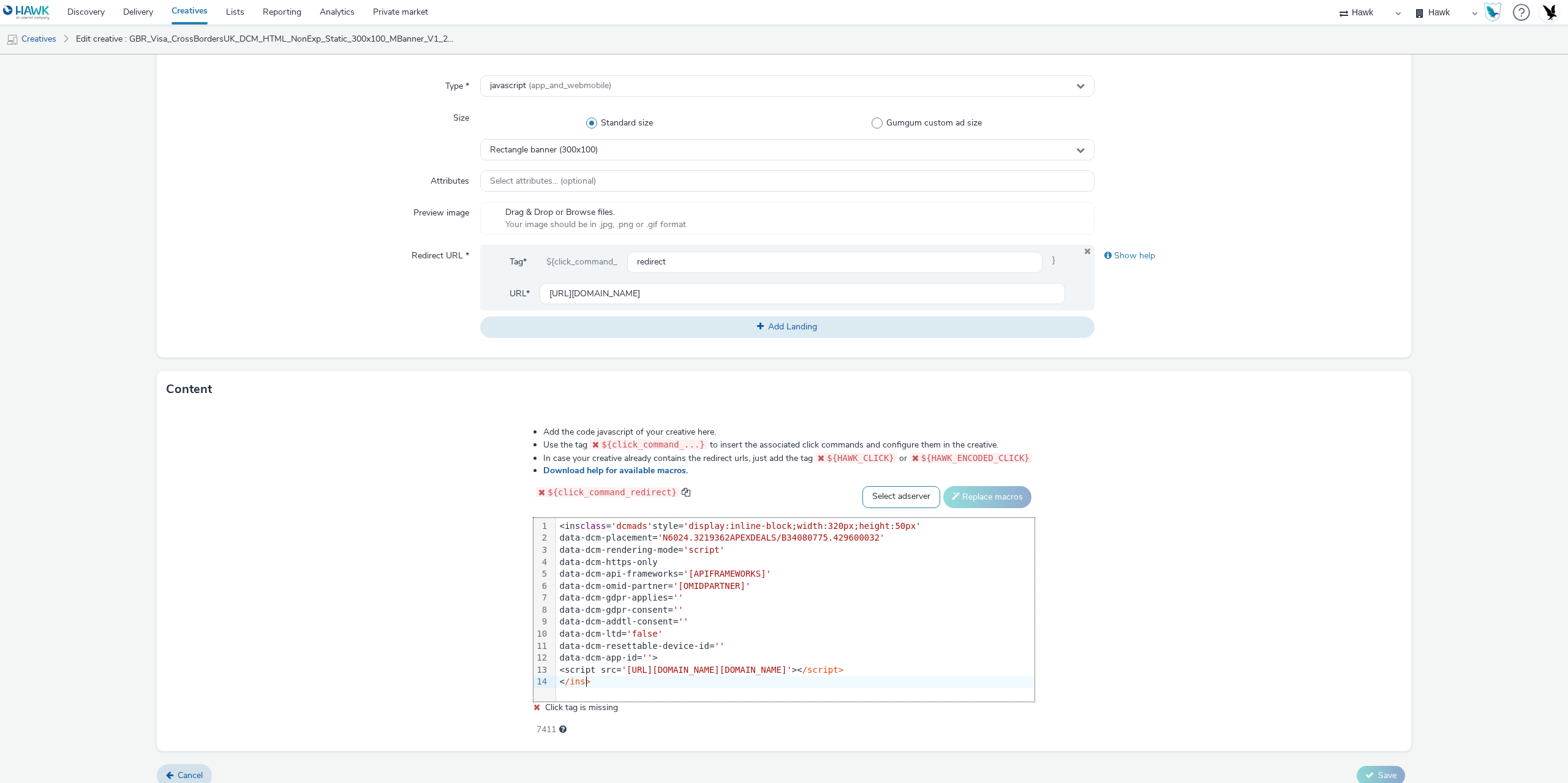
drag, startPoint x: 930, startPoint y: 485, endPoint x: 924, endPoint y: 504, distance: 19.9
click at [929, 486] on select "Select adserver Sizmek DCM Adform Sting" at bounding box center [901, 497] width 77 height 22
select select "dcm"
click at [897, 486] on select "Select adserver Sizmek DCM Adform Sting" at bounding box center [901, 497] width 77 height 22
click at [1013, 494] on button "Replace macros" at bounding box center [988, 497] width 88 height 22
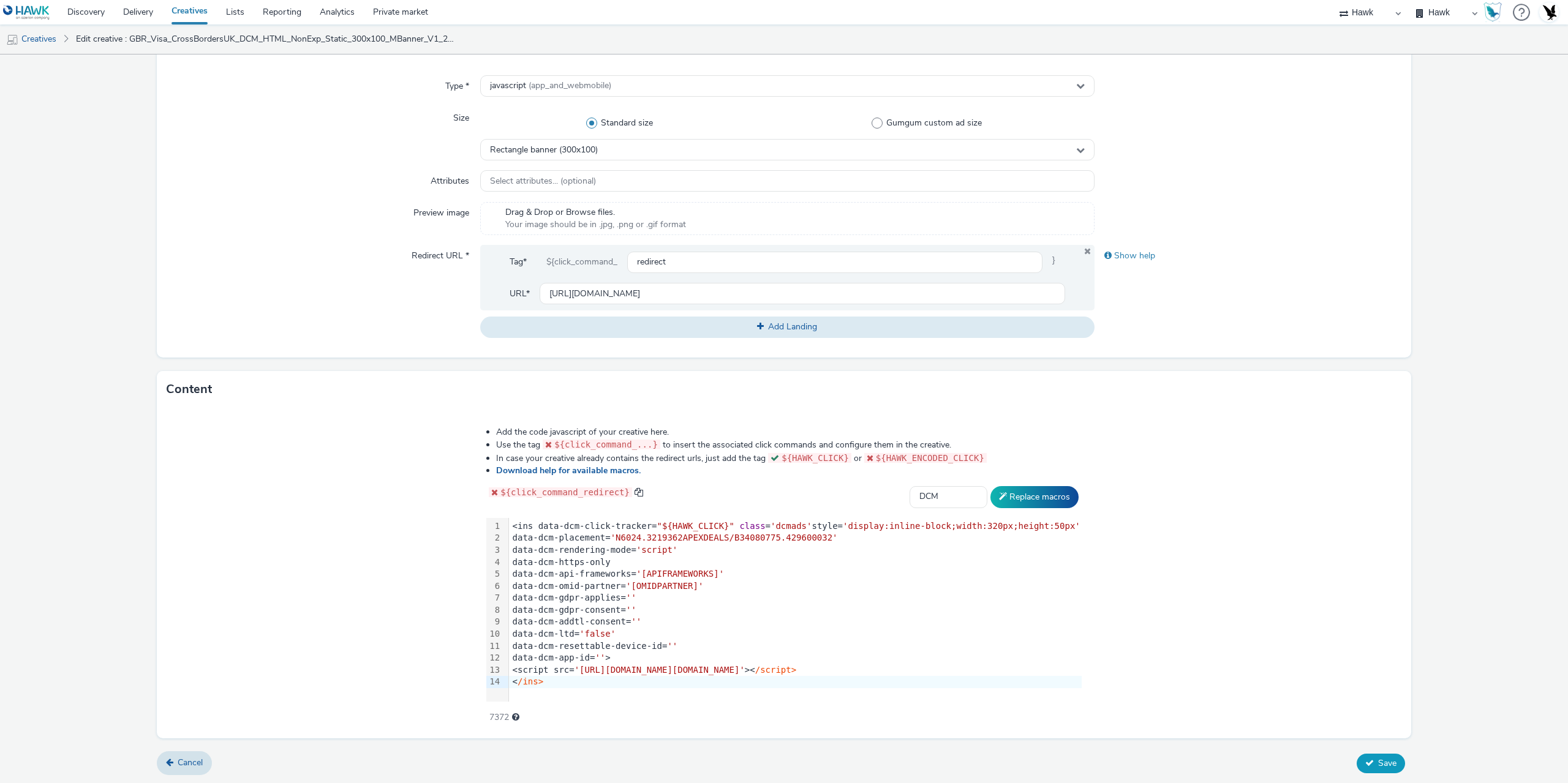
drag, startPoint x: 1379, startPoint y: 763, endPoint x: 1289, endPoint y: 732, distance: 95.2
click at [1378, 764] on span "Save" at bounding box center [1387, 763] width 19 height 11
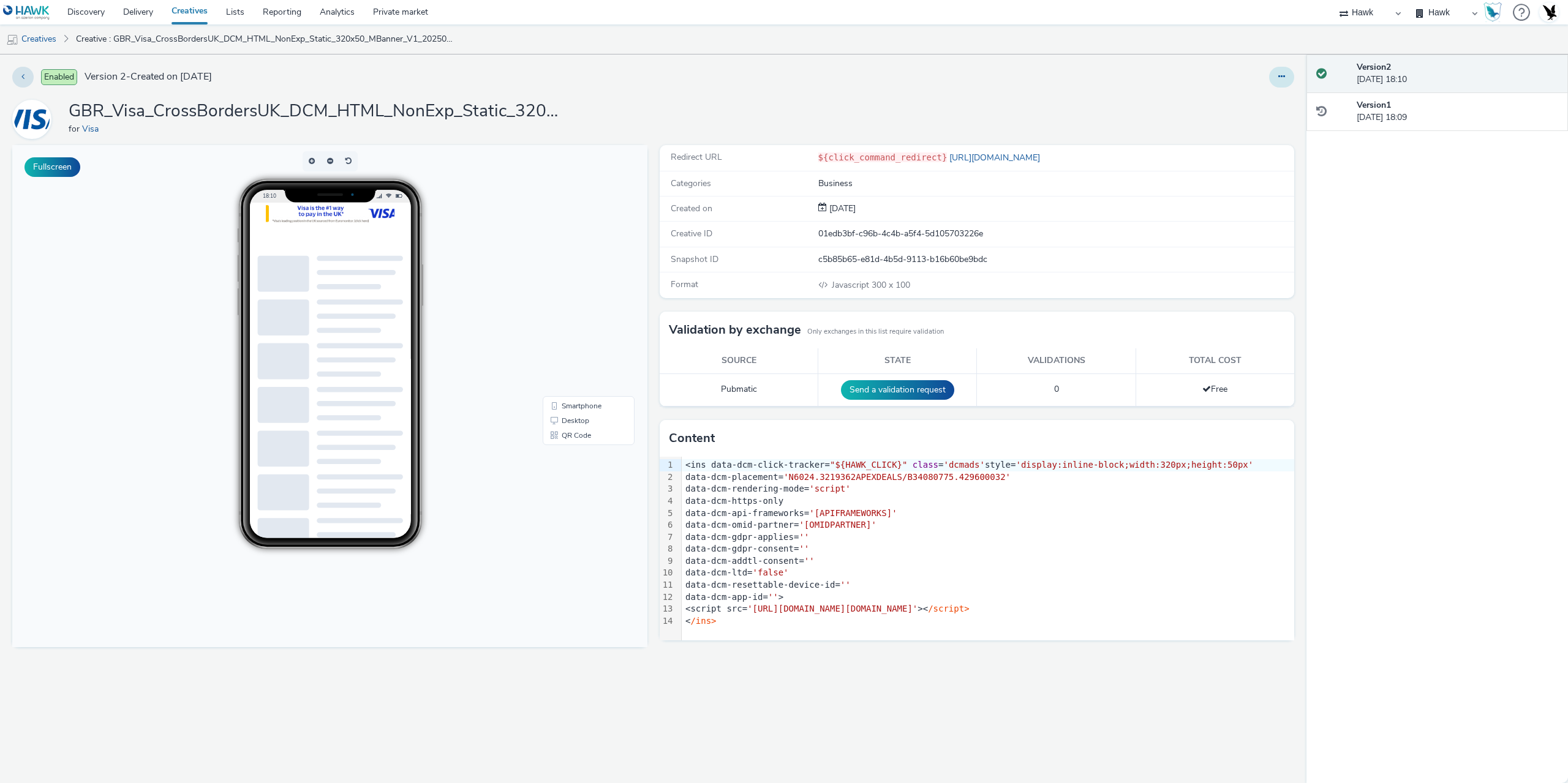
click at [1285, 82] on button at bounding box center [1282, 77] width 25 height 21
click at [1249, 95] on link "Edit" at bounding box center [1249, 102] width 92 height 24
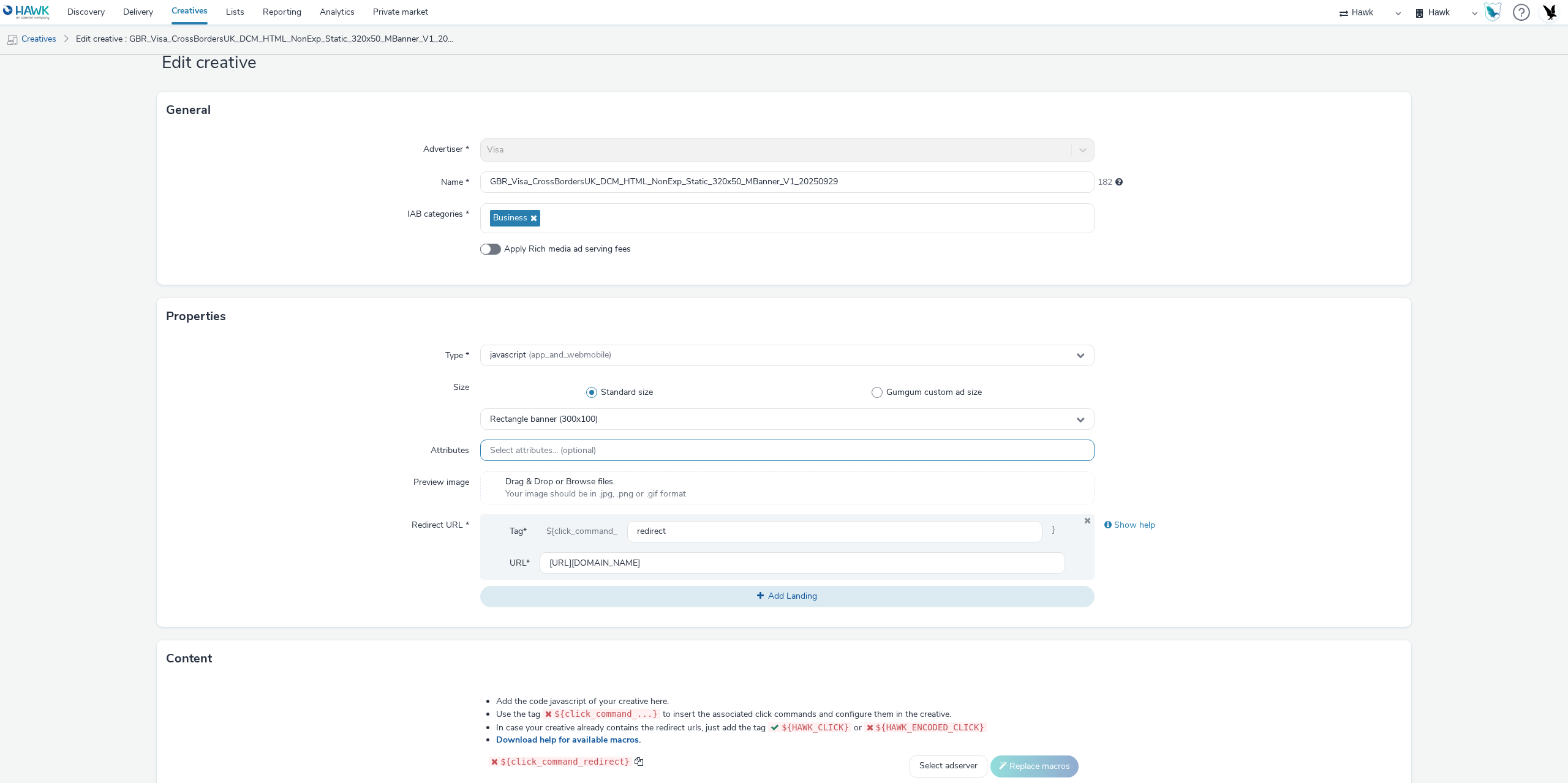
scroll to position [122, 0]
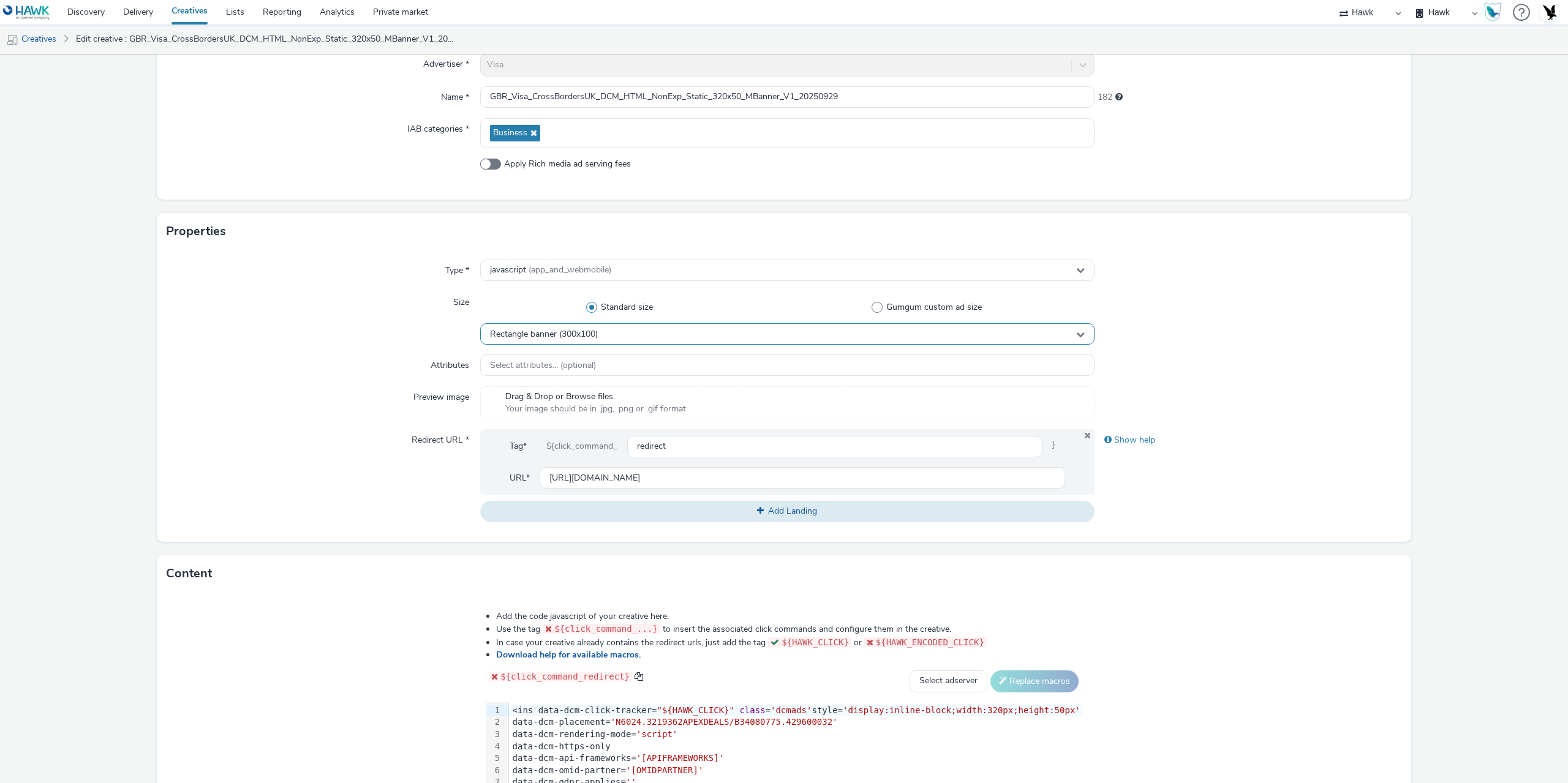
click at [580, 328] on div "Rectangle banner (300x100)" at bounding box center [787, 334] width 614 height 21
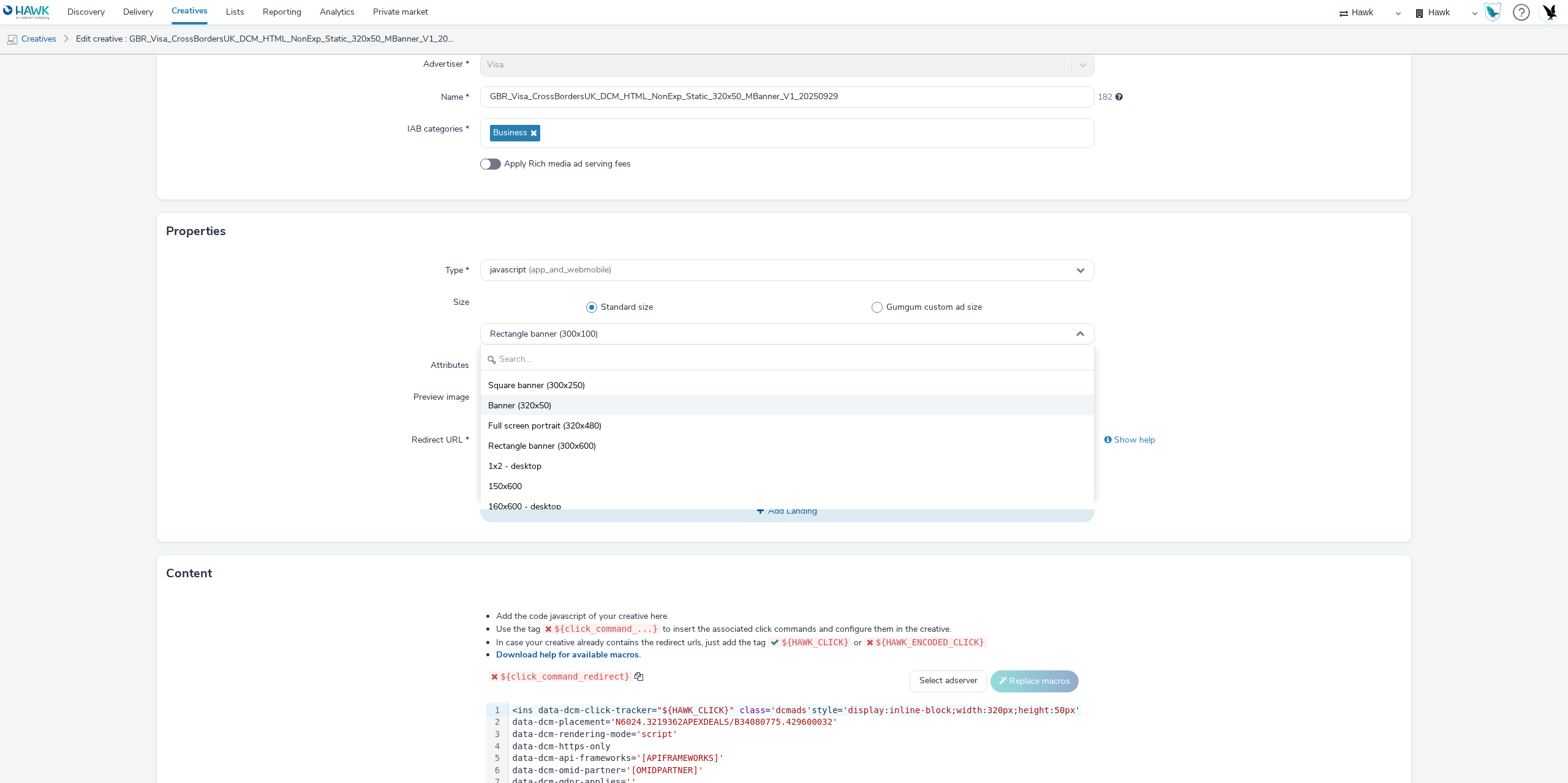
click at [541, 402] on span "Banner (320x50)" at bounding box center [519, 406] width 63 height 12
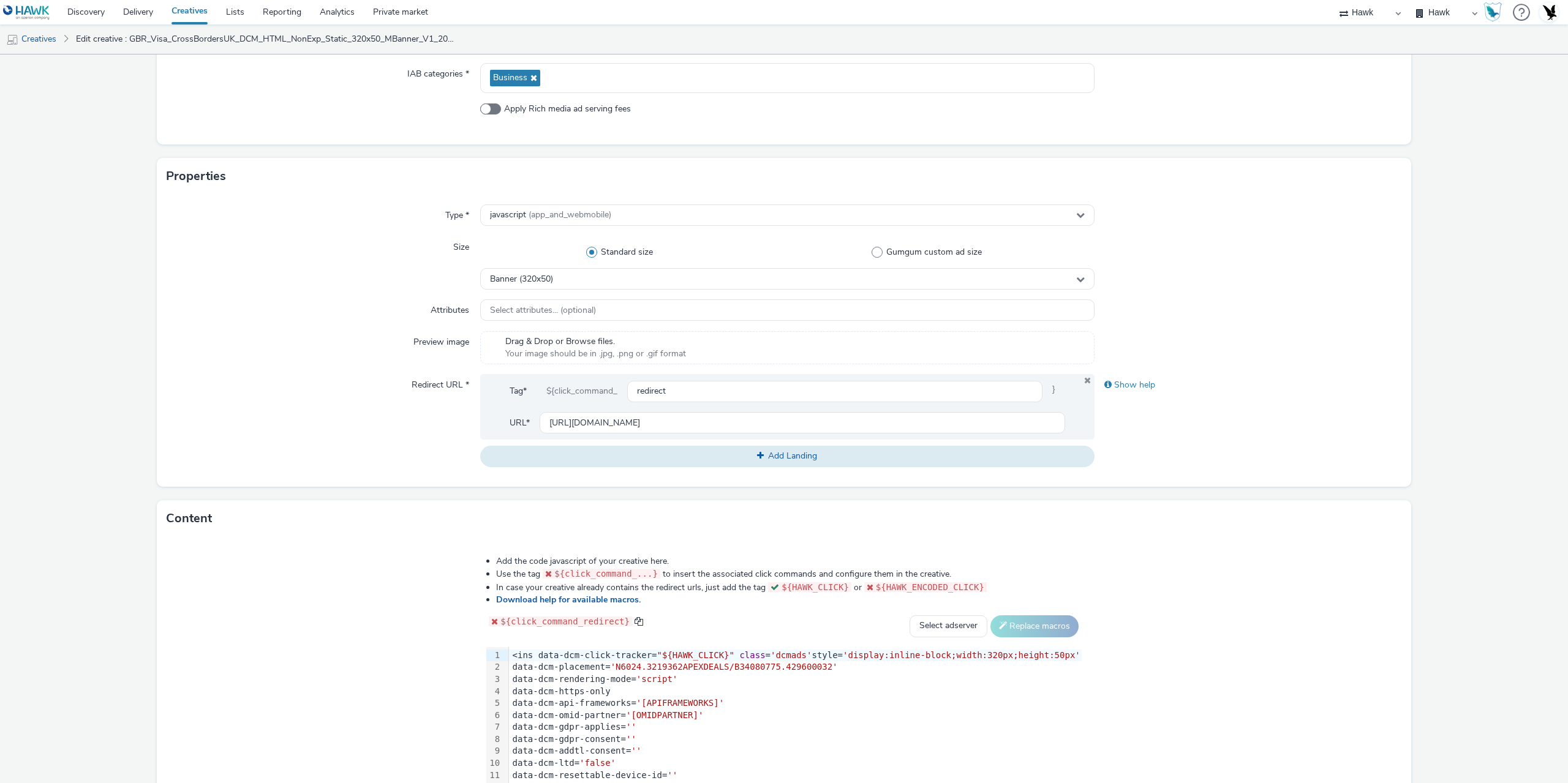
scroll to position [307, 0]
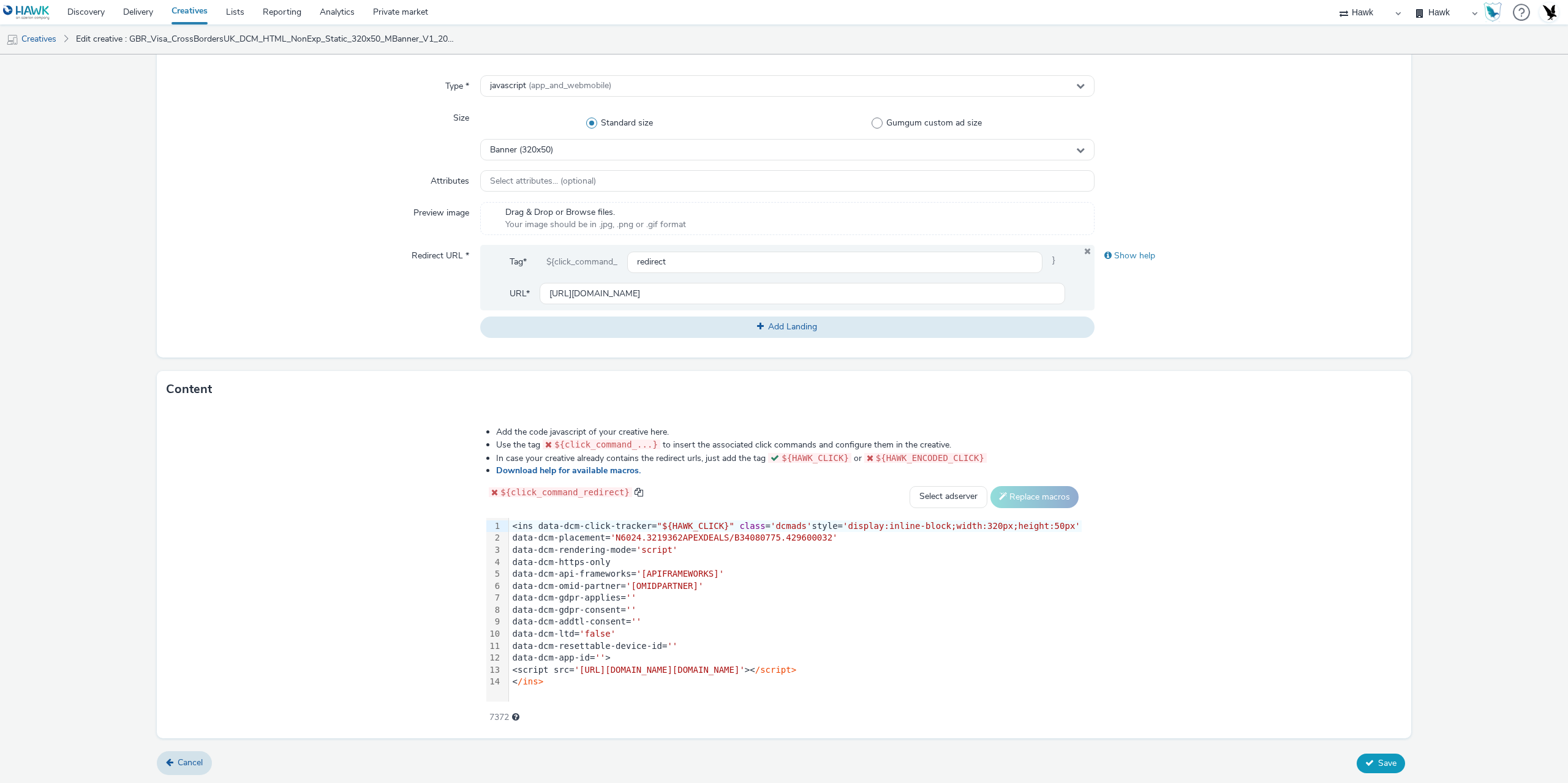
click at [1367, 754] on button "Save" at bounding box center [1381, 763] width 48 height 20
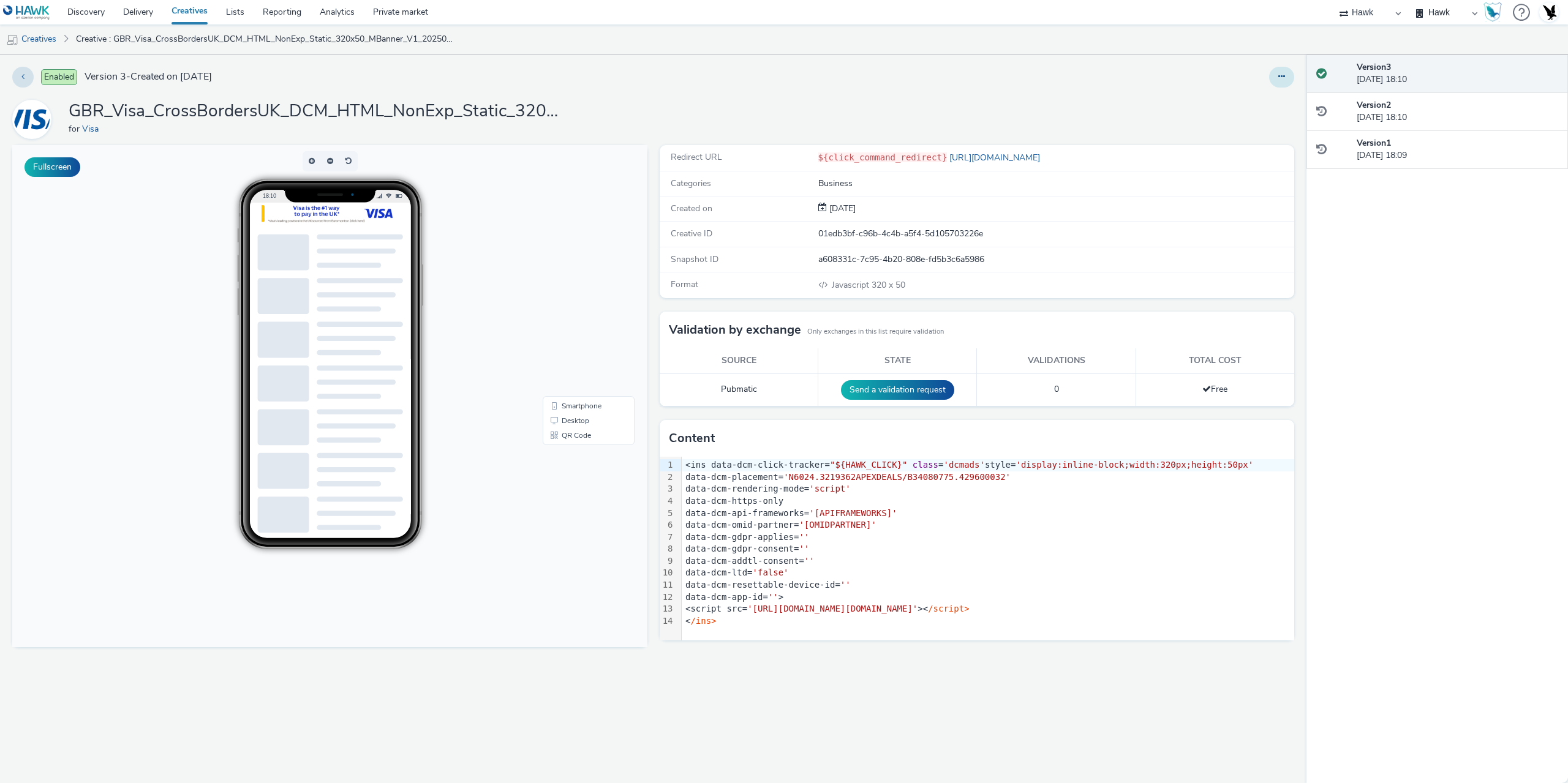
click at [1278, 72] on button at bounding box center [1282, 77] width 25 height 21
click at [1238, 122] on link "Duplicate" at bounding box center [1249, 126] width 92 height 24
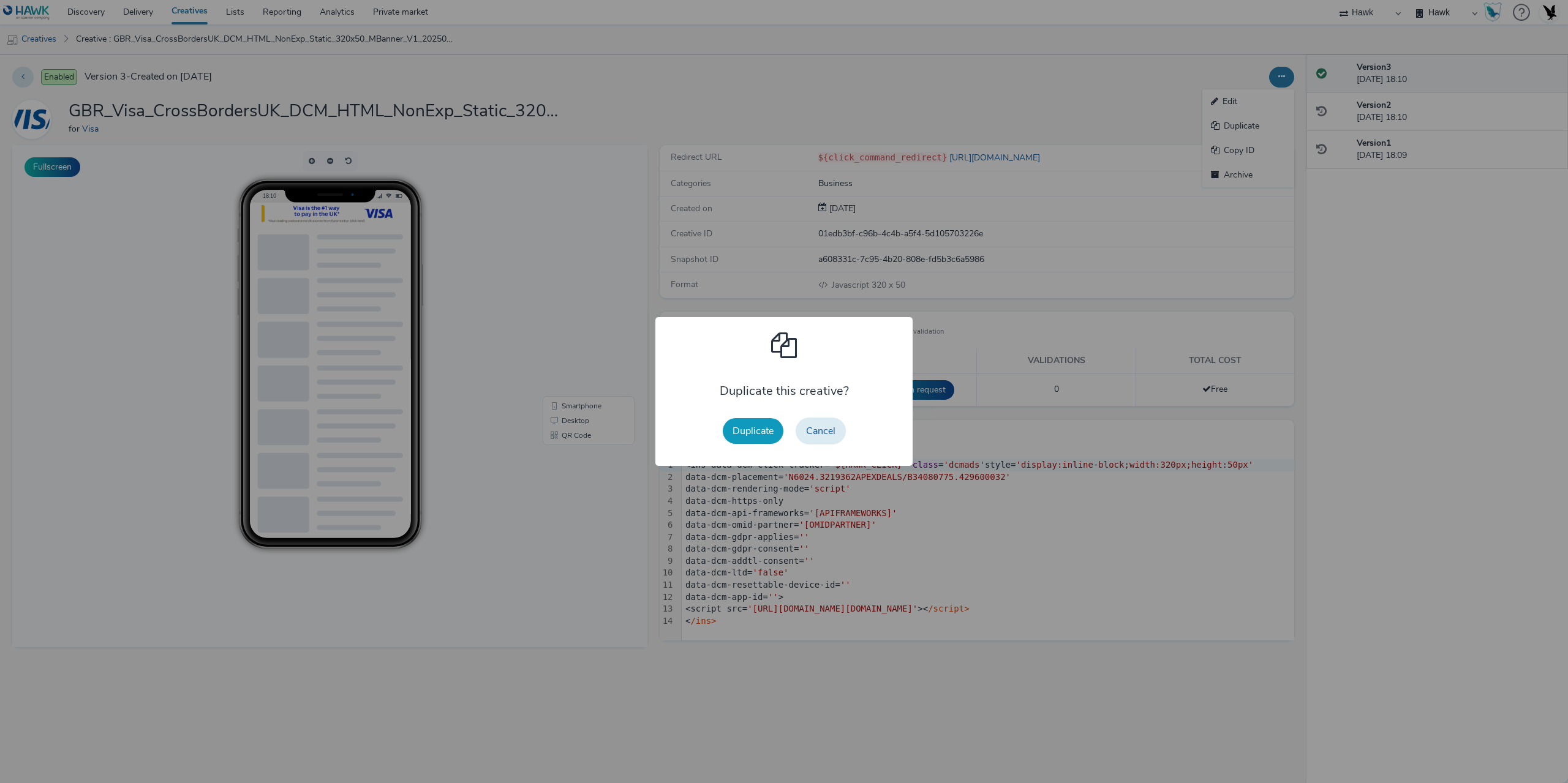
click at [742, 431] on button "Duplicate" at bounding box center [753, 431] width 60 height 26
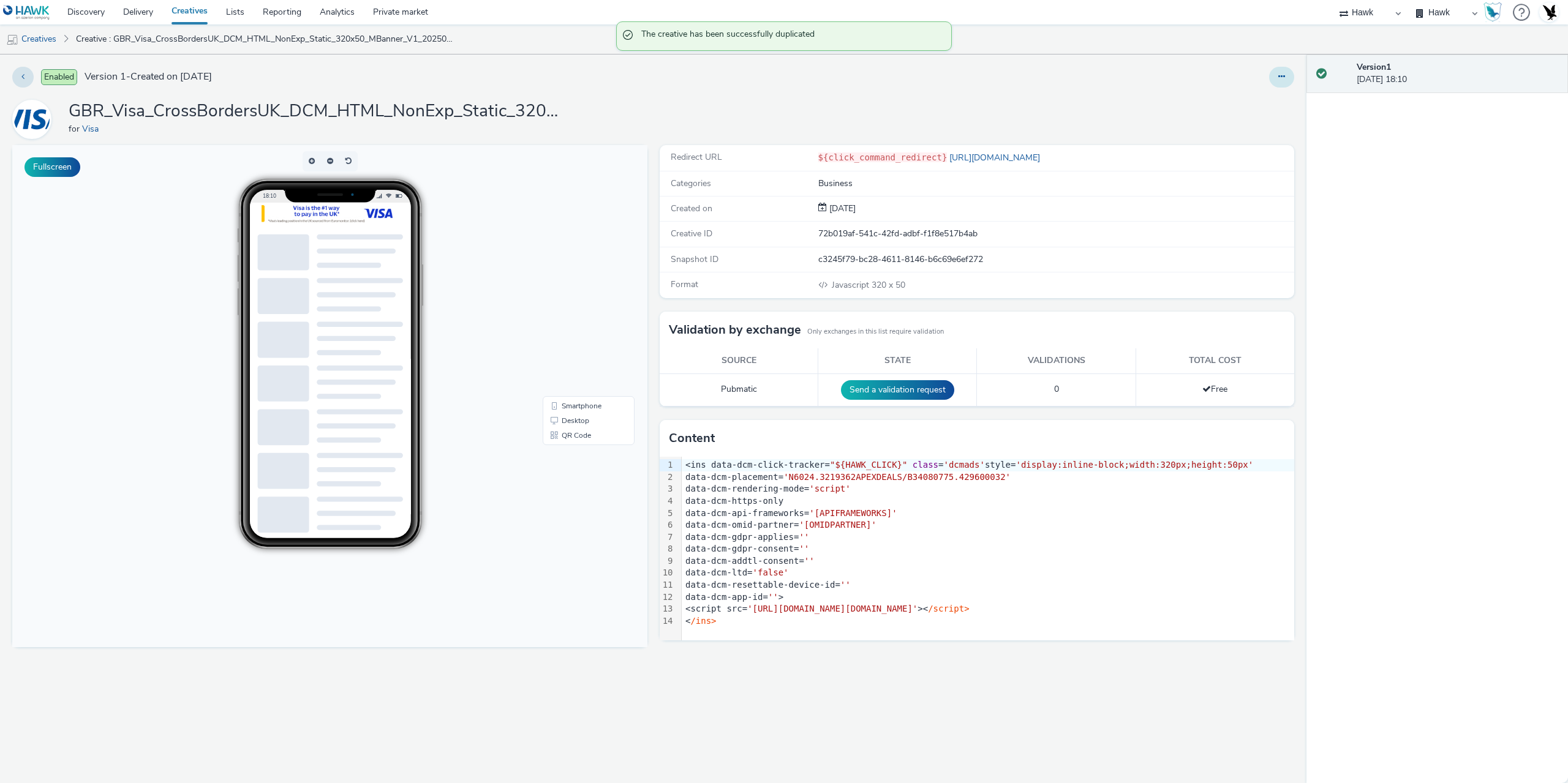
click at [1280, 78] on icon at bounding box center [1282, 77] width 7 height 9
click at [1240, 106] on link "Edit" at bounding box center [1249, 102] width 92 height 24
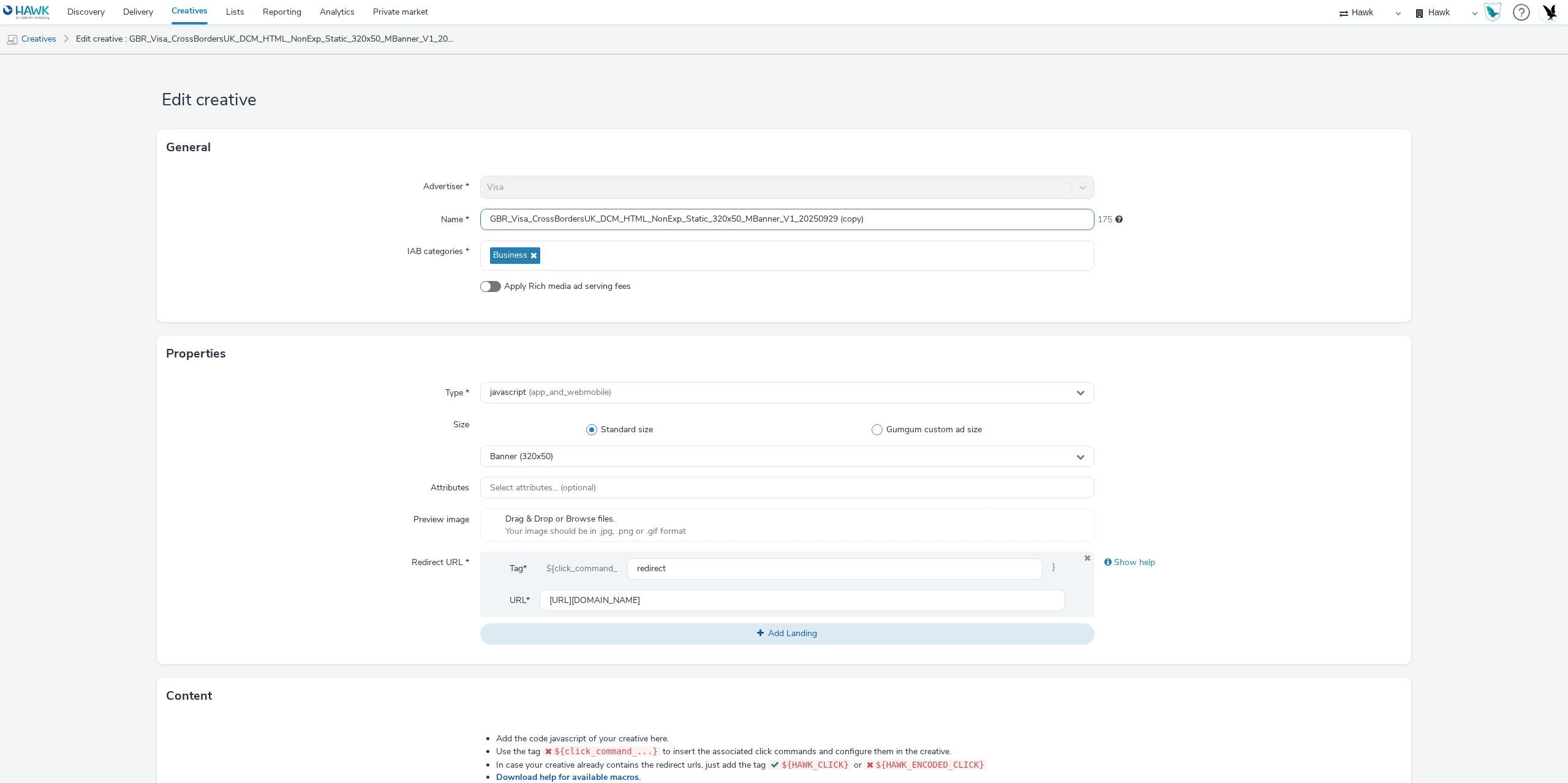
drag, startPoint x: 840, startPoint y: 220, endPoint x: 973, endPoint y: 234, distance: 133.7
click at [964, 233] on div "Advertiser * Visa Name * GBR_Visa_CrossBordersUK_DCM_HTML_NonExp_Static_320x50_…" at bounding box center [783, 244] width 1254 height 156
type input "GBR_Visa_CrossBordersUK_DCM_HTML_NonExp_Static_300x50_MBanner_V1_20250929"
click at [536, 455] on span "Banner (320x50)" at bounding box center [521, 457] width 63 height 11
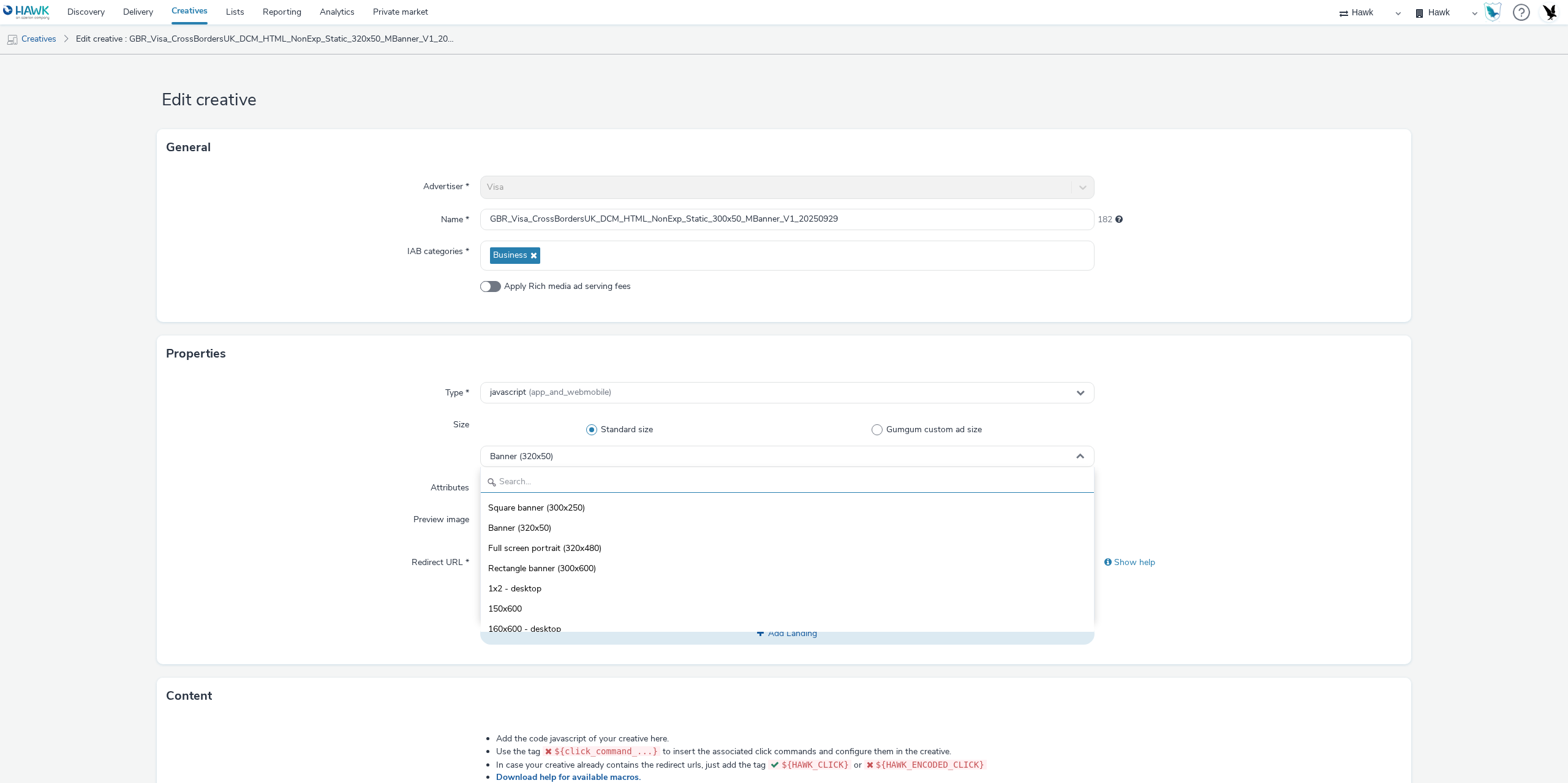
click at [553, 487] on input "text" at bounding box center [787, 482] width 613 height 21
type input "300"
click at [580, 609] on span "Standard banner (300x50)" at bounding box center [538, 609] width 100 height 12
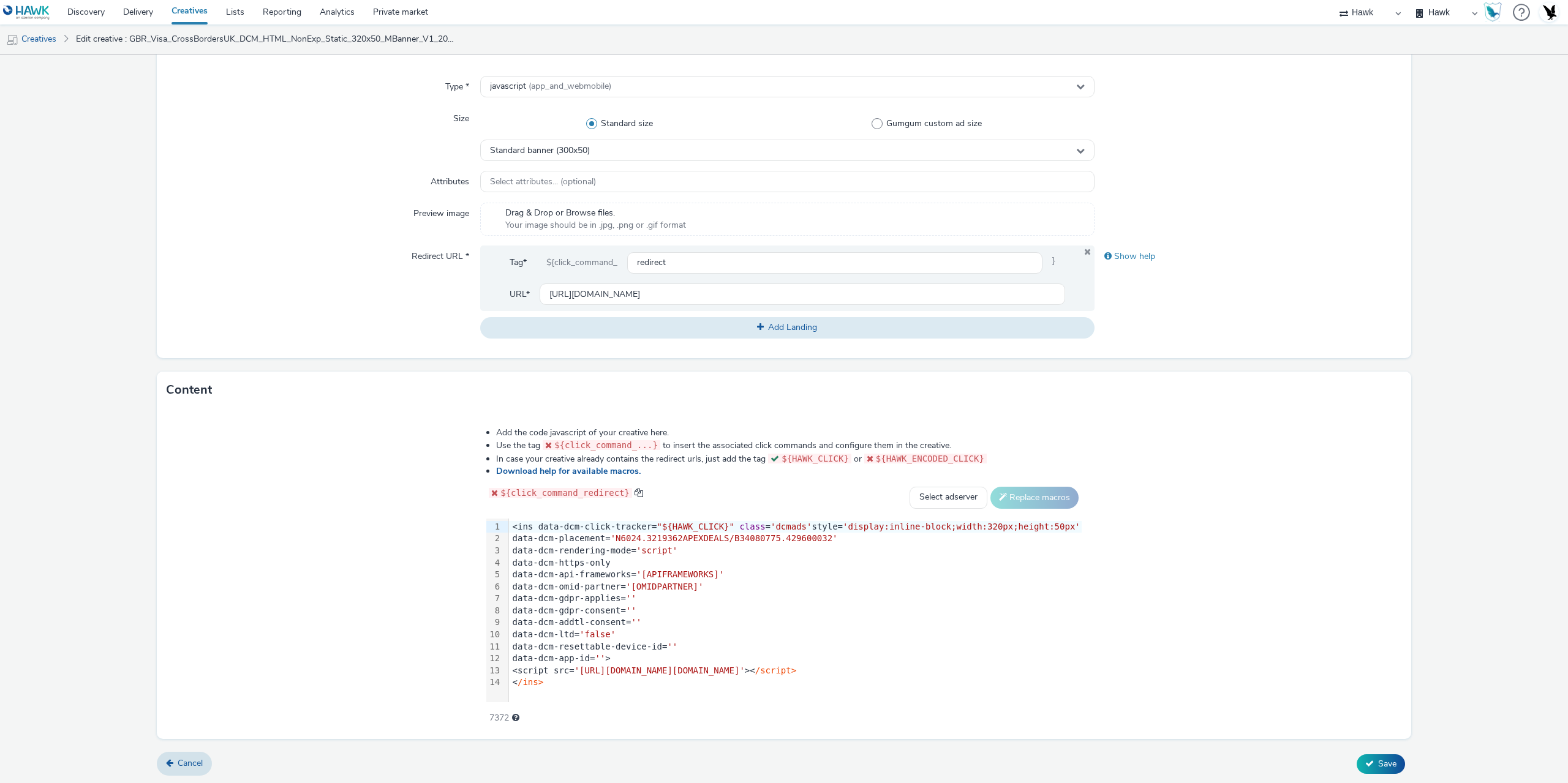
scroll to position [307, 0]
click at [672, 653] on div "data-dcm-app-id= '' >" at bounding box center [795, 658] width 573 height 12
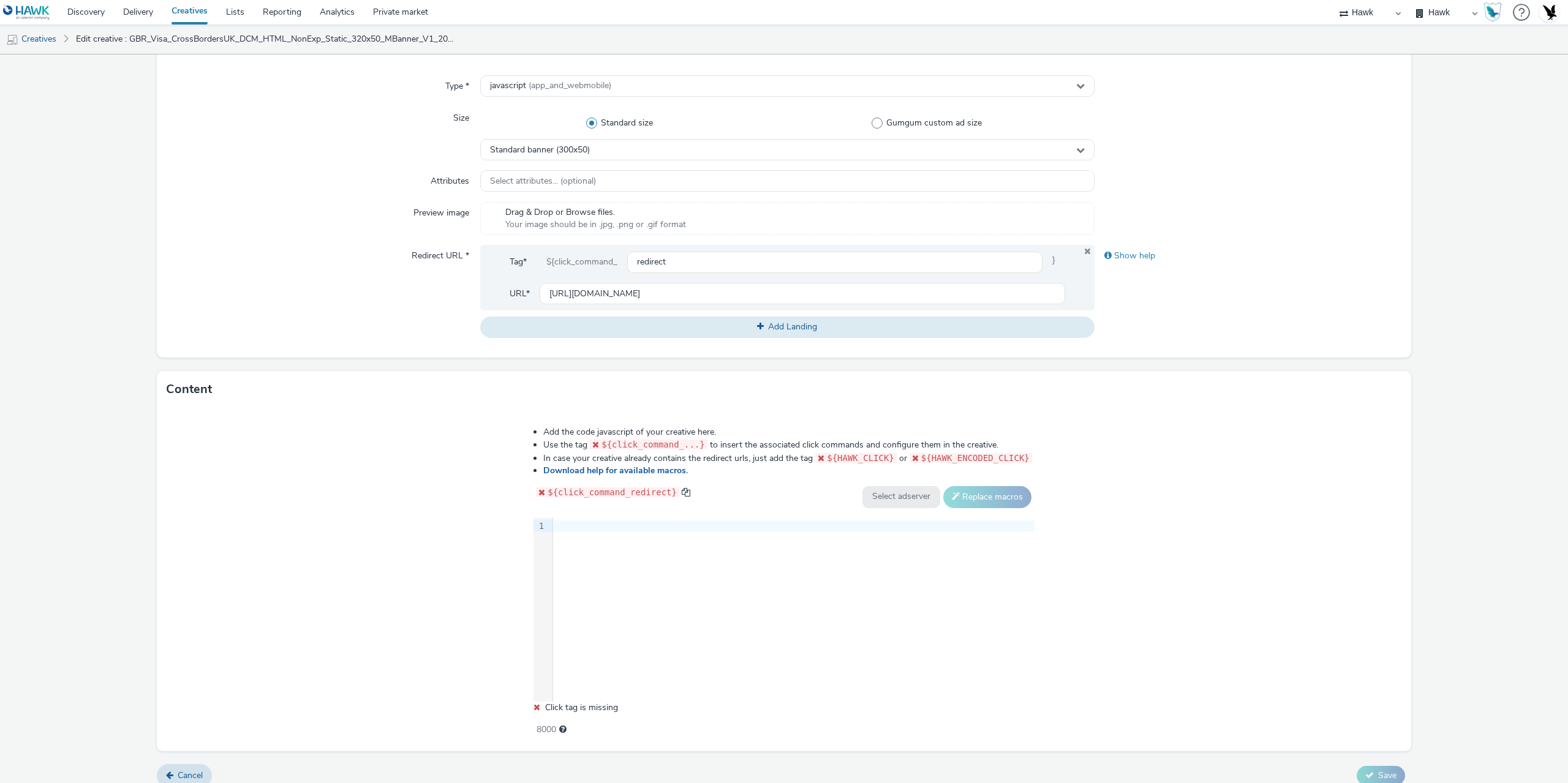
click at [850, 614] on div "9 1 ›" at bounding box center [784, 610] width 501 height 184
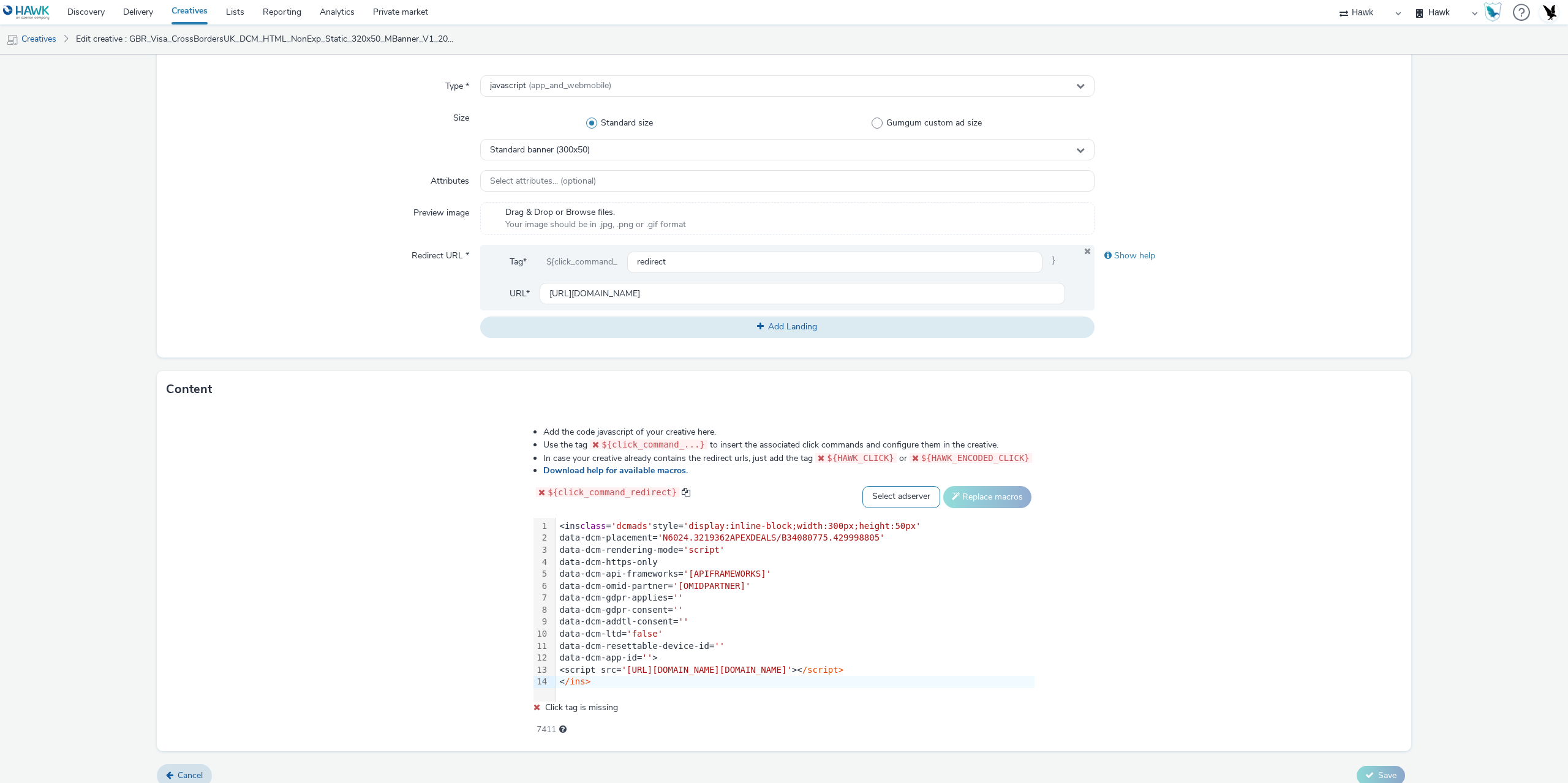
click at [923, 495] on select "Select adserver Sizmek DCM Adform Sting" at bounding box center [901, 497] width 77 height 22
select select "dcm"
click at [897, 486] on select "Select adserver Sizmek DCM Adform Sting" at bounding box center [901, 497] width 77 height 22
click at [1032, 490] on button "Replace macros" at bounding box center [988, 497] width 88 height 22
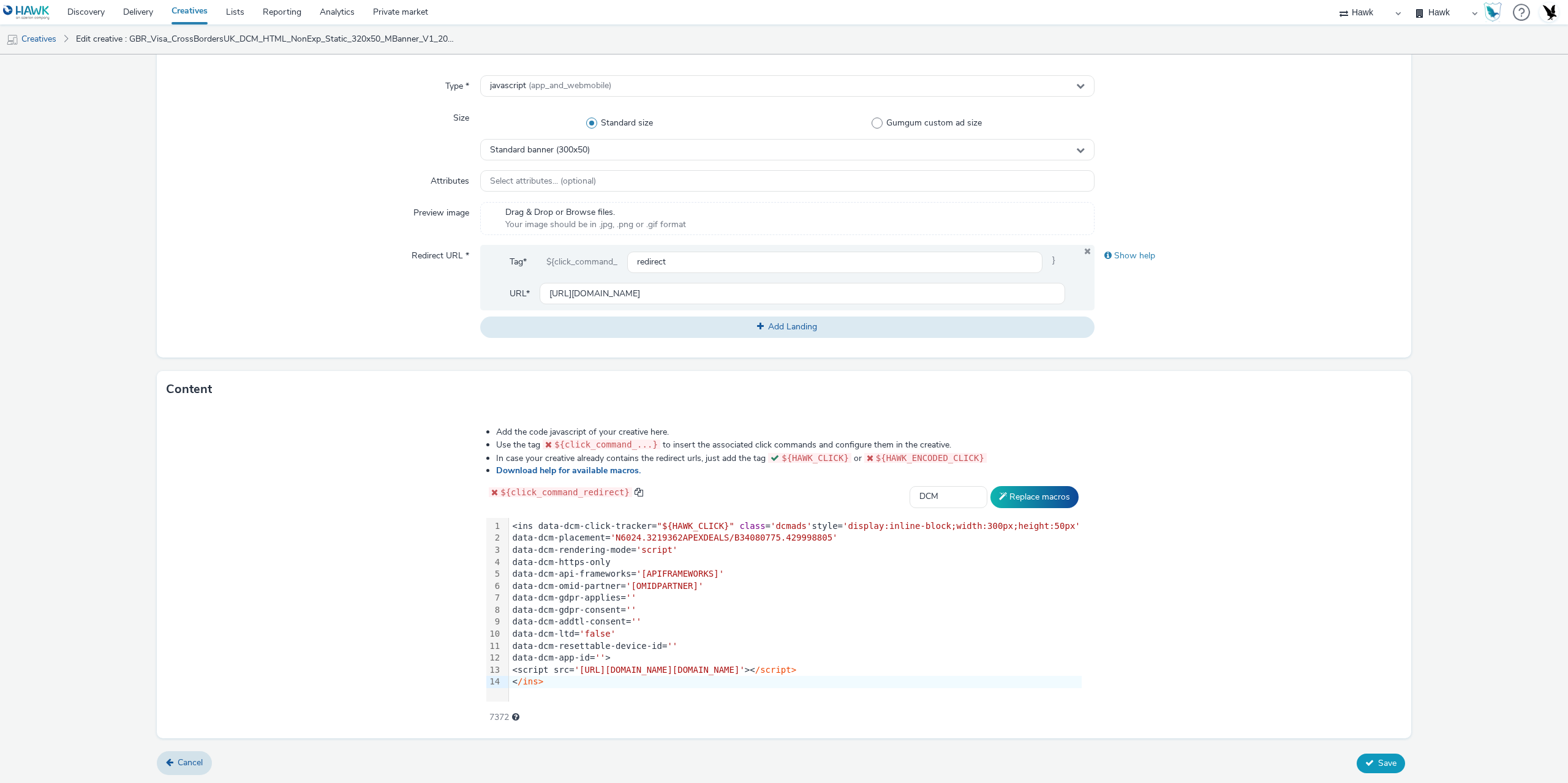
click at [1381, 759] on span "Save" at bounding box center [1387, 763] width 19 height 11
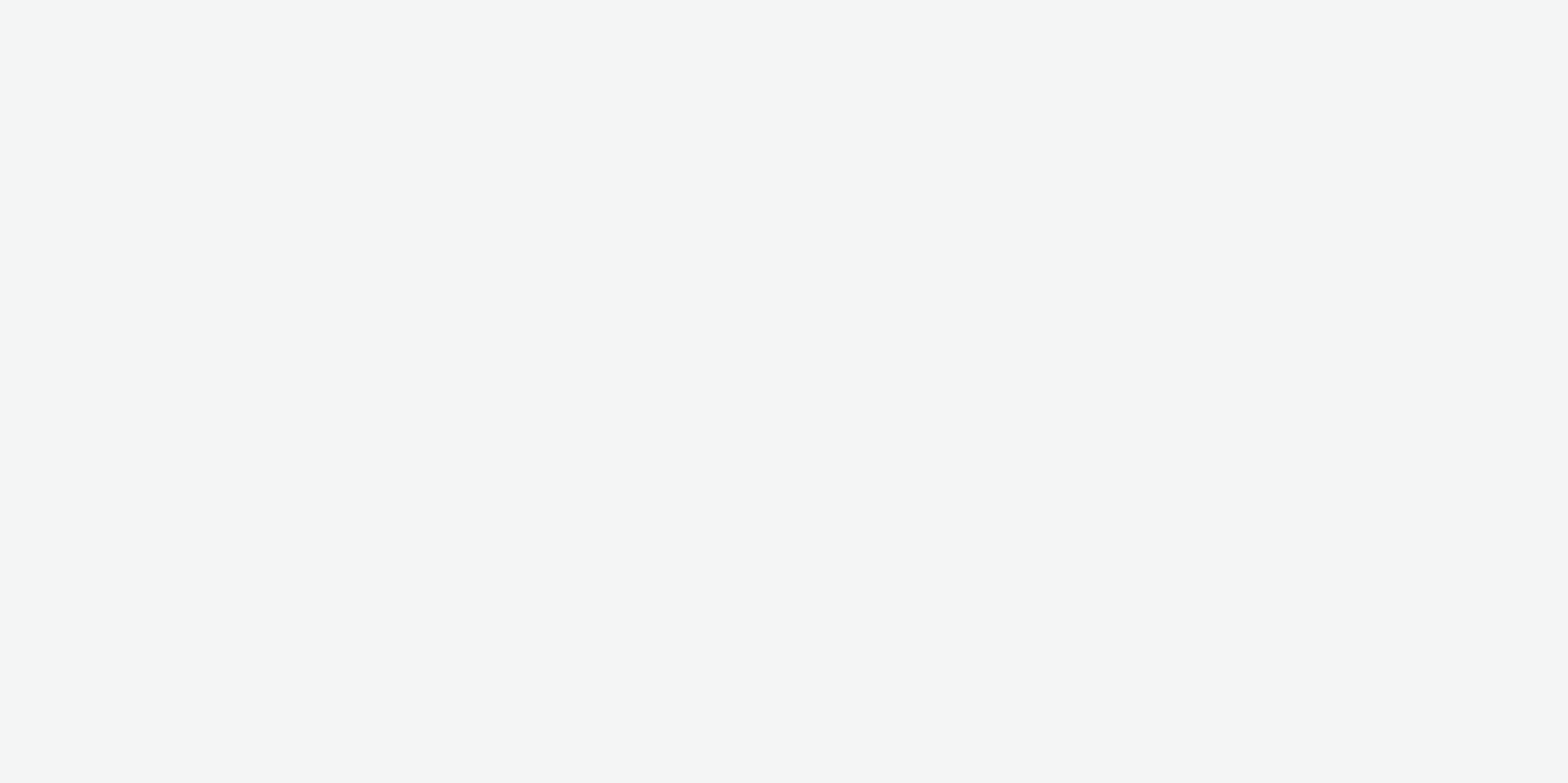
select select "11a7df10-284f-415c-b52a-427acf4c31ae"
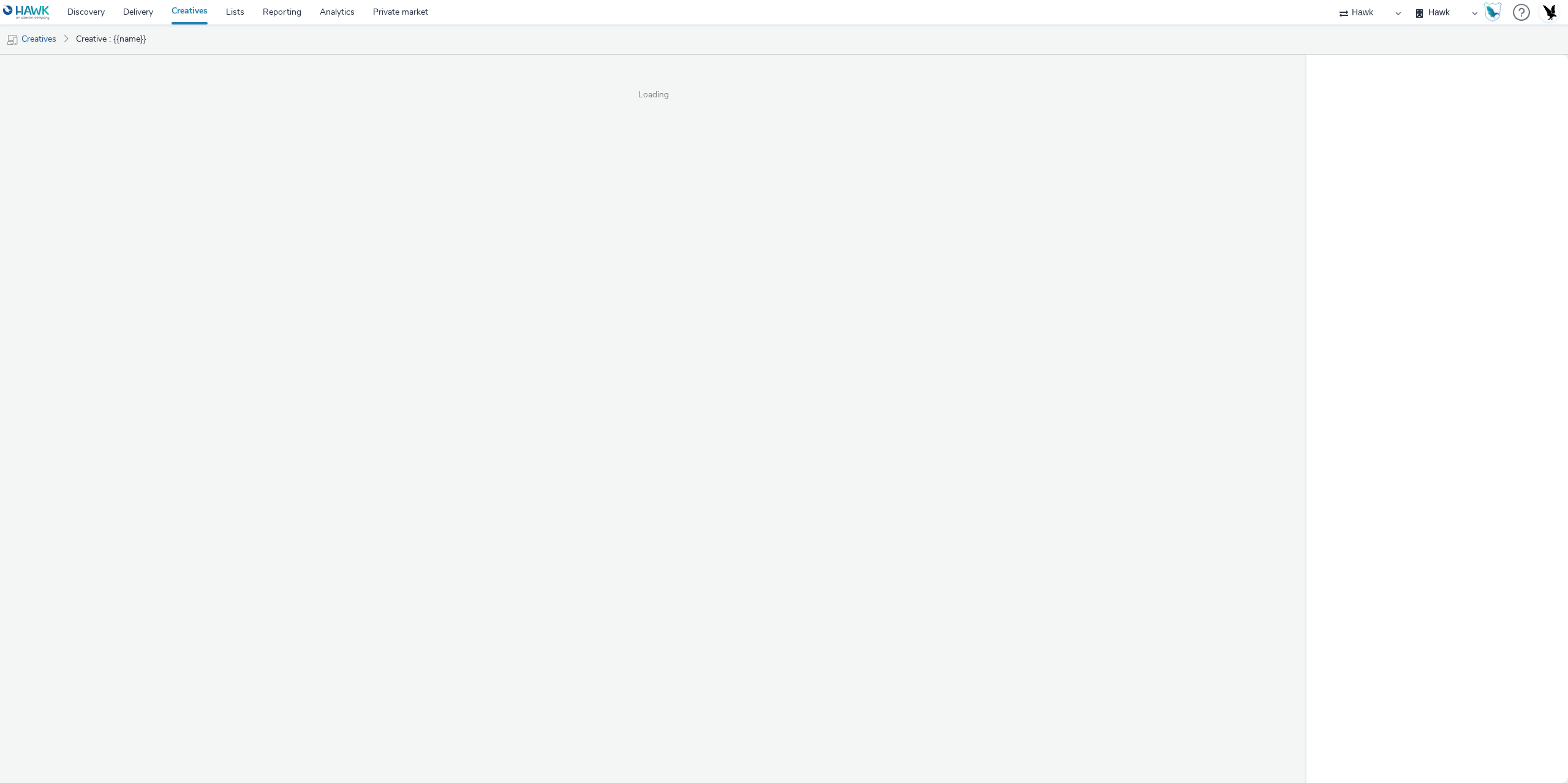
select select "11a7df10-284f-415c-b52a-427acf4c31ae"
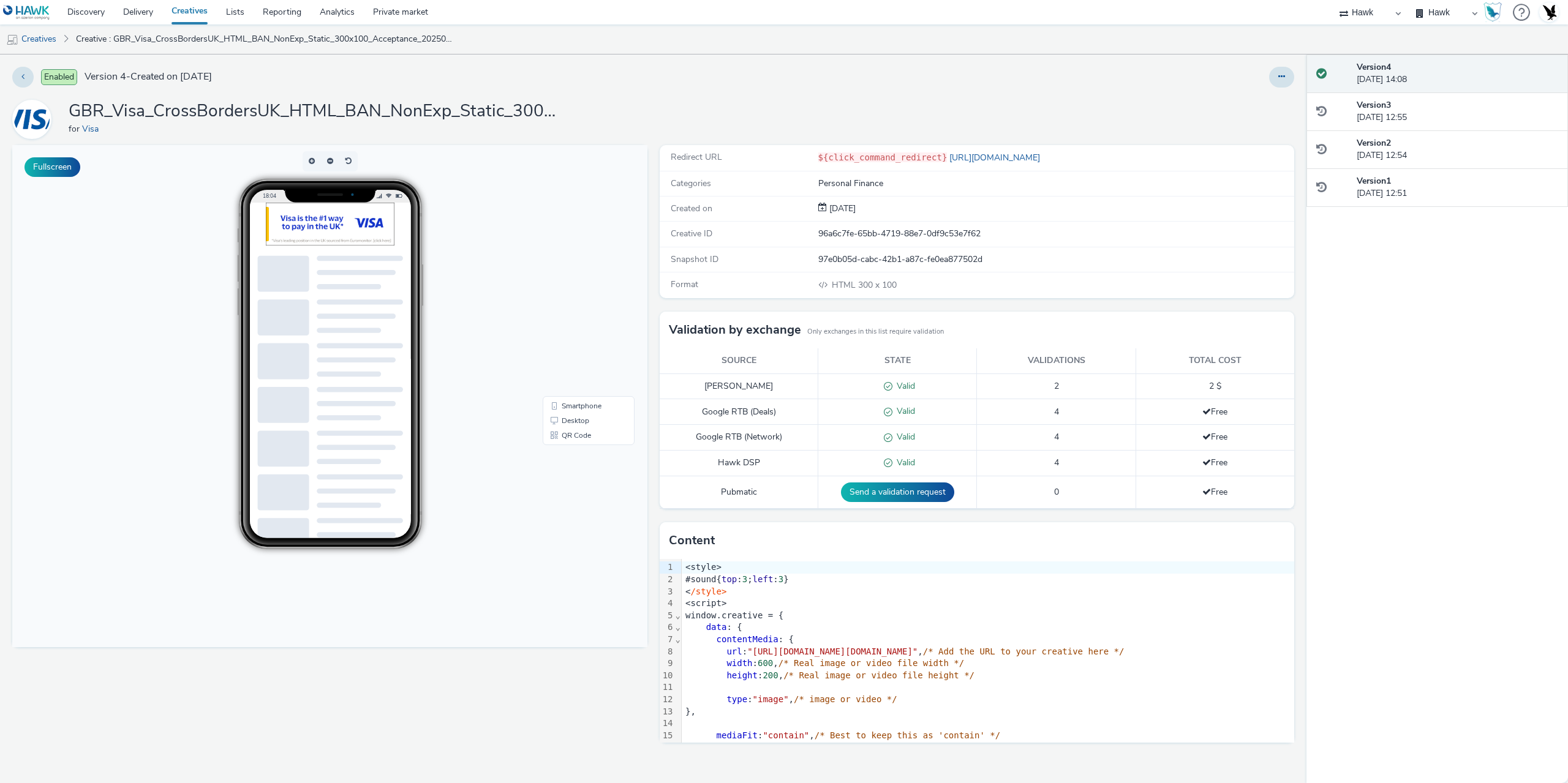
click at [372, 117] on h1 "GBR_Visa_CrossBordersUK_HTML_BAN_NonExp_Static_300x100_Acceptance_20250613" at bounding box center [313, 112] width 490 height 24
copy h1 "GBR_Visa_CrossBordersUK_HTML_BAN_NonExp_Static_300x100_Acceptance_20250613"
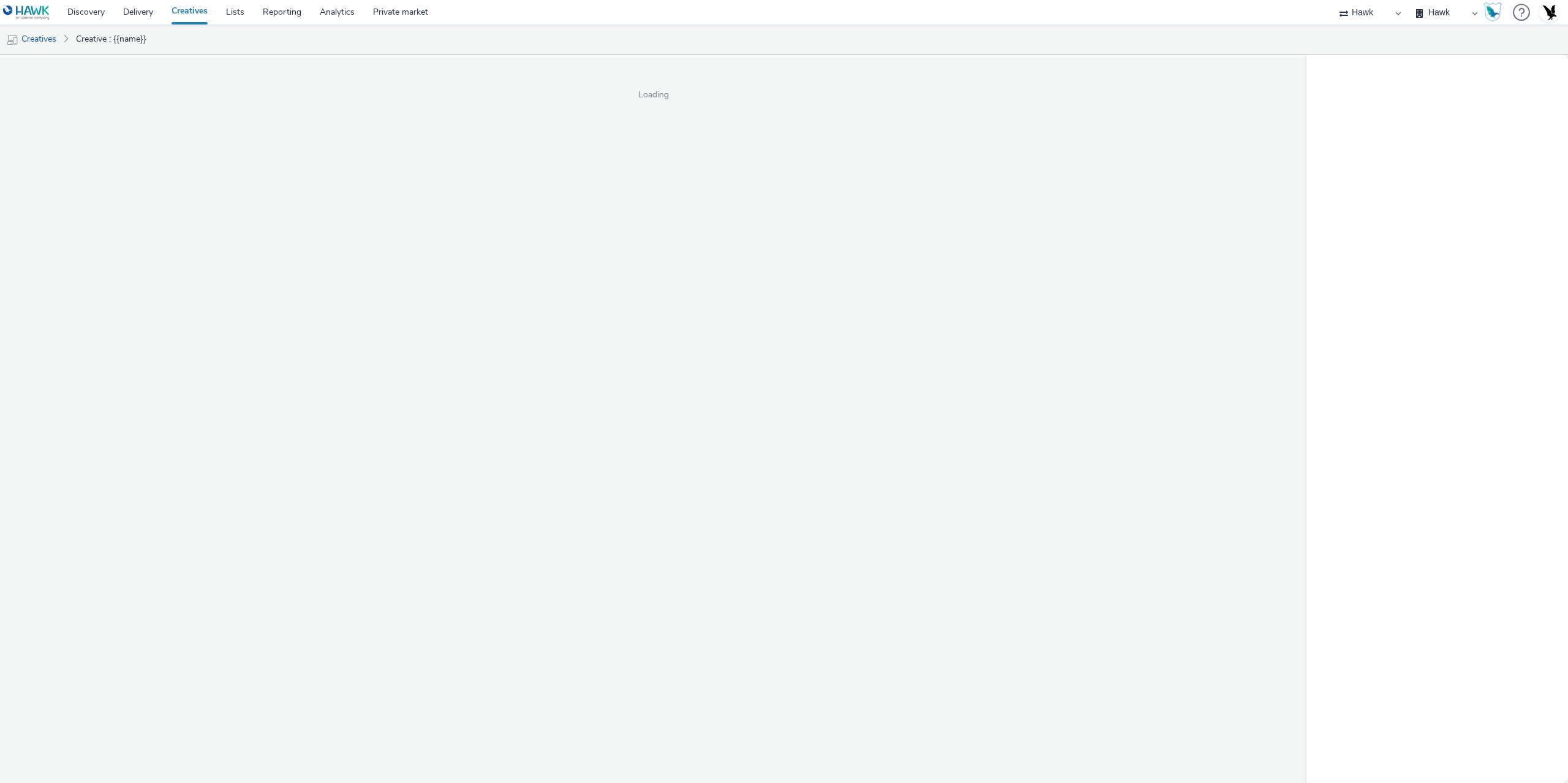
select select "11a7df10-284f-415c-b52a-427acf4c31ae"
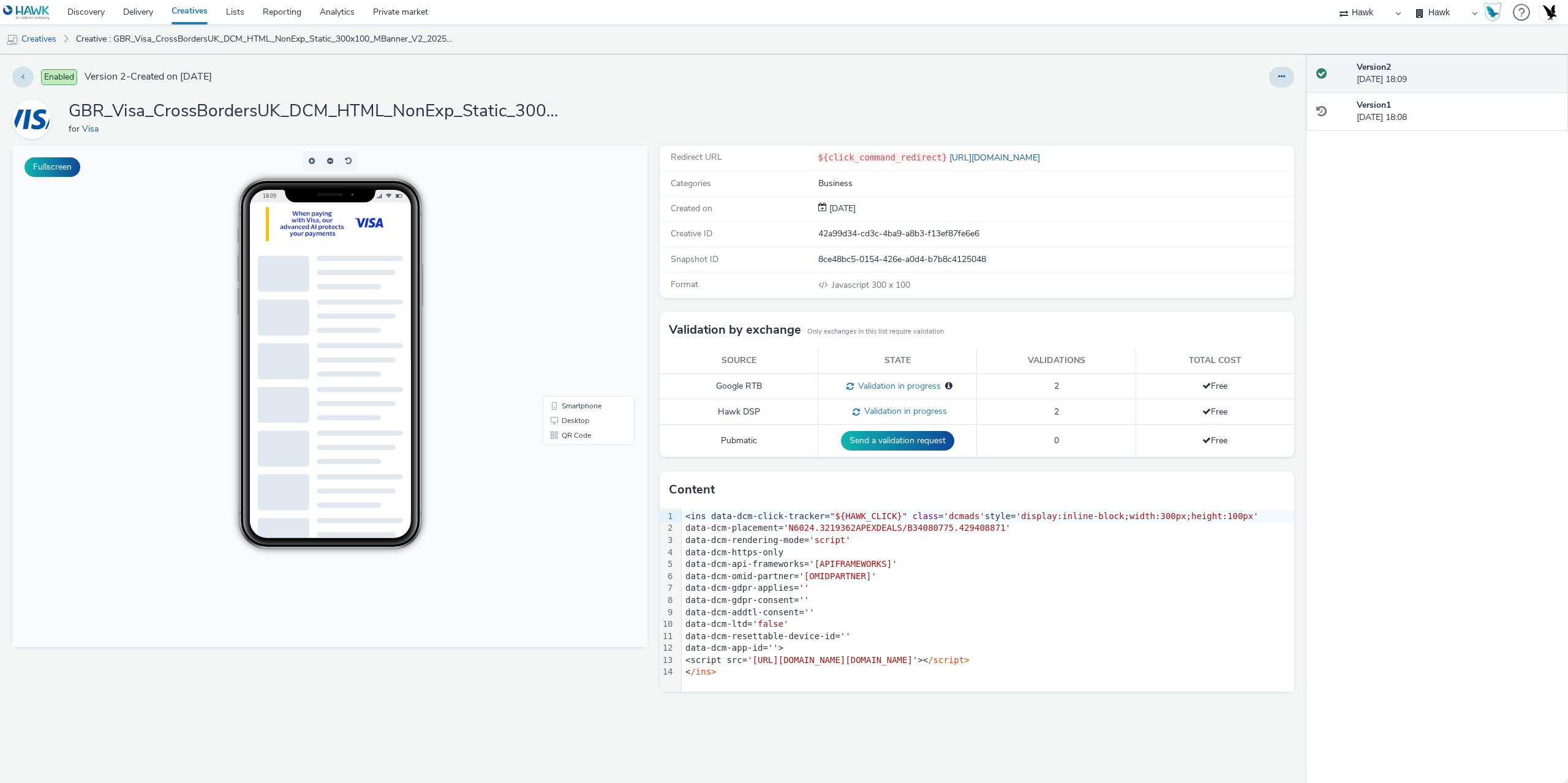
drag, startPoint x: 1275, startPoint y: 69, endPoint x: 1269, endPoint y: 87, distance: 19.0
click at [1275, 70] on button at bounding box center [1282, 77] width 25 height 21
click at [1237, 116] on link "Duplicate" at bounding box center [1249, 126] width 92 height 24
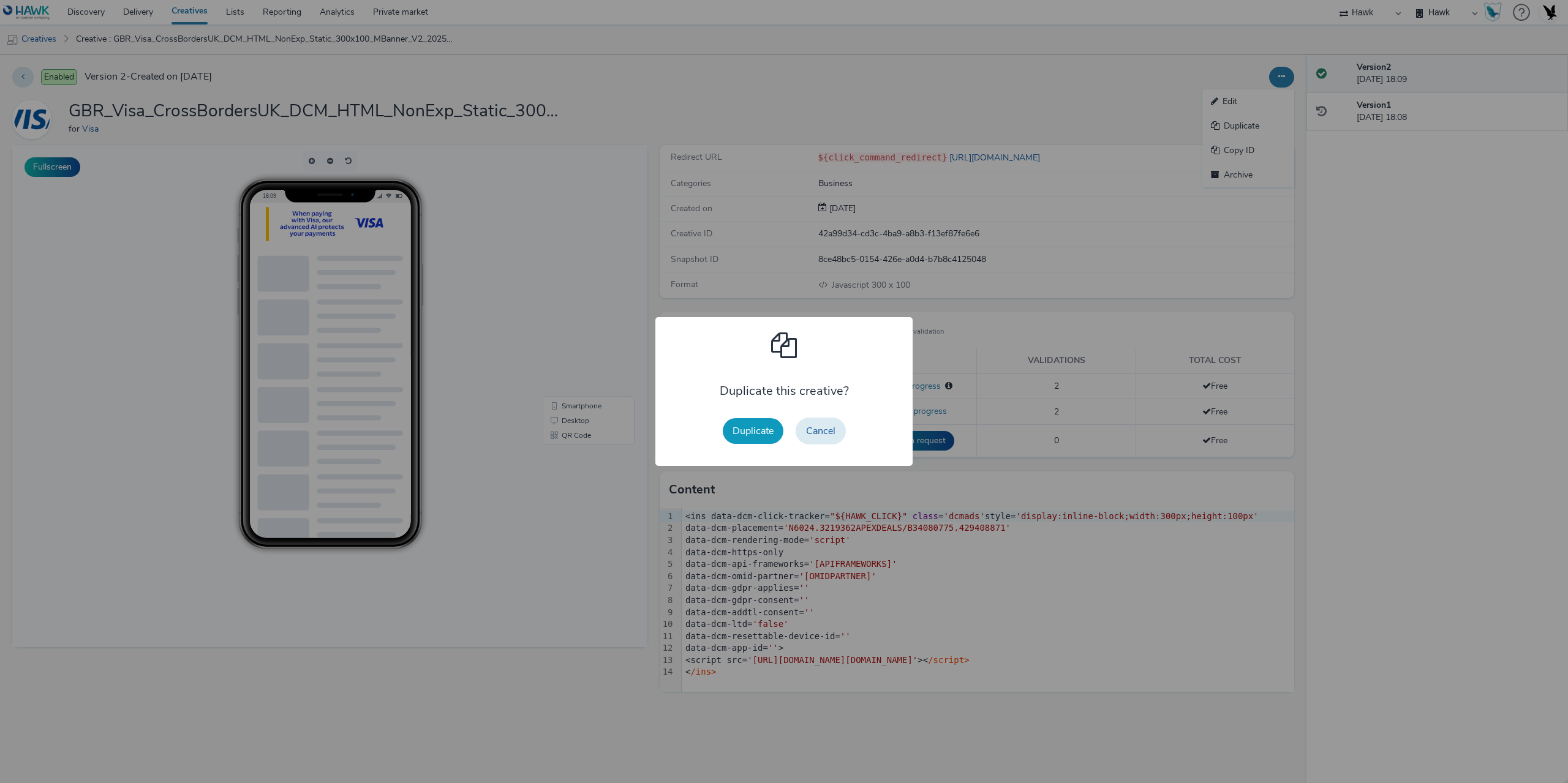
click at [764, 421] on button "Duplicate" at bounding box center [753, 431] width 60 height 26
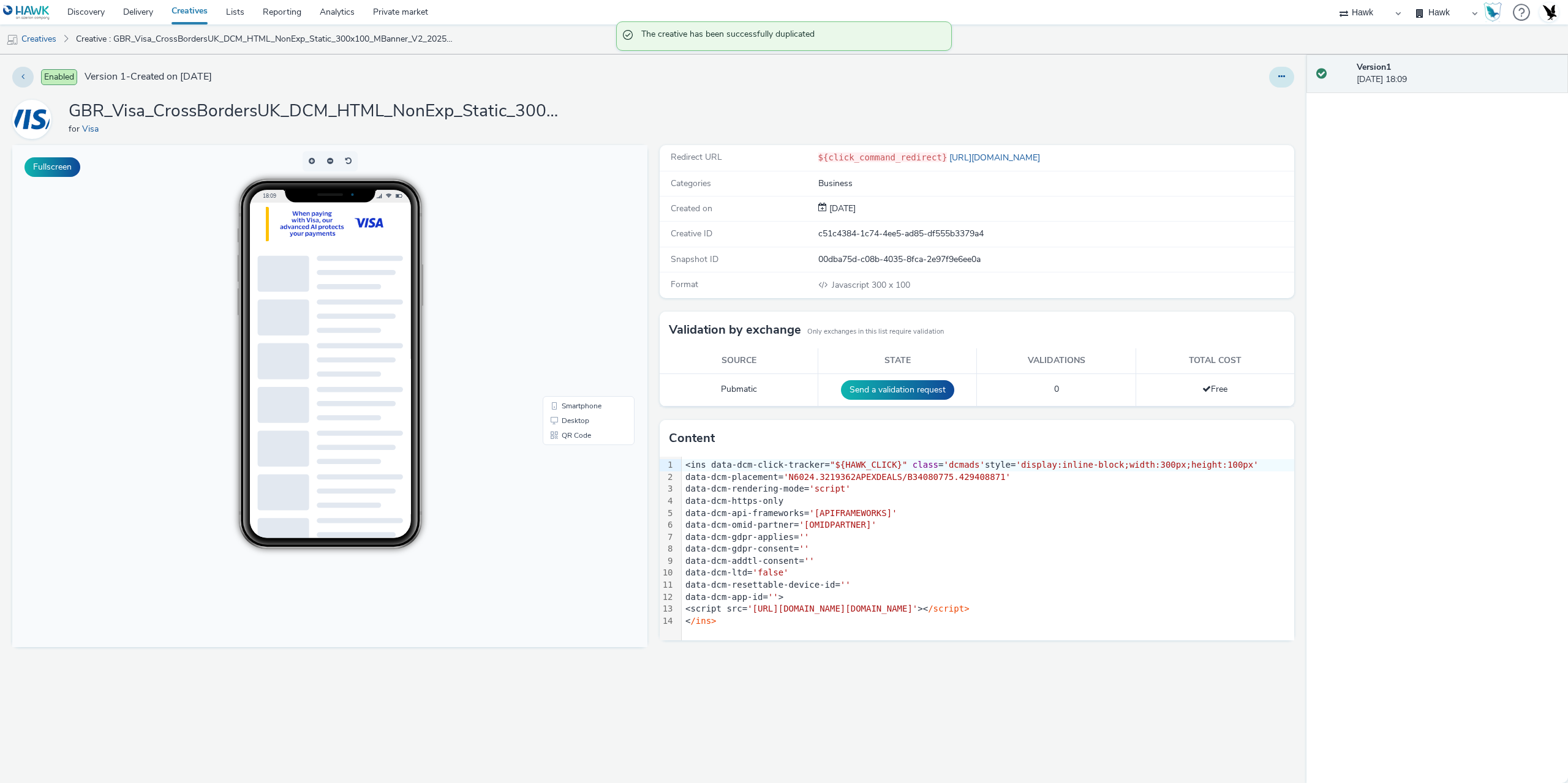
click at [1277, 74] on button at bounding box center [1282, 77] width 25 height 21
click at [1242, 108] on link "Edit" at bounding box center [1249, 102] width 92 height 24
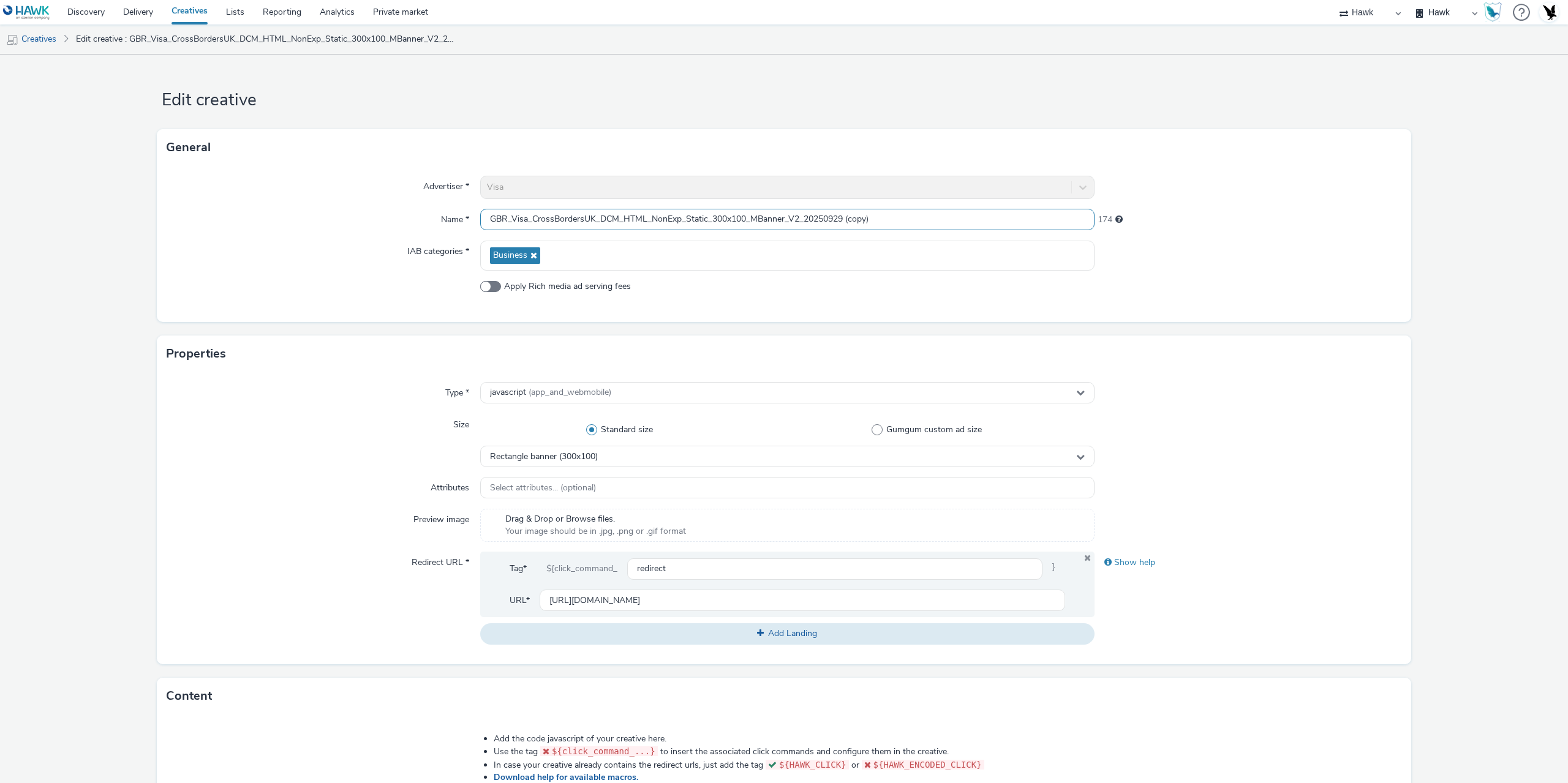
click at [721, 211] on input "GBR_Visa_CrossBordersUK_DCM_HTML_NonExp_Static_300x100_MBanner_V2_20250929 (cop…" at bounding box center [787, 219] width 614 height 21
drag, startPoint x: 843, startPoint y: 216, endPoint x: 976, endPoint y: 243, distance: 135.7
click at [976, 243] on div "Advertiser * Visa Name * GBR_Visa_CrossBordersUK_DCM_HTML_NonExp_Static_320x50_…" at bounding box center [783, 244] width 1254 height 156
type input "GBR_Visa_CrossBordersUK_DCM_HTML_NonExp_Static_320x50_MBanner_V2_20250929"
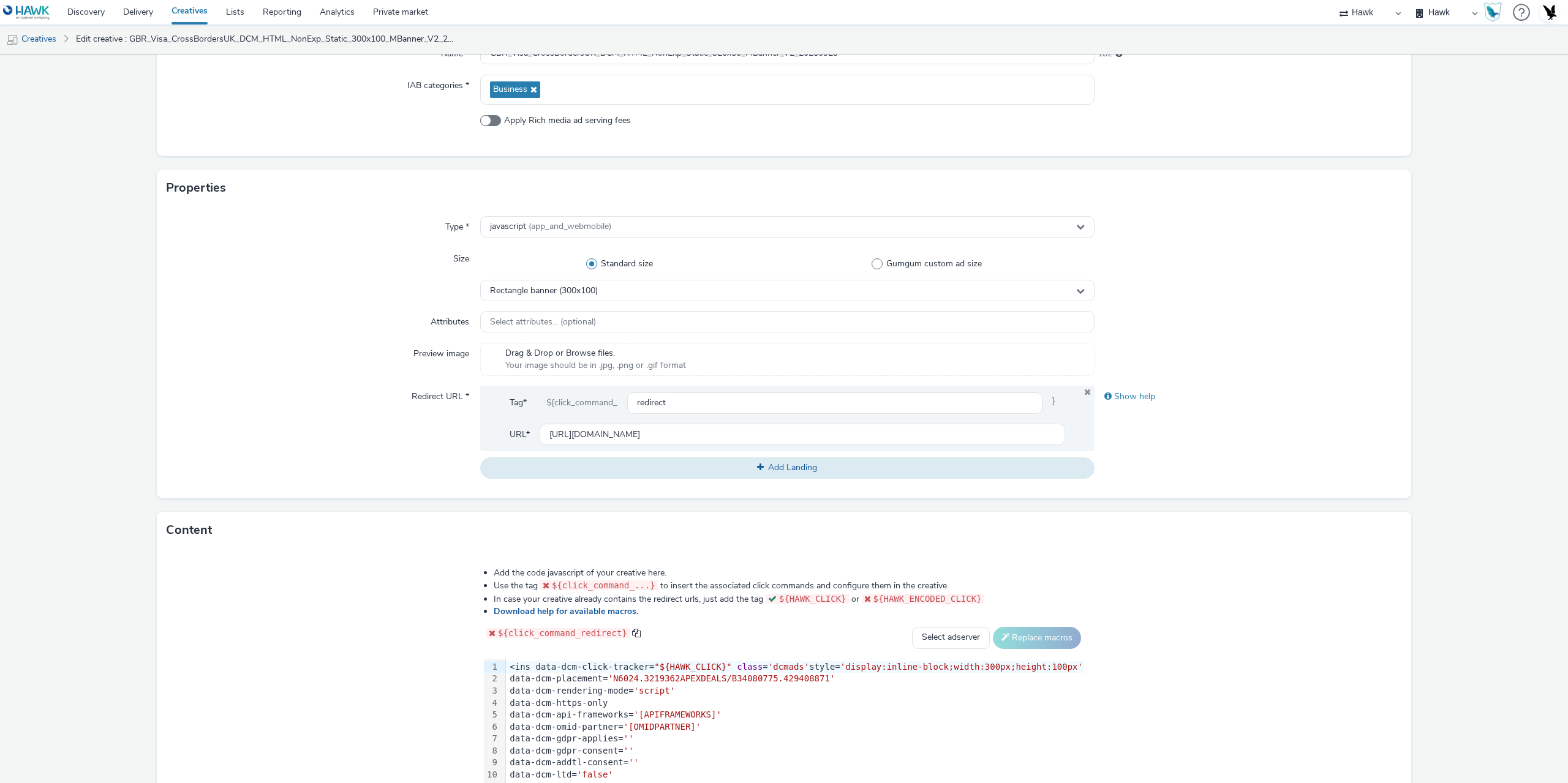
scroll to position [307, 0]
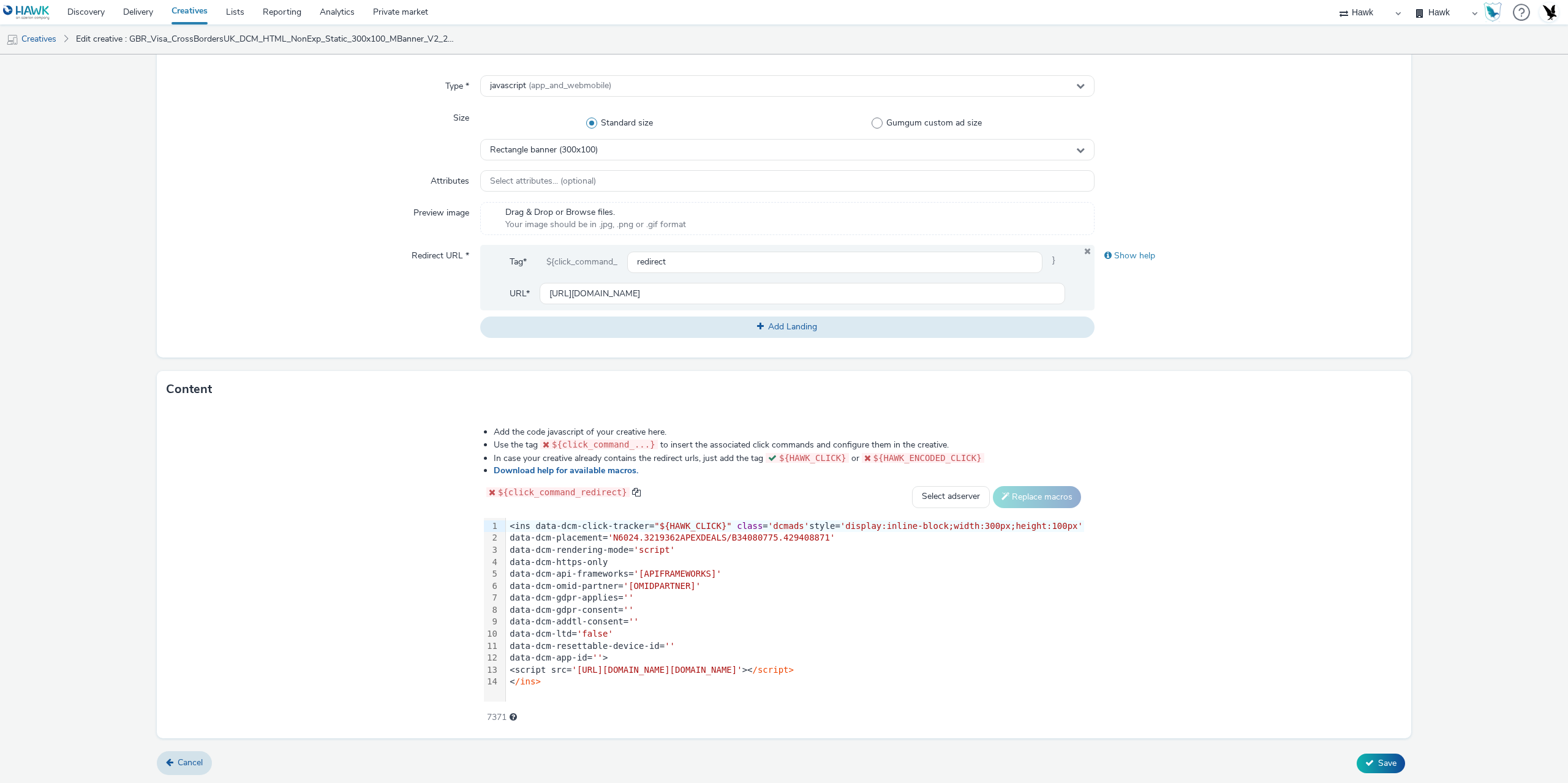
click at [634, 609] on span "''" at bounding box center [628, 610] width 11 height 10
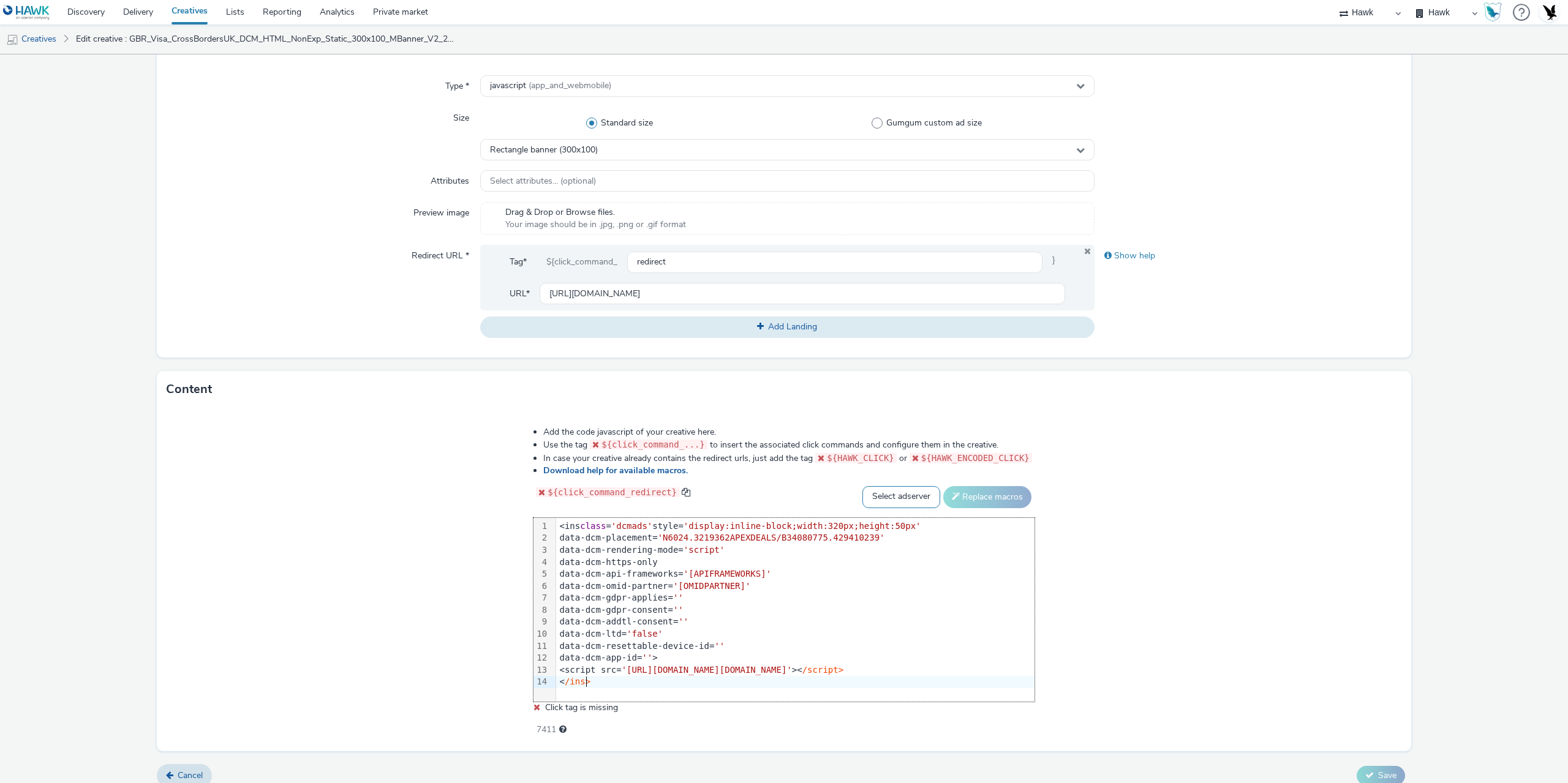
click at [936, 499] on select "Select adserver Sizmek DCM Adform Sting" at bounding box center [901, 497] width 77 height 22
select select "dcm"
click at [897, 486] on select "Select adserver Sizmek DCM Adform Sting" at bounding box center [901, 497] width 77 height 22
click at [1000, 502] on button "Replace macros" at bounding box center [988, 497] width 88 height 22
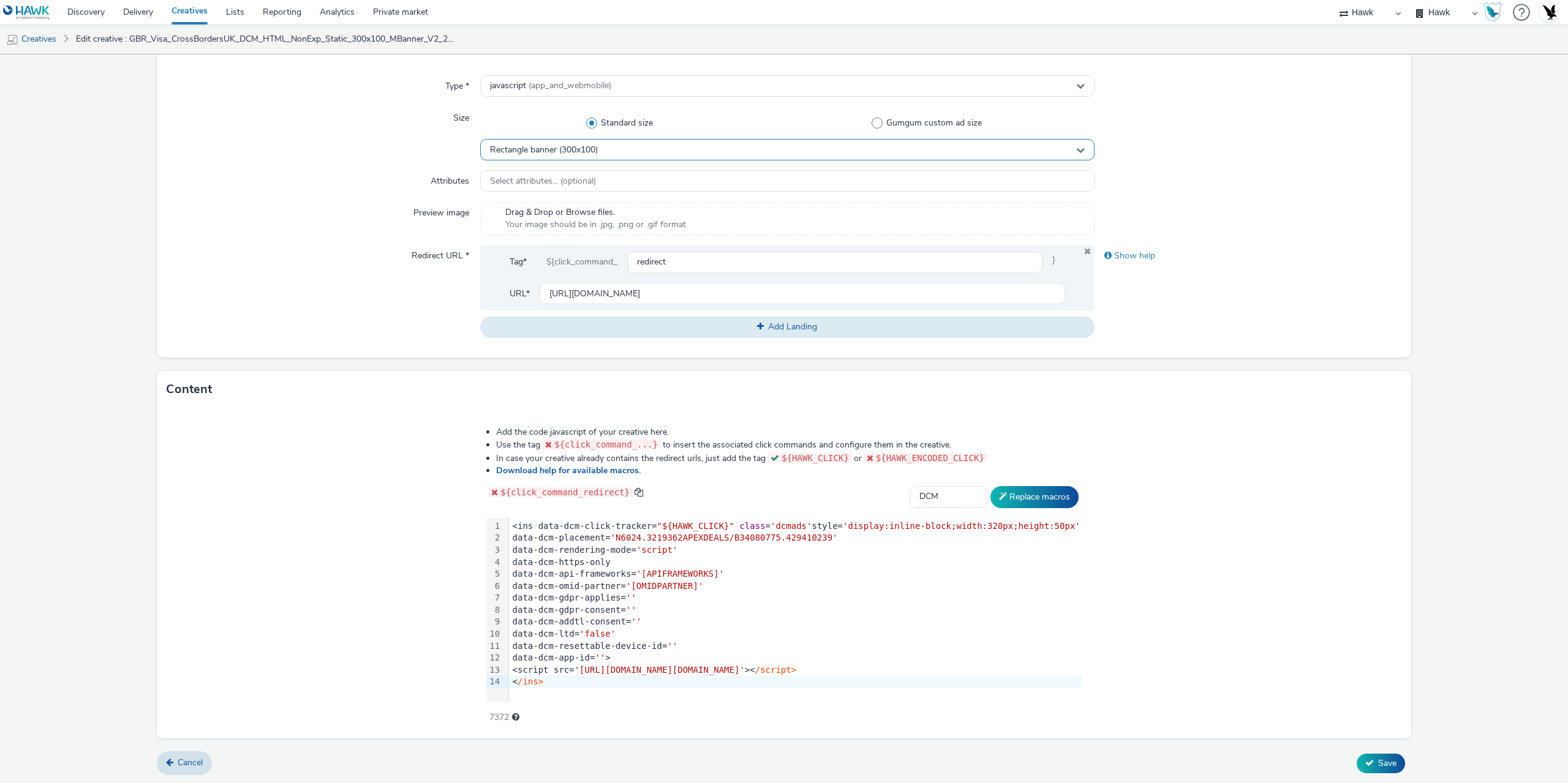
click at [545, 145] on span "Rectangle banner (300x100)" at bounding box center [544, 150] width 108 height 11
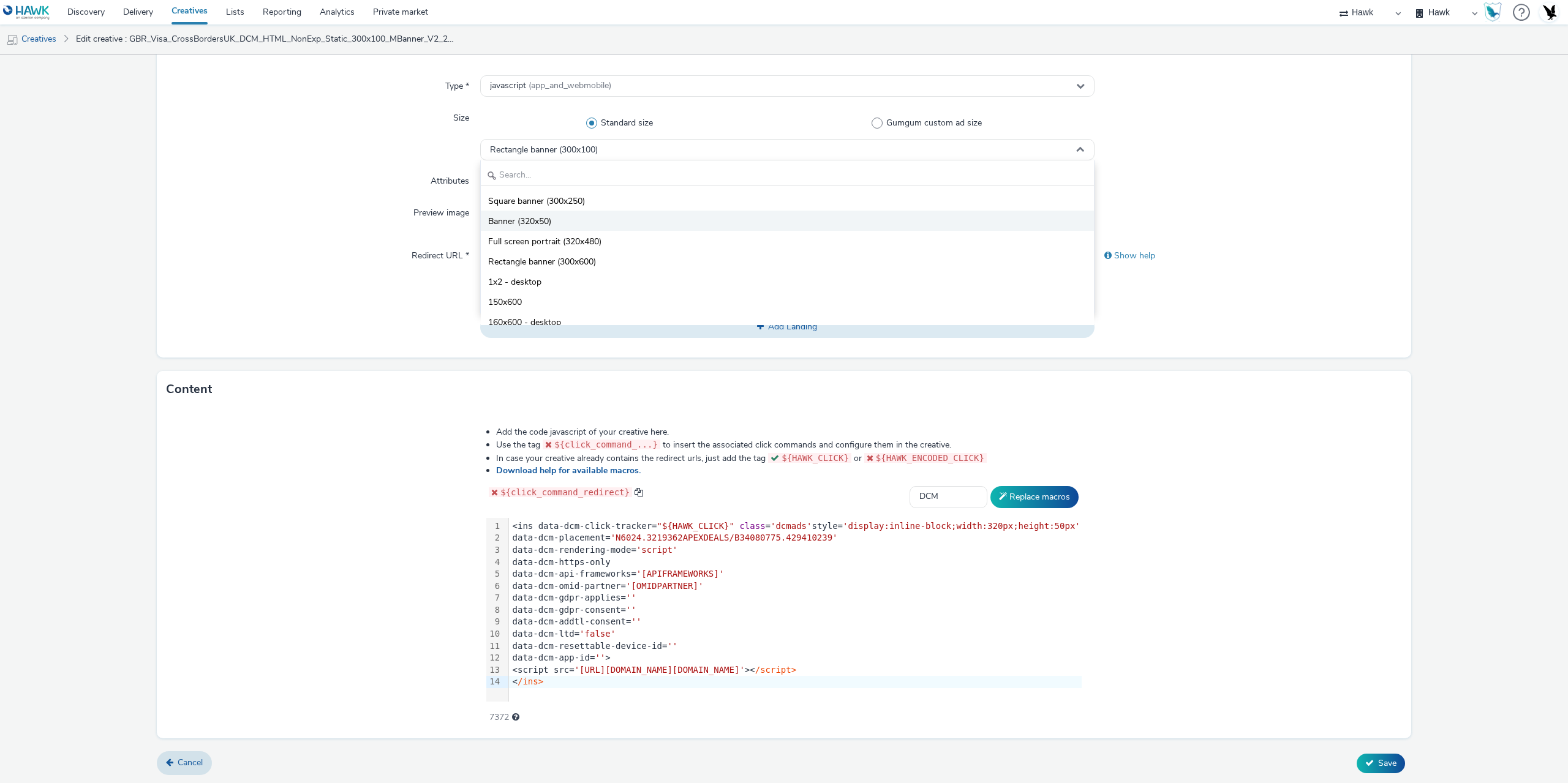
click at [545, 216] on span "Banner (320x50)" at bounding box center [519, 222] width 63 height 12
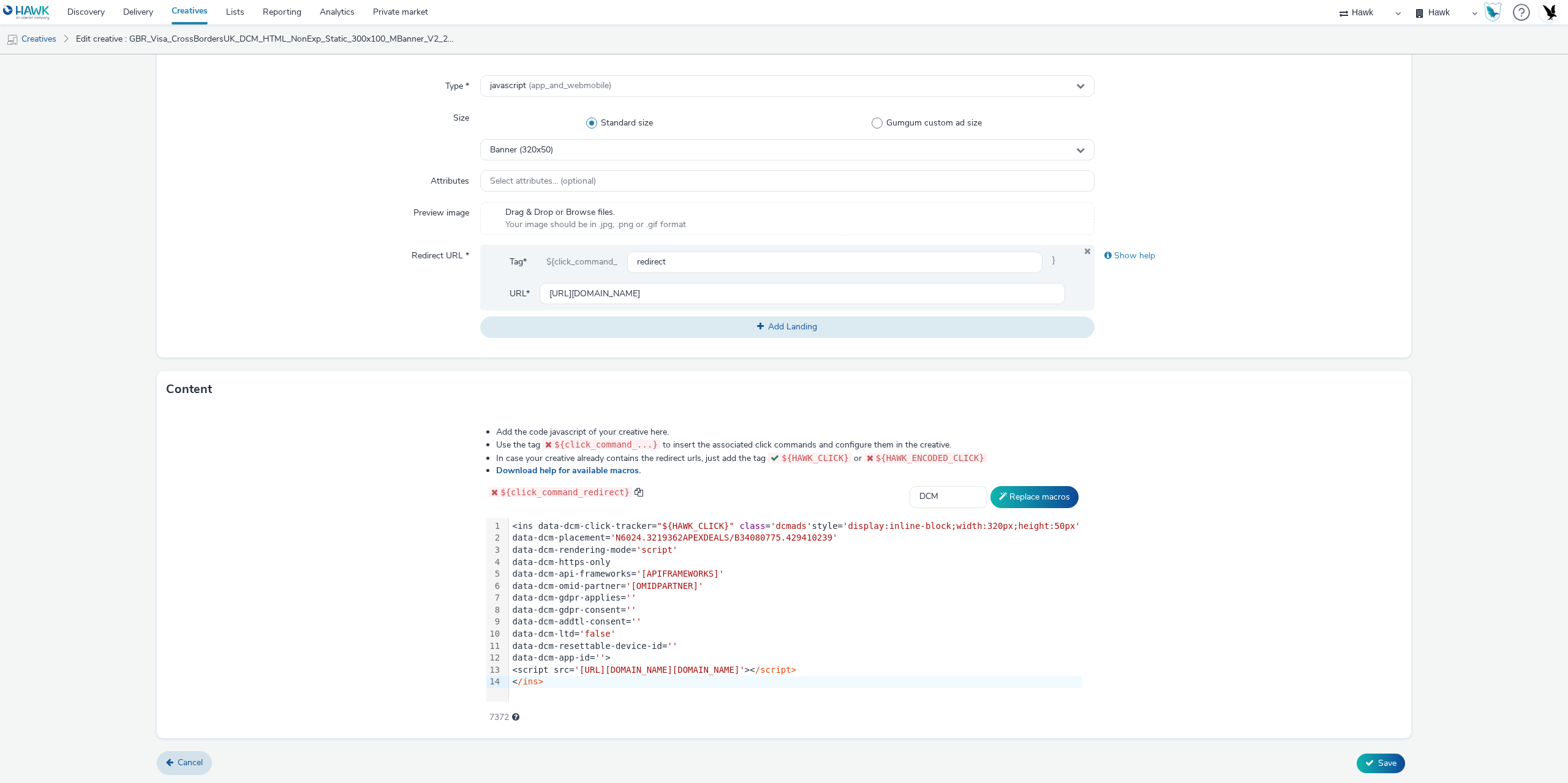
drag, startPoint x: 1371, startPoint y: 762, endPoint x: 1270, endPoint y: 715, distance: 111.4
click at [1378, 762] on span "Save" at bounding box center [1387, 763] width 19 height 11
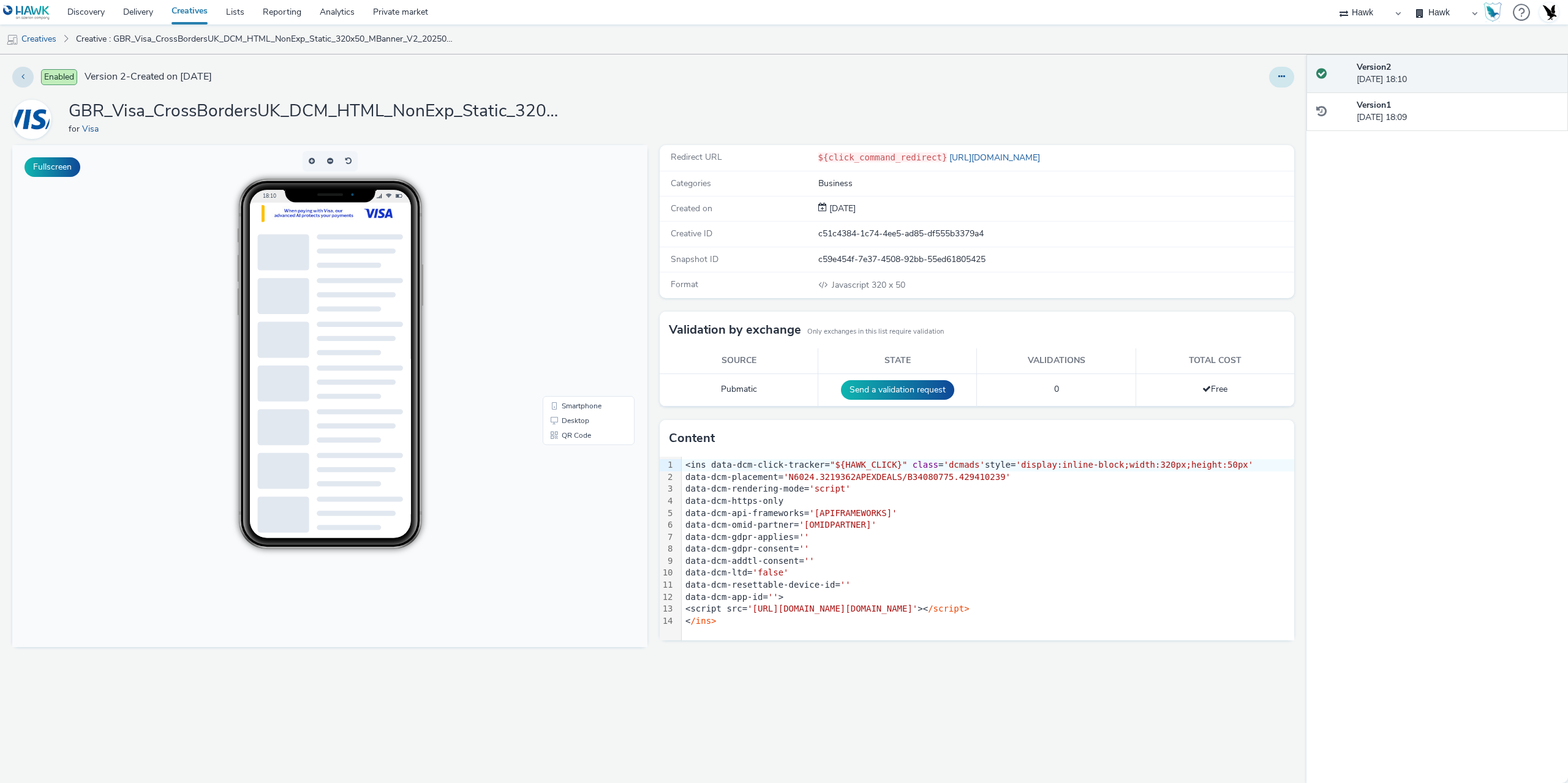
click at [1275, 73] on button at bounding box center [1282, 77] width 25 height 21
click at [1232, 129] on link "Duplicate" at bounding box center [1249, 126] width 92 height 24
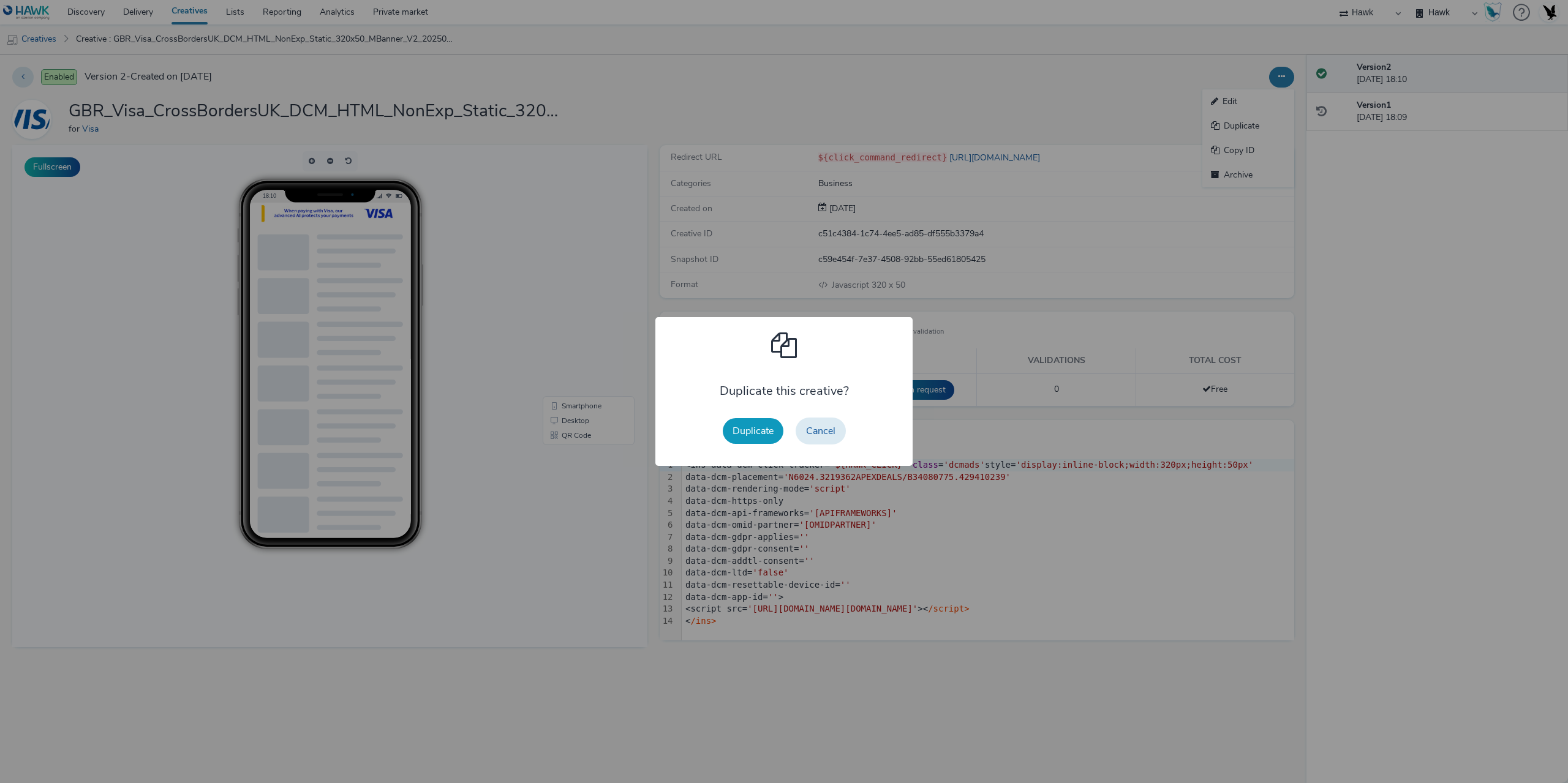
click at [753, 431] on button "Duplicate" at bounding box center [753, 431] width 60 height 26
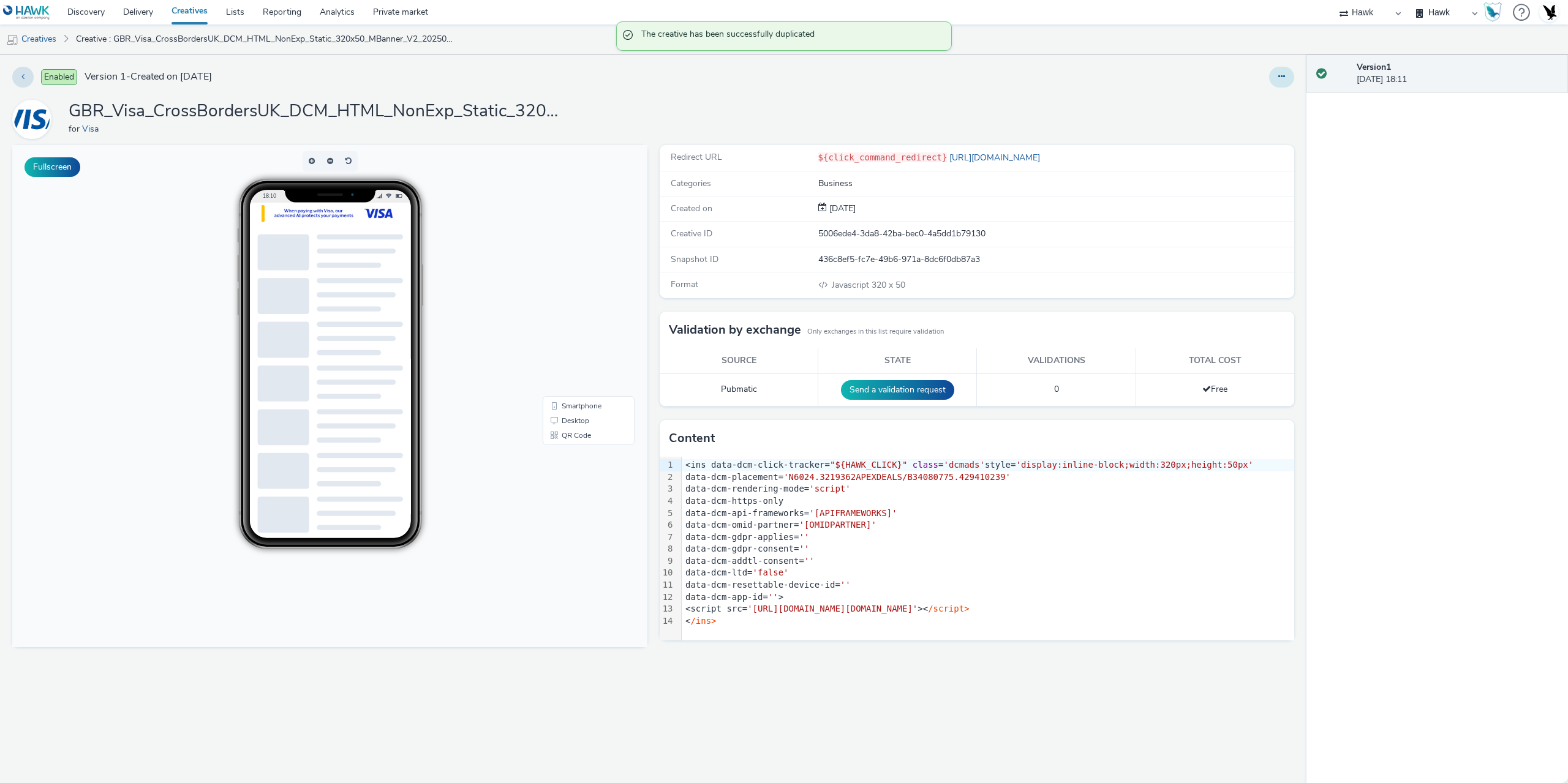
click at [1280, 75] on icon at bounding box center [1282, 77] width 7 height 9
click at [1244, 100] on link "Edit" at bounding box center [1249, 102] width 92 height 24
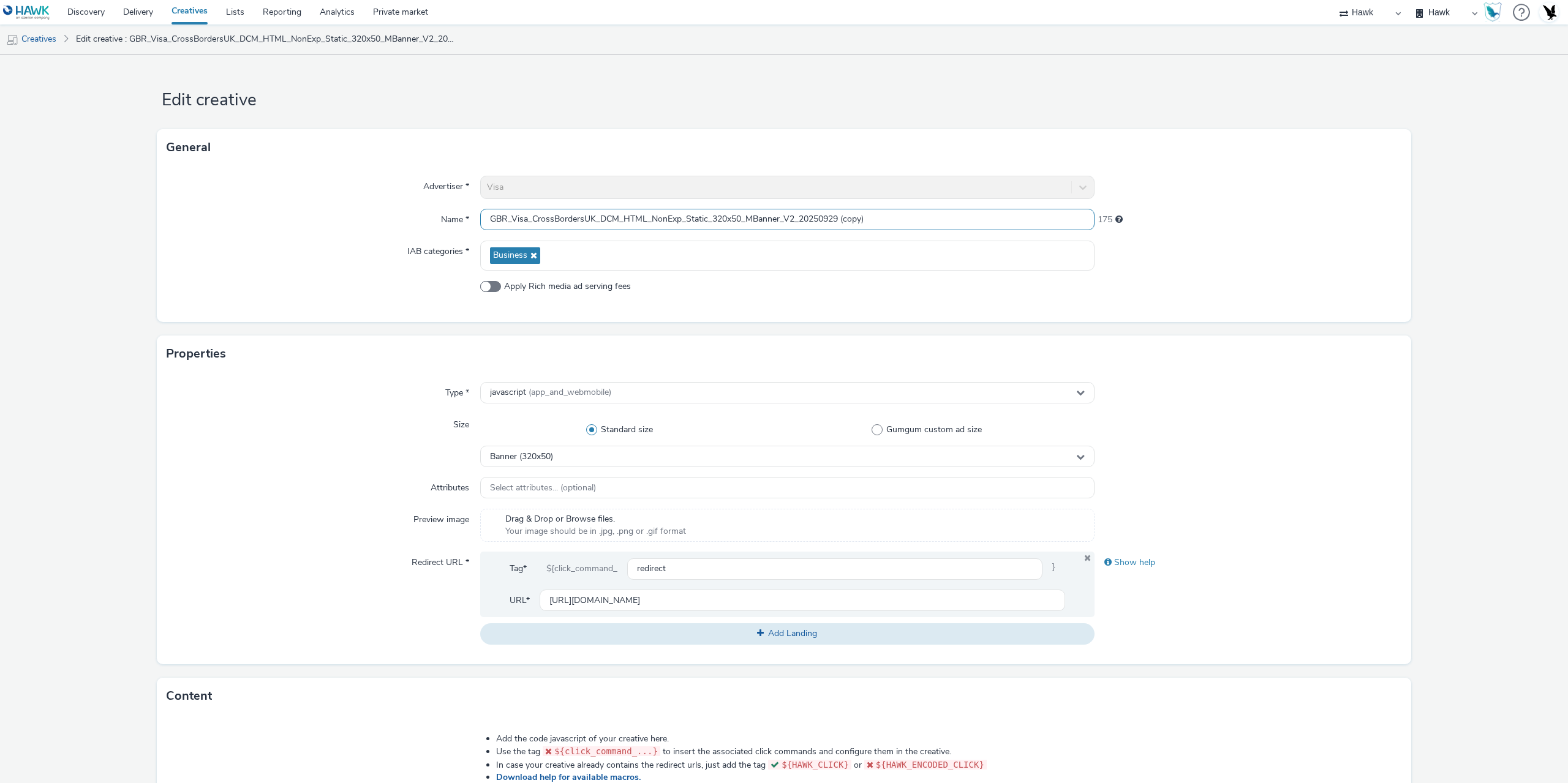
drag, startPoint x: 849, startPoint y: 218, endPoint x: 1035, endPoint y: 218, distance: 186.0
click at [1001, 217] on input "GBR_Visa_CrossBordersUK_DCM_HTML_NonExp_Static_320x50_MBanner_V2_20250929 (copy)" at bounding box center [787, 219] width 614 height 21
type input "GBR_Visa_CrossBordersUK_DCM_HTML_NonExp_Static_300x50_MBanner_V2_20250929"
click at [544, 458] on span "Banner (320x50)" at bounding box center [521, 457] width 63 height 11
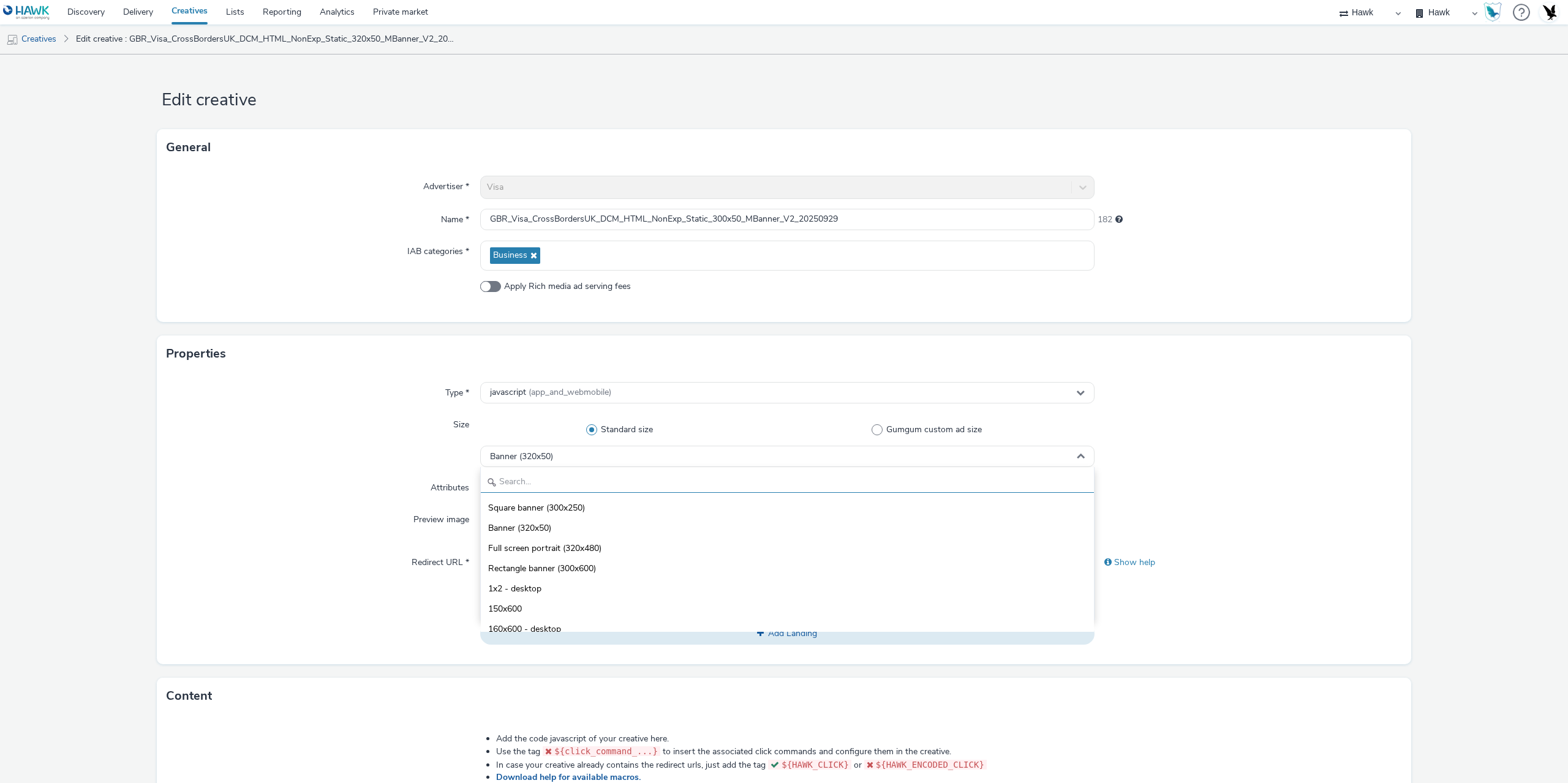
click at [522, 481] on input "text" at bounding box center [787, 482] width 613 height 21
type input "300"
click at [566, 605] on span "Standard banner (300x50)" at bounding box center [538, 609] width 100 height 12
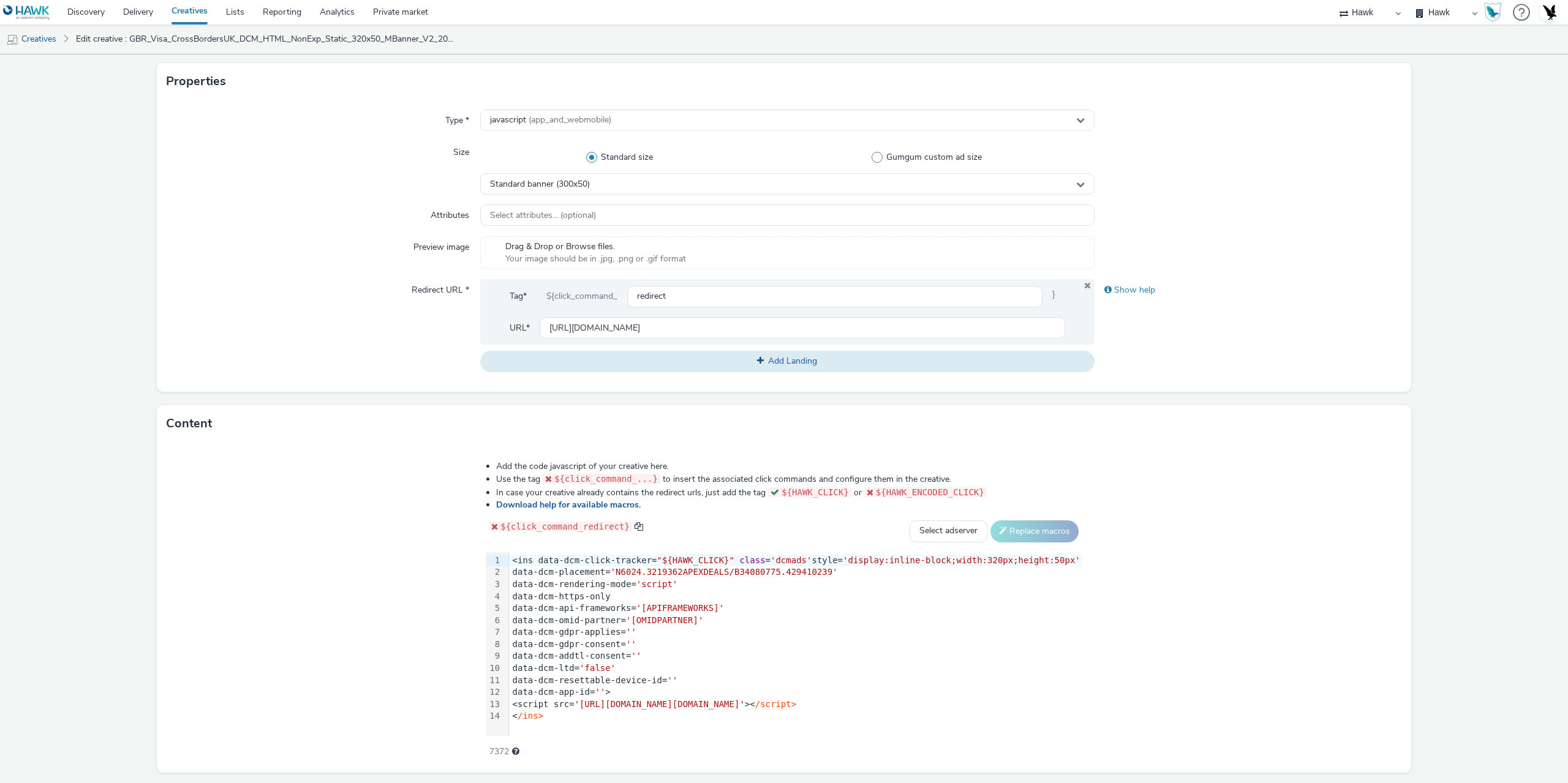
scroll to position [306, 0]
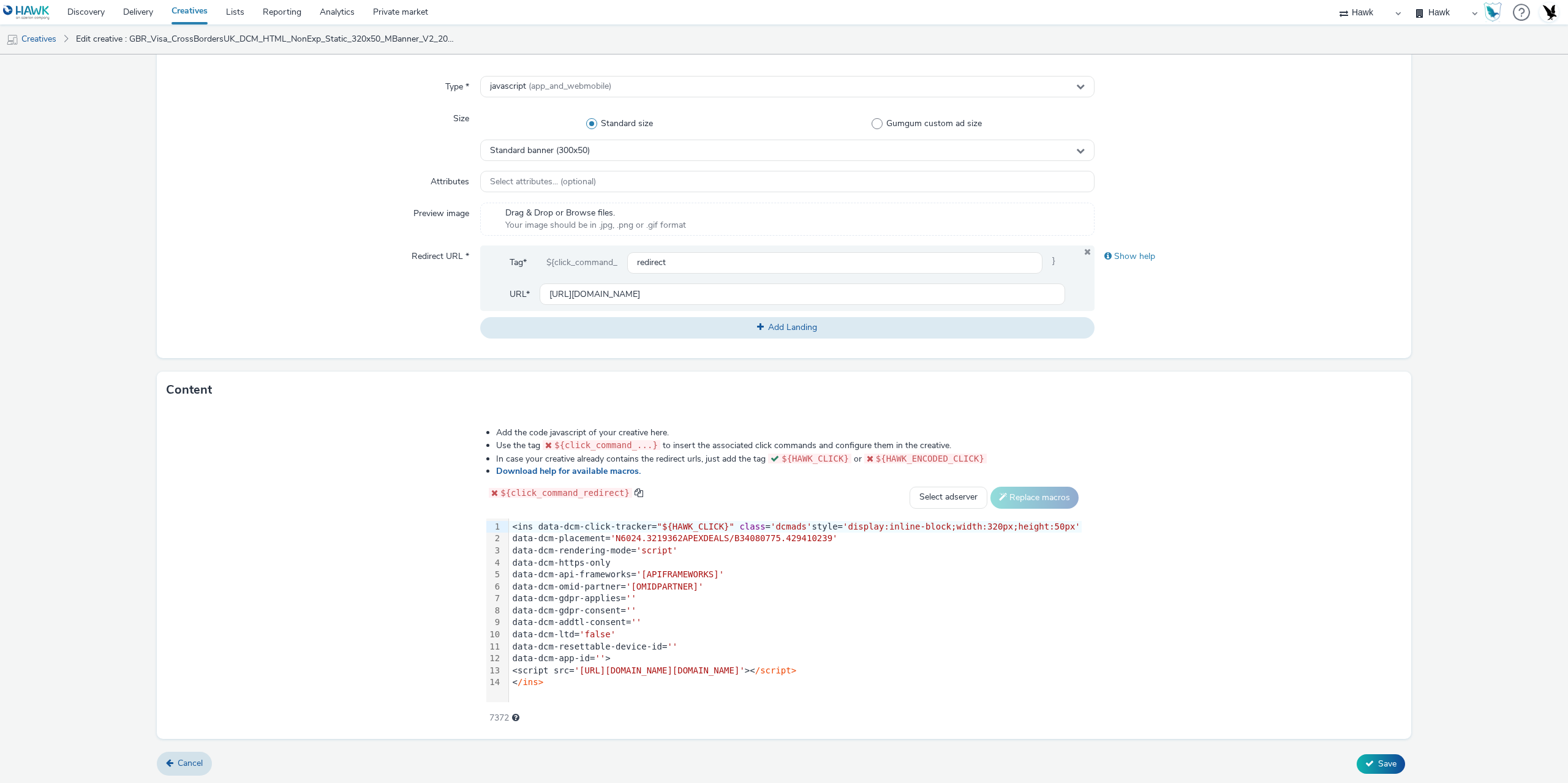
click at [686, 570] on span "'[APIFRAMEWORKS]'" at bounding box center [680, 574] width 87 height 10
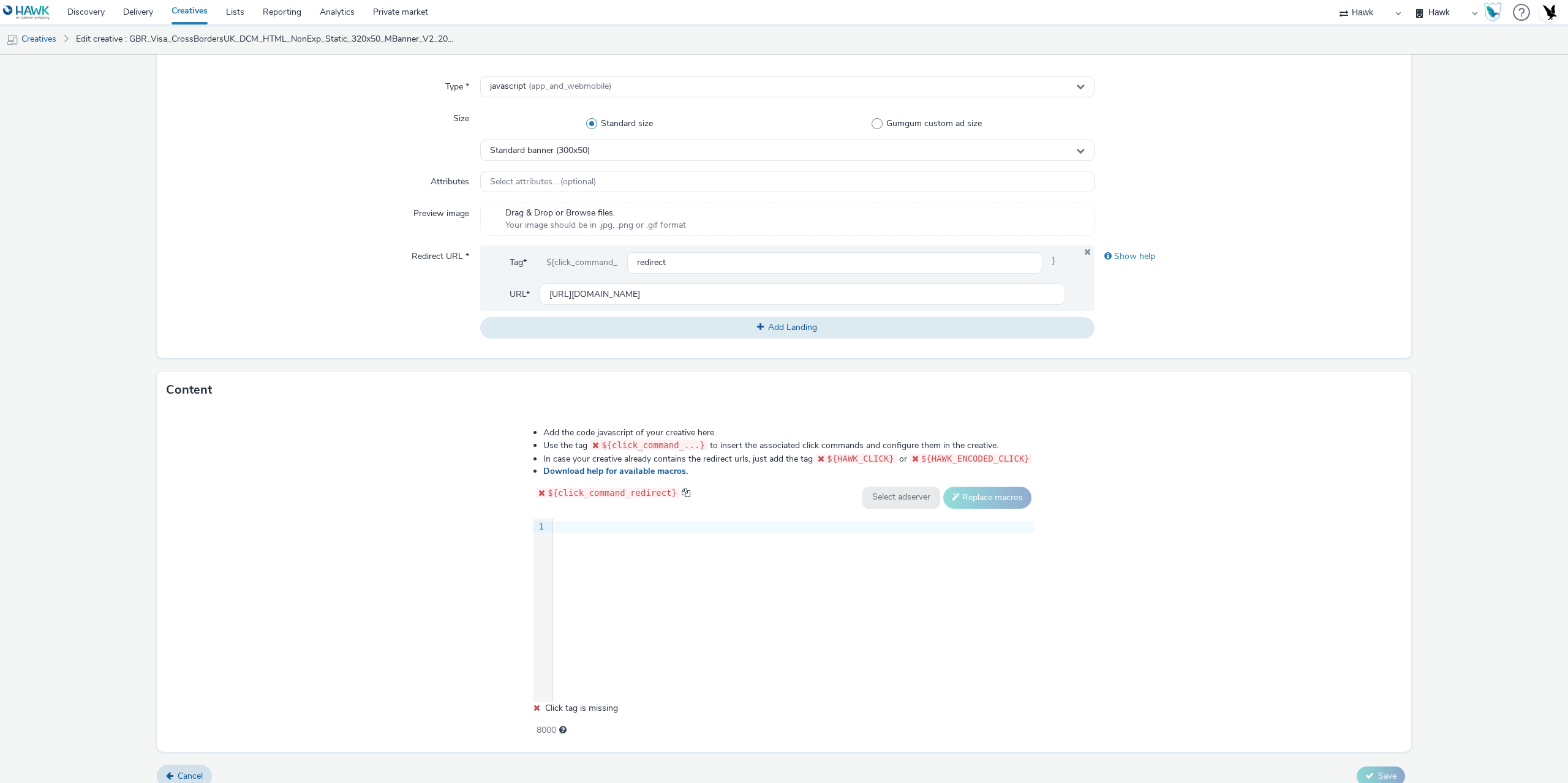
drag, startPoint x: 709, startPoint y: 596, endPoint x: 703, endPoint y: 596, distance: 6.0
click at [707, 596] on div "9 1 ›" at bounding box center [784, 611] width 501 height 184
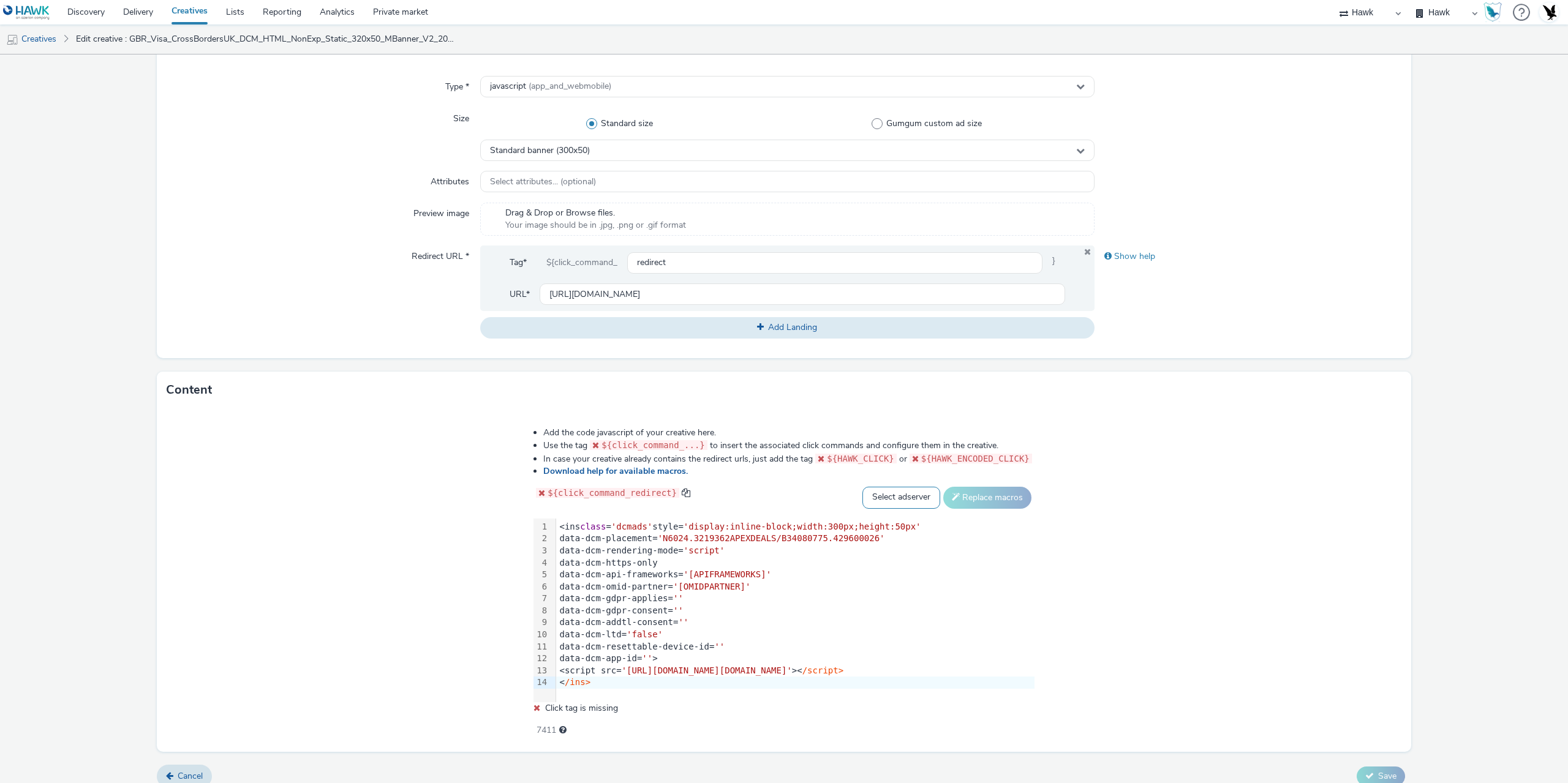
drag, startPoint x: 913, startPoint y: 497, endPoint x: 857, endPoint y: 539, distance: 70.0
click at [913, 497] on select "Select adserver Sizmek DCM Adform Sting" at bounding box center [901, 498] width 77 height 22
select select "dcm"
click at [897, 487] on select "Select adserver Sizmek DCM Adform Sting" at bounding box center [901, 498] width 77 height 22
click at [1020, 490] on button "Replace macros" at bounding box center [988, 498] width 88 height 22
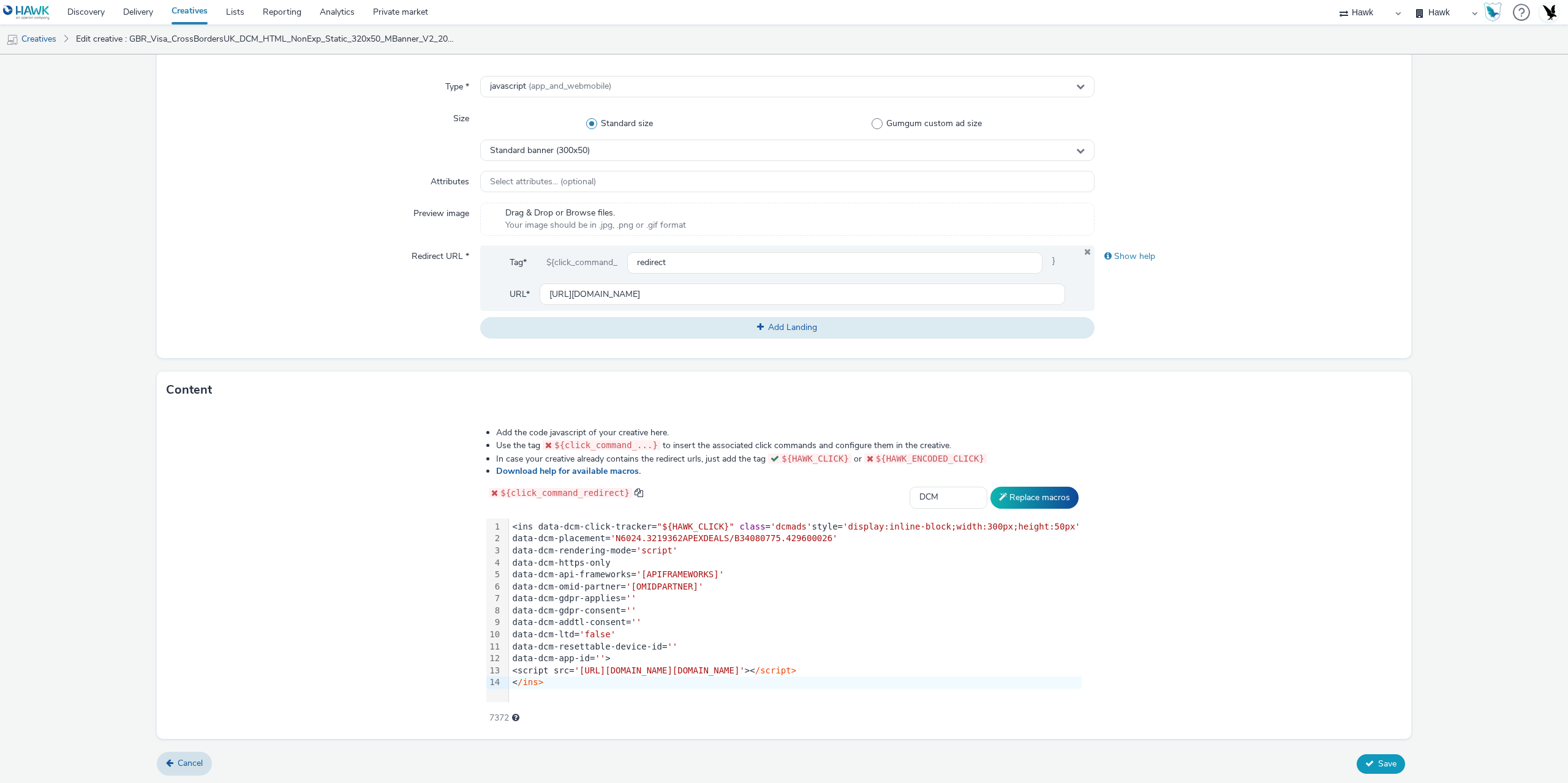
click at [1366, 764] on button "Save" at bounding box center [1381, 764] width 48 height 20
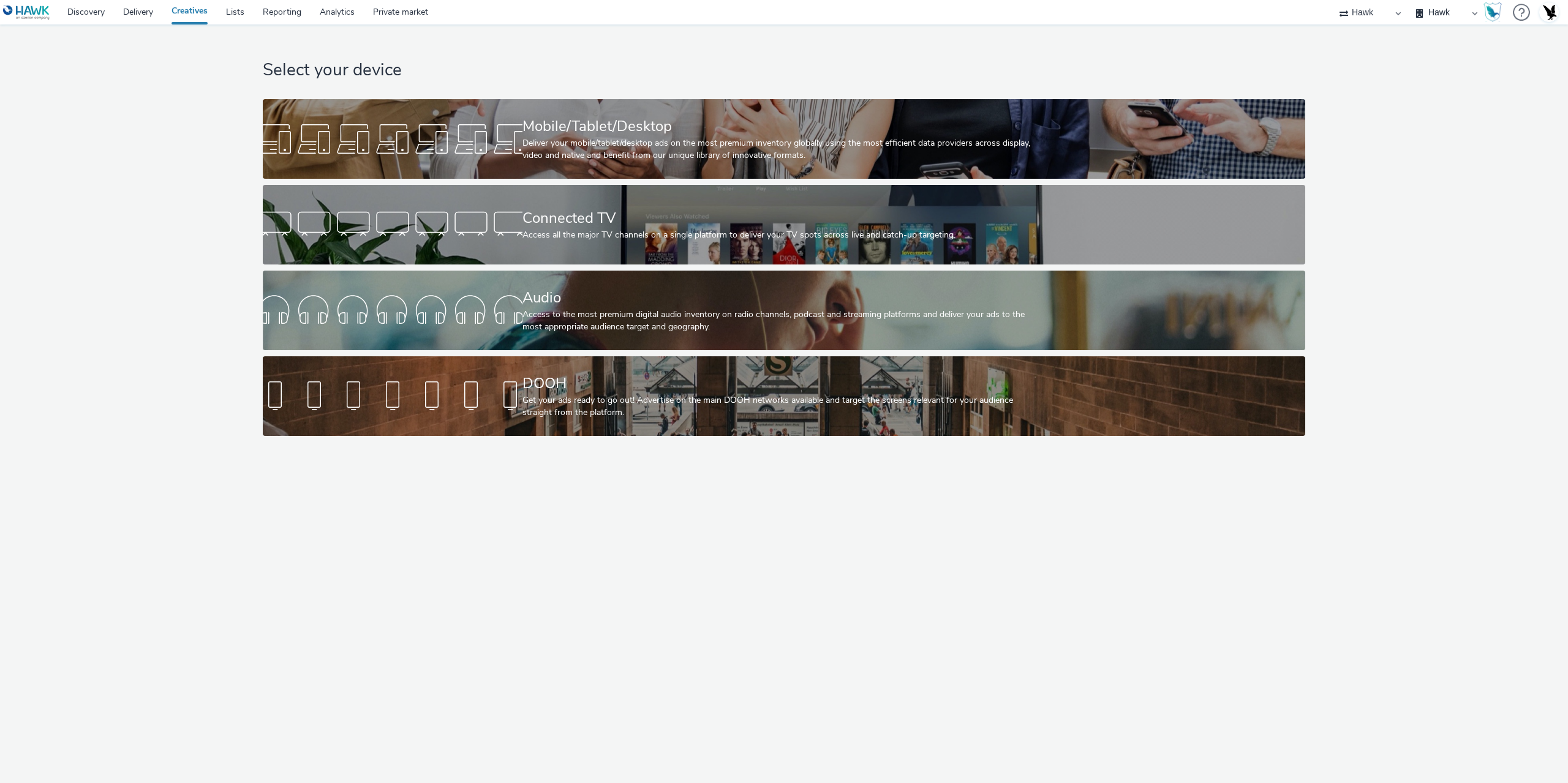
select select "11a7df10-284f-415c-b52a-427acf4c31ae"
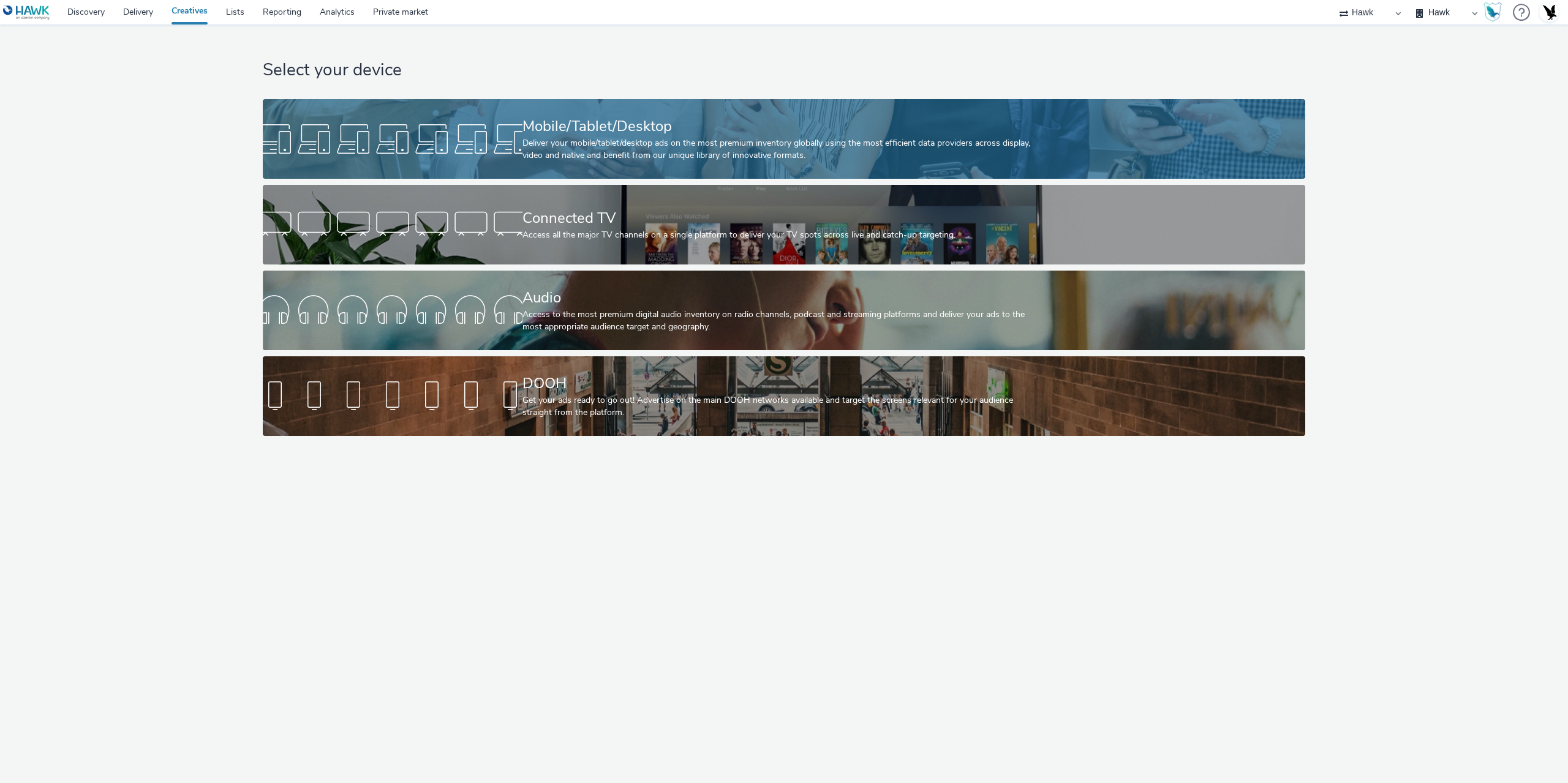
click at [685, 159] on div "Deliver your mobile/tablet/desktop ads on the most premium inventory globally u…" at bounding box center [782, 149] width 519 height 25
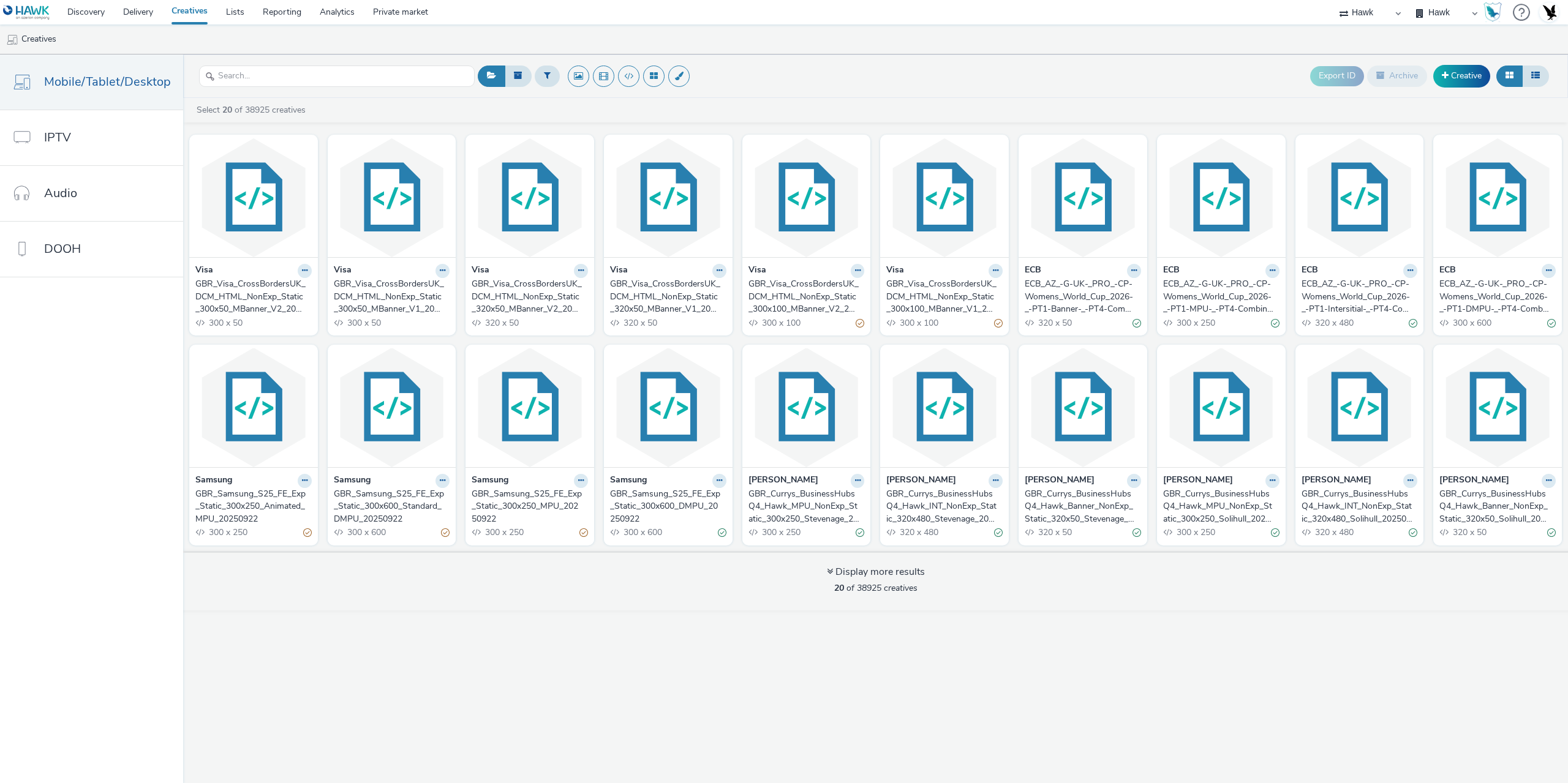
click at [227, 302] on div "GBR_Visa_CrossBordersUK_DCM_HTML_NonExp_Static_300x50_MBanner_V2_20250929" at bounding box center [251, 297] width 112 height 37
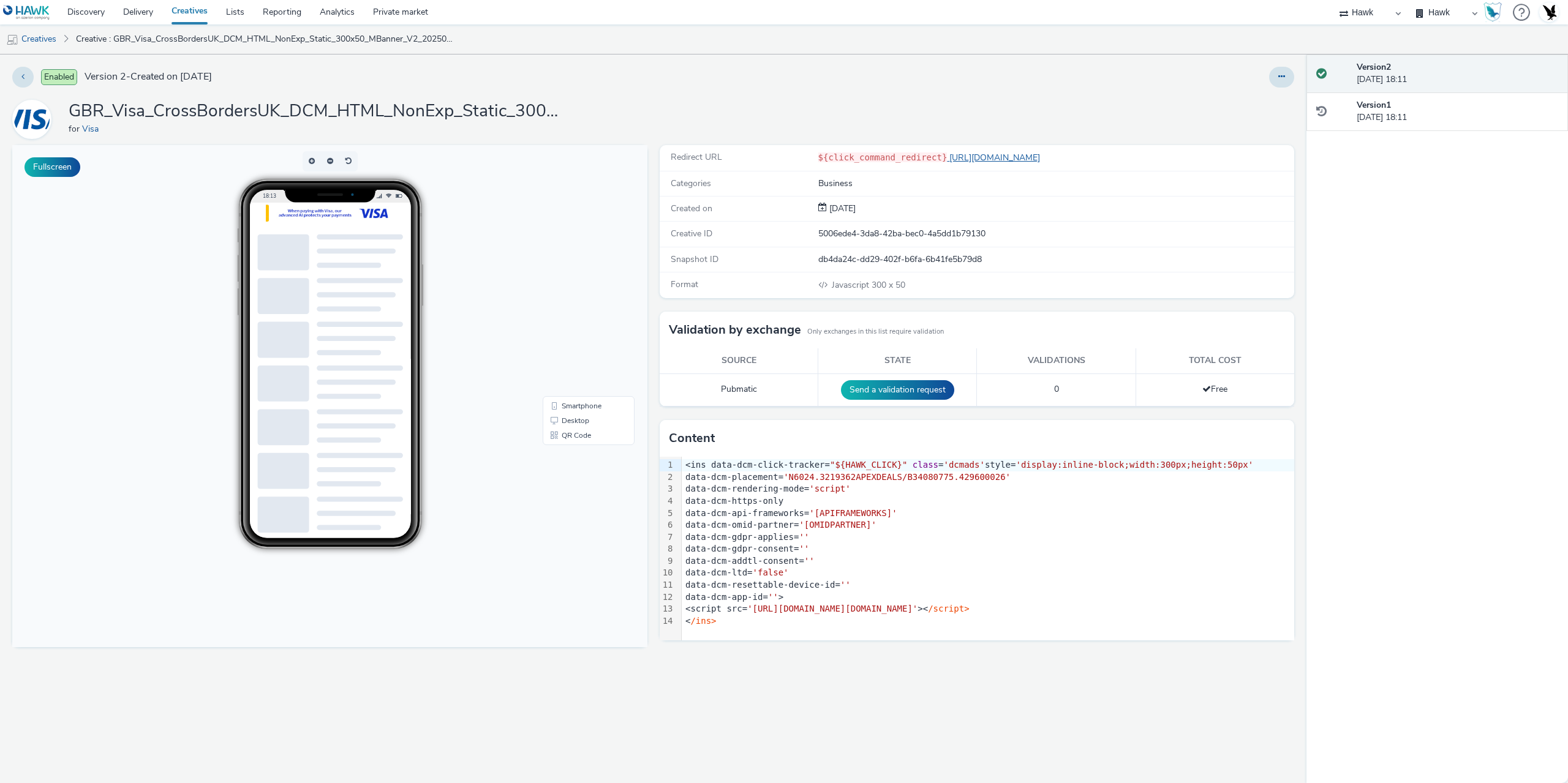
drag, startPoint x: 1015, startPoint y: 147, endPoint x: 987, endPoint y: 157, distance: 29.7
drag, startPoint x: 1026, startPoint y: 164, endPoint x: 1023, endPoint y: 156, distance: 8.5
